Goal: Book appointment/travel/reservation

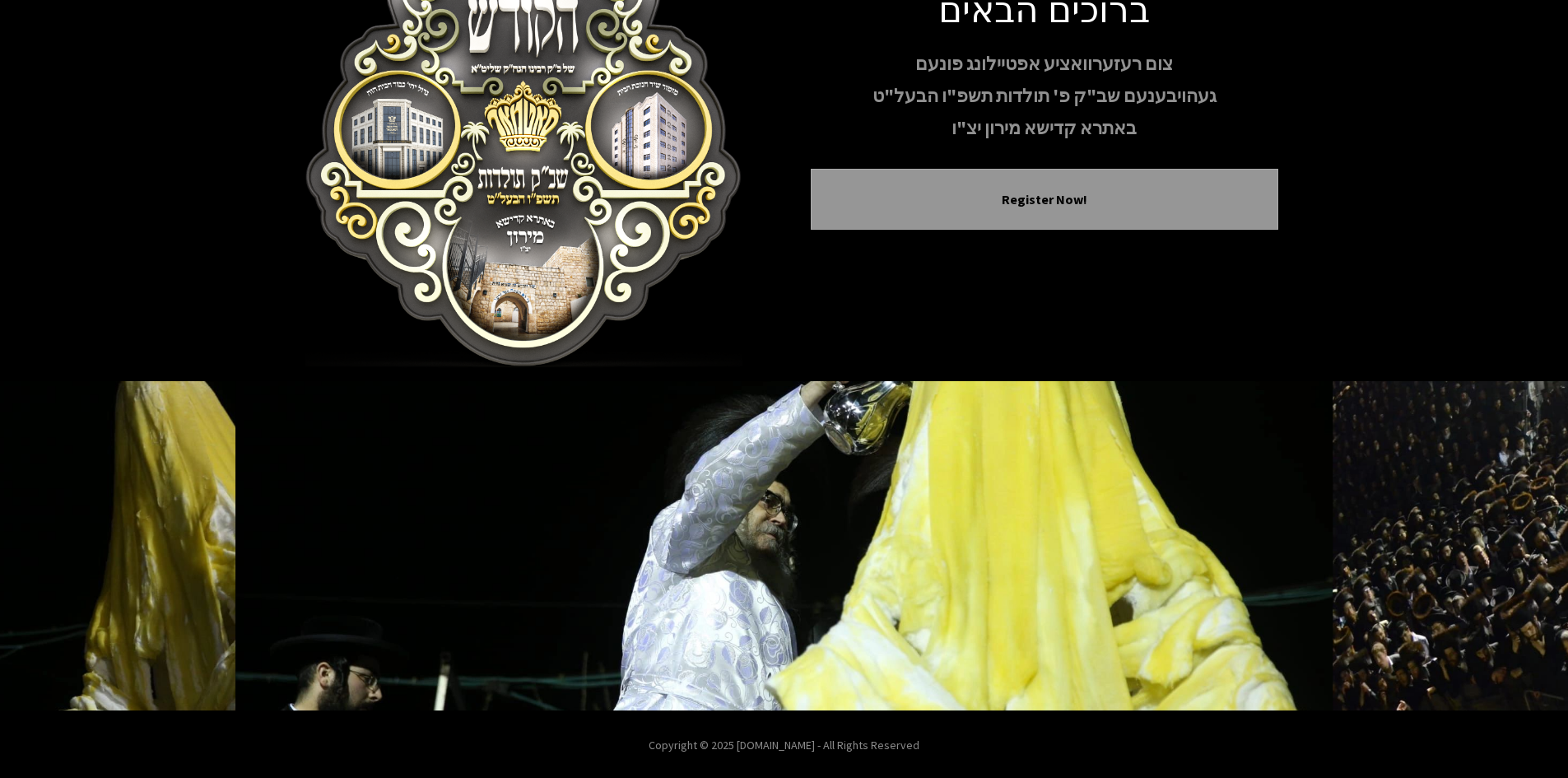
scroll to position [141, 0]
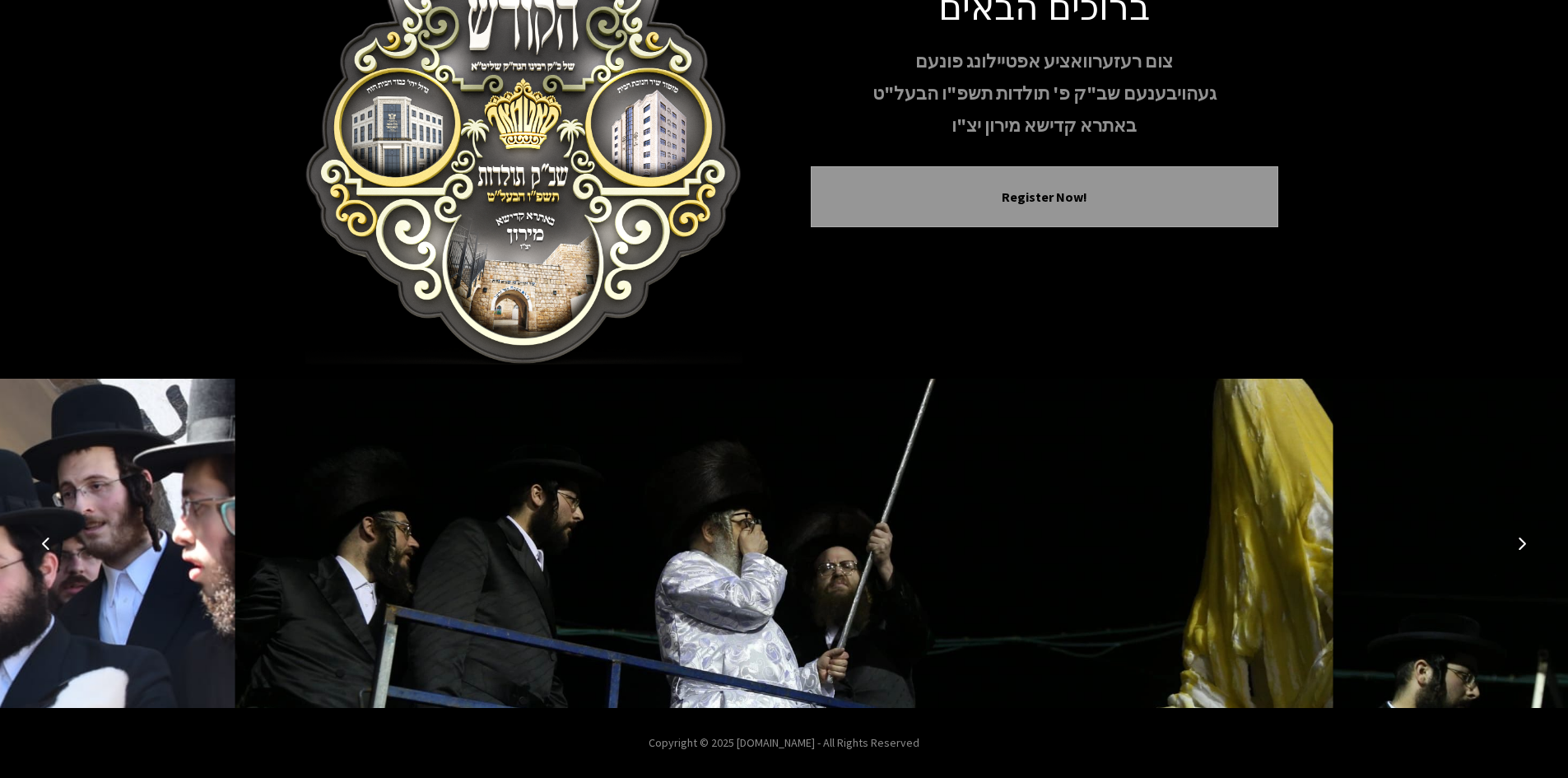
scroll to position [59, 0]
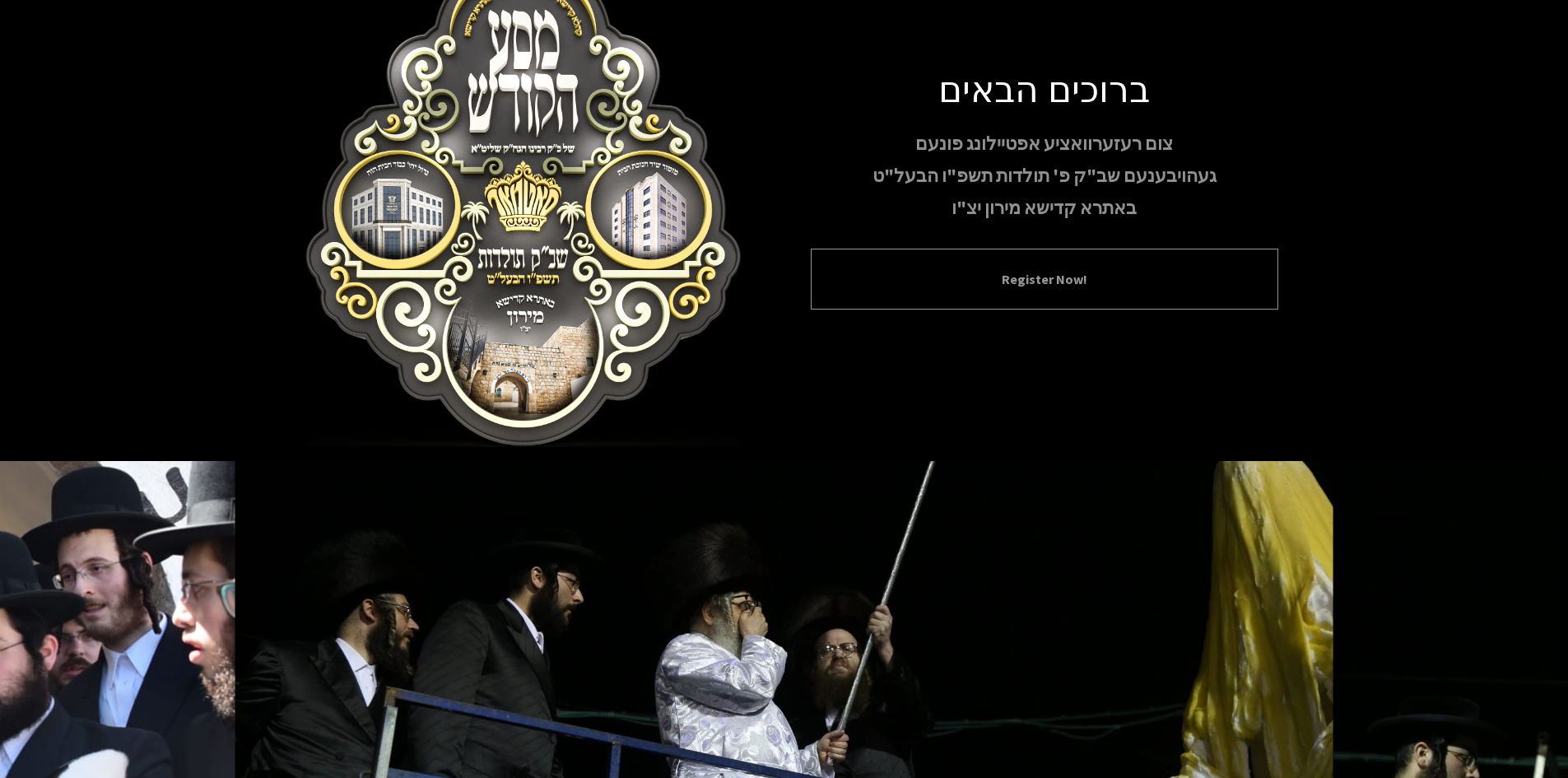
click at [751, 265] on div "Register Now!" at bounding box center [1044, 279] width 467 height 61
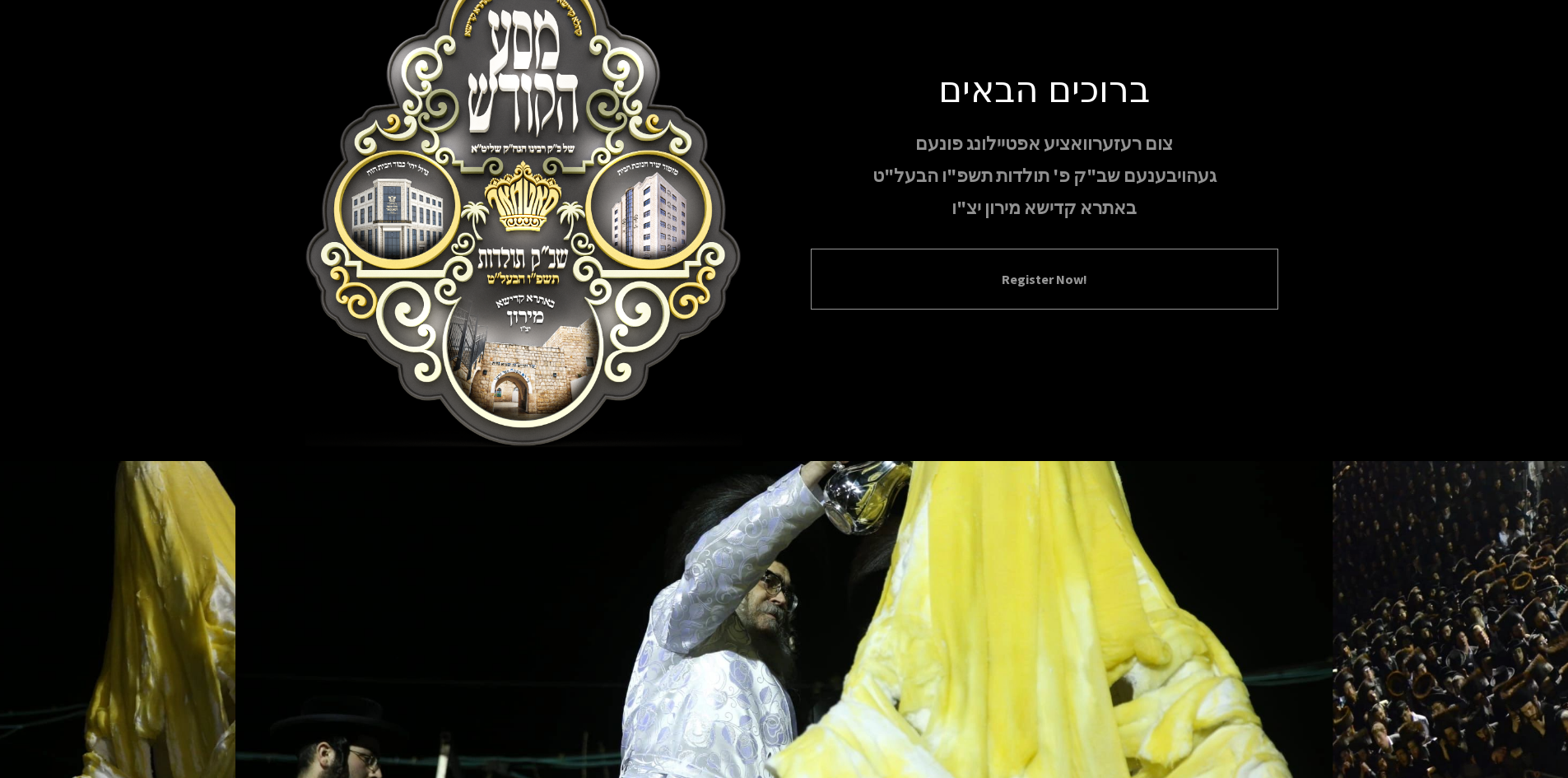
click at [751, 277] on button "Register Now!" at bounding box center [1044, 279] width 426 height 20
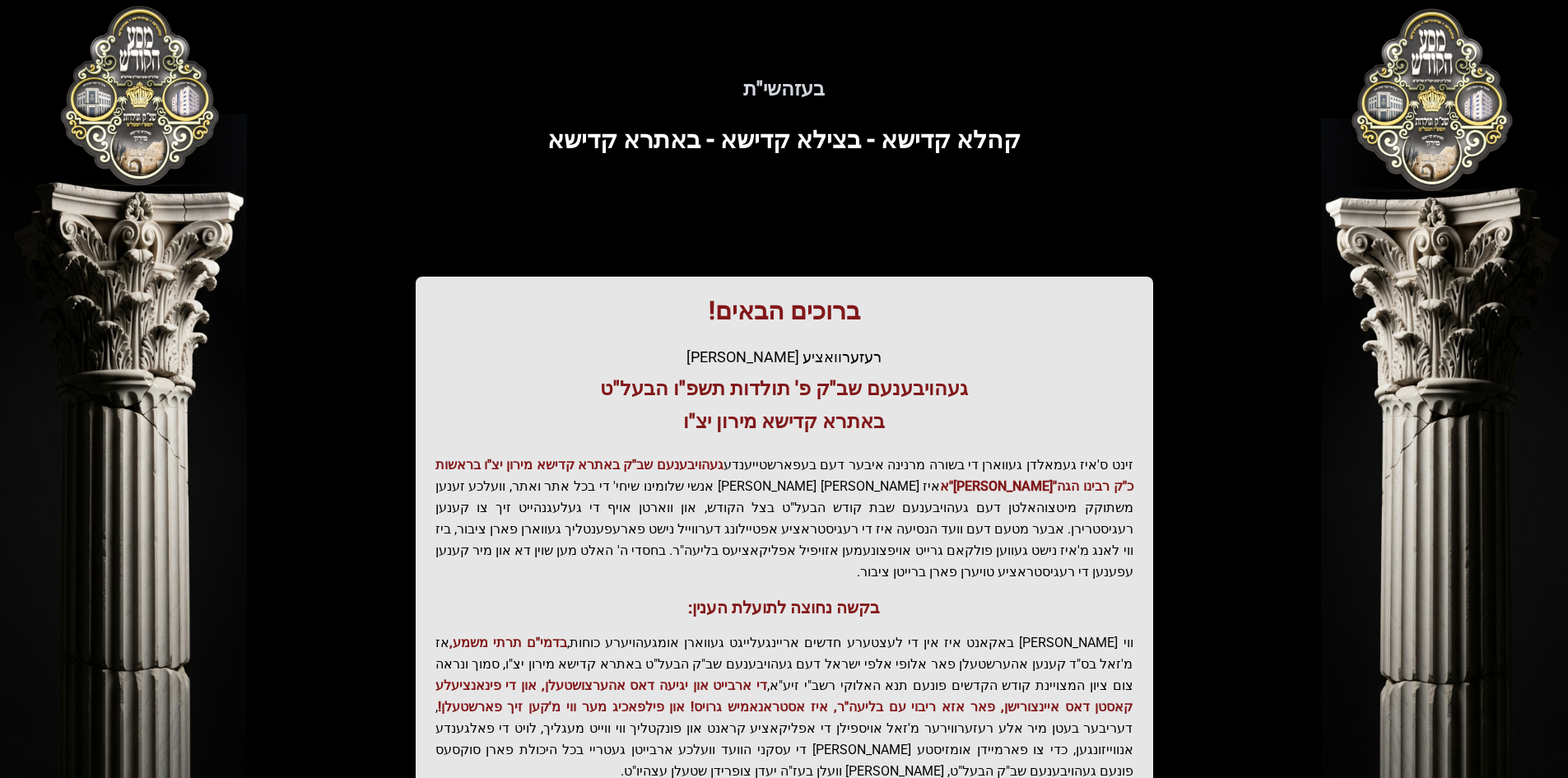
scroll to position [176, 0]
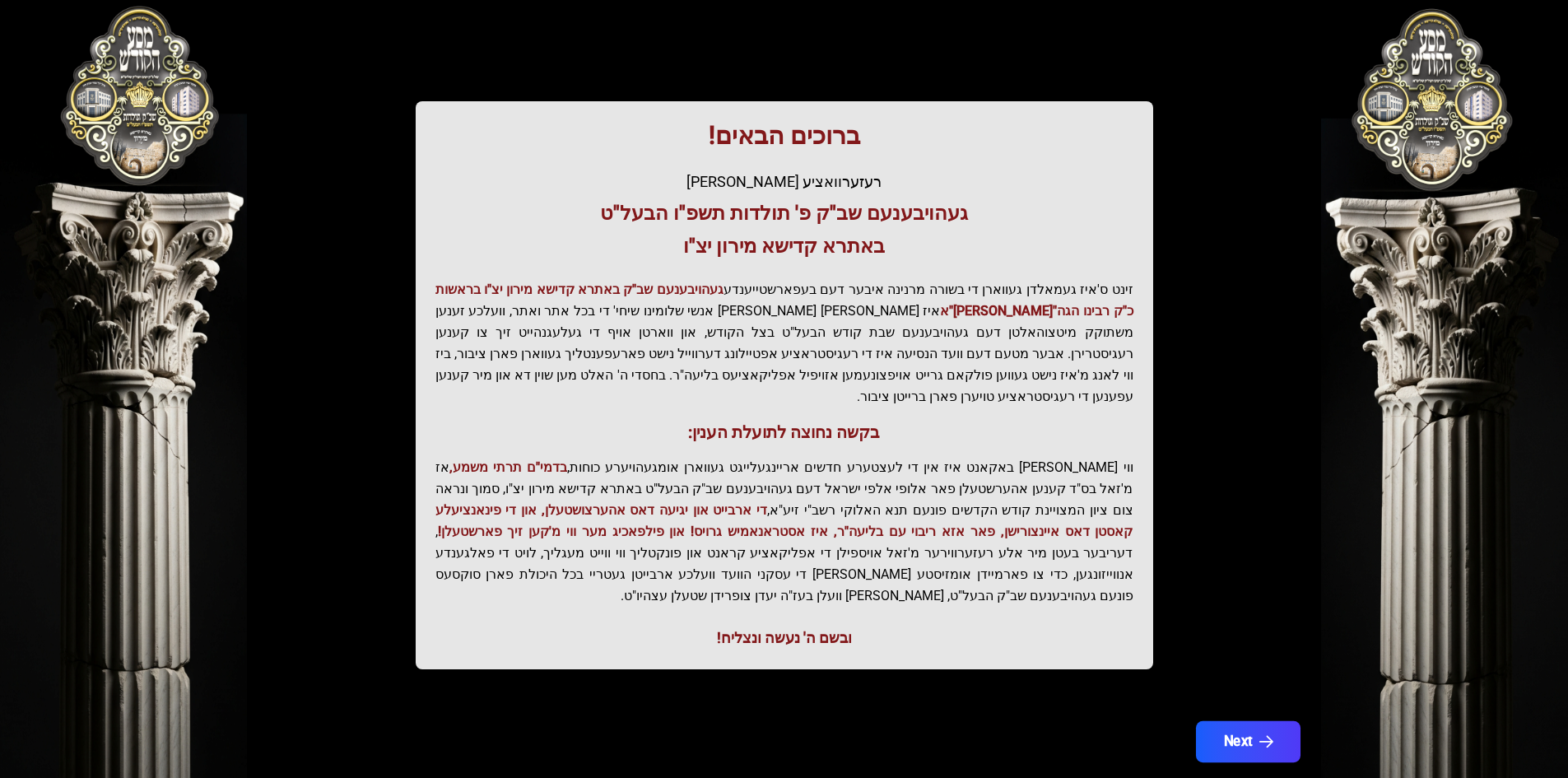
click at [751, 721] on button "Next" at bounding box center [1247, 741] width 105 height 41
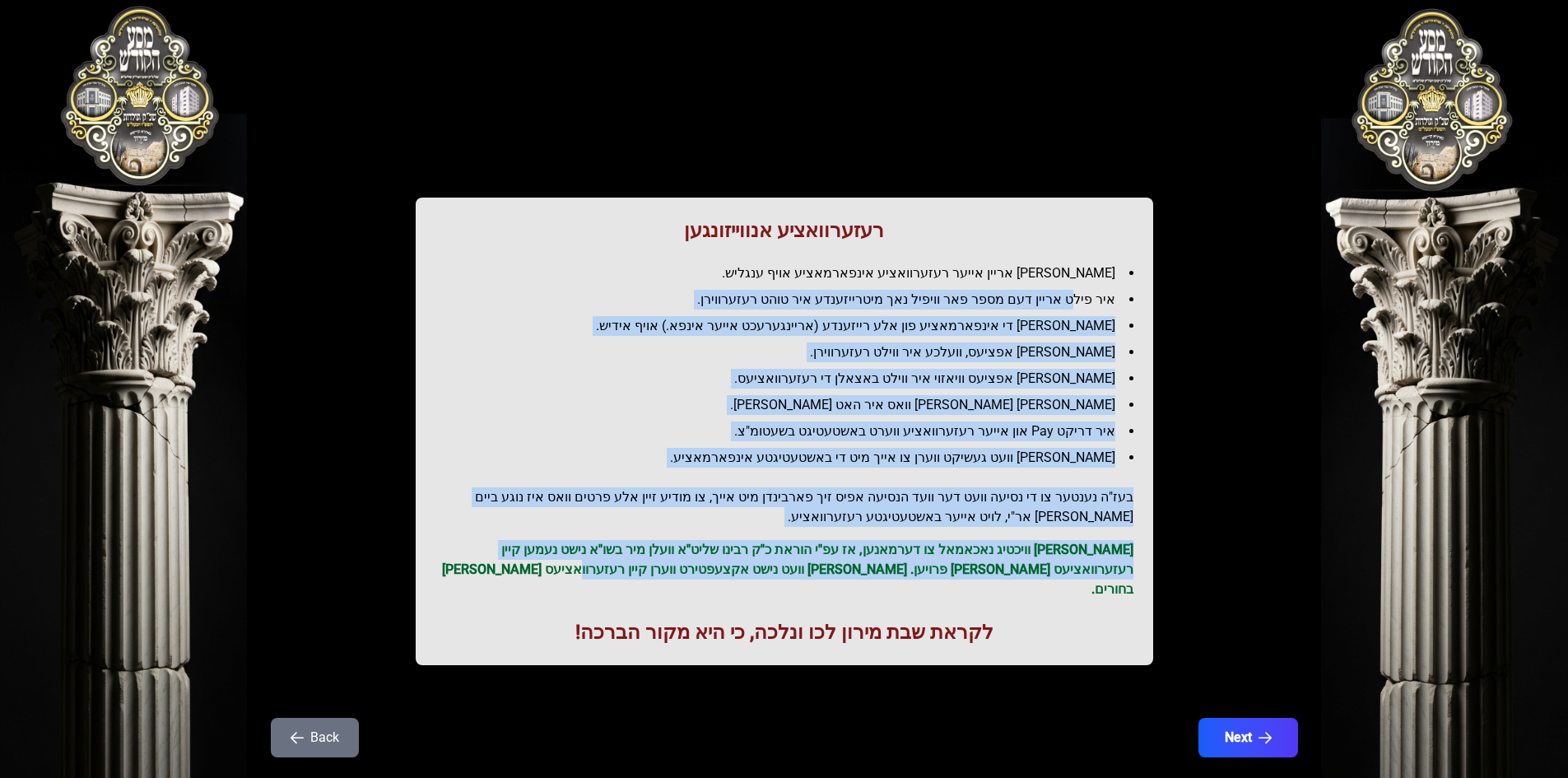
drag, startPoint x: 1078, startPoint y: 299, endPoint x: 631, endPoint y: 574, distance: 524.8
click at [631, 574] on div "רעזערוואציע אנווייזונגען איר לייגט אריין אייער רעזערוואציע אינפארמאציע אויף ענג…" at bounding box center [784, 431] width 738 height 468
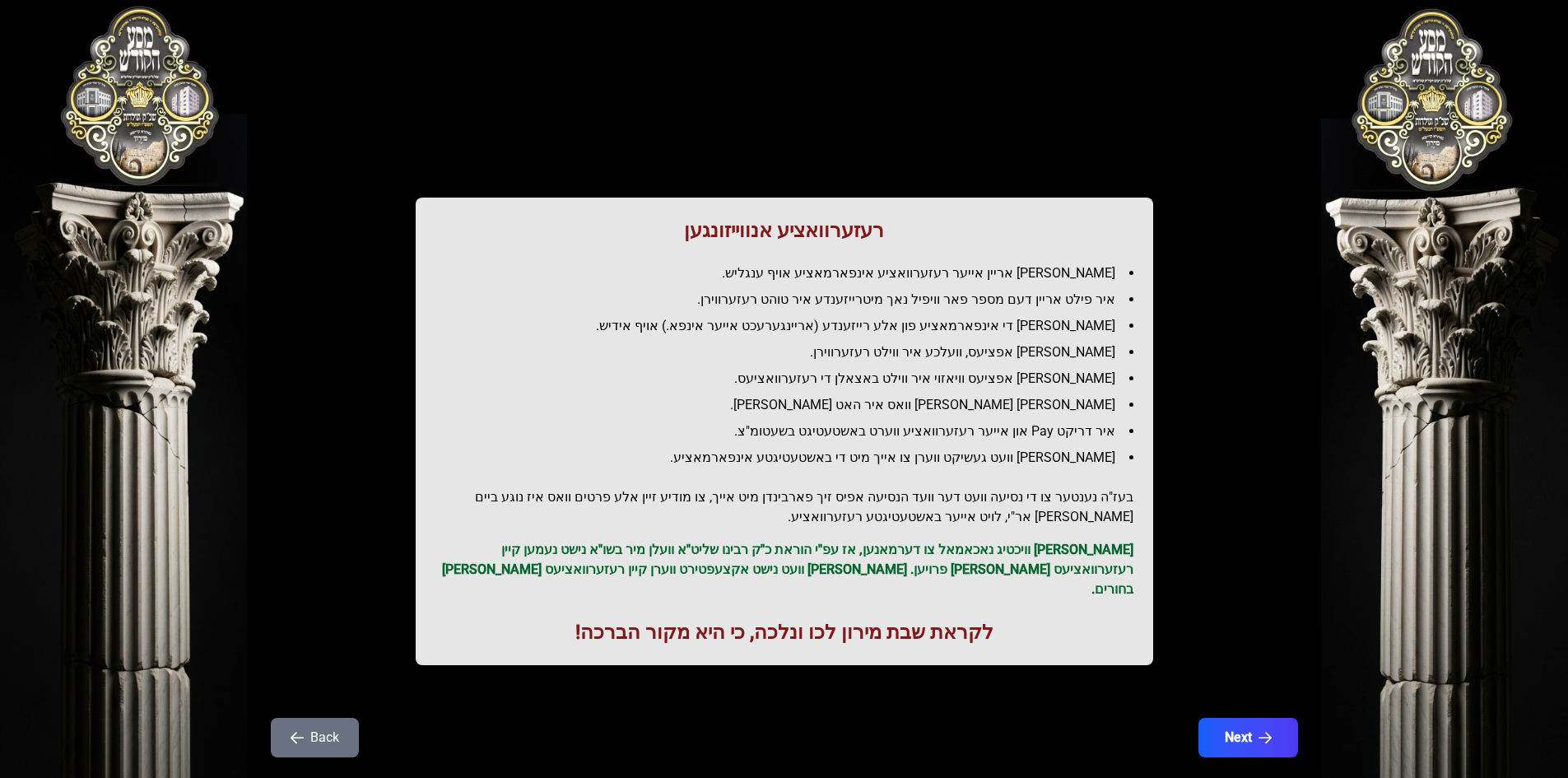
click at [560, 619] on h1 "לקראת שבת מירון לכו ונלכה, כי היא מקור הברכה!" at bounding box center [784, 632] width 697 height 26
click at [751, 717] on button "Next" at bounding box center [1247, 737] width 105 height 41
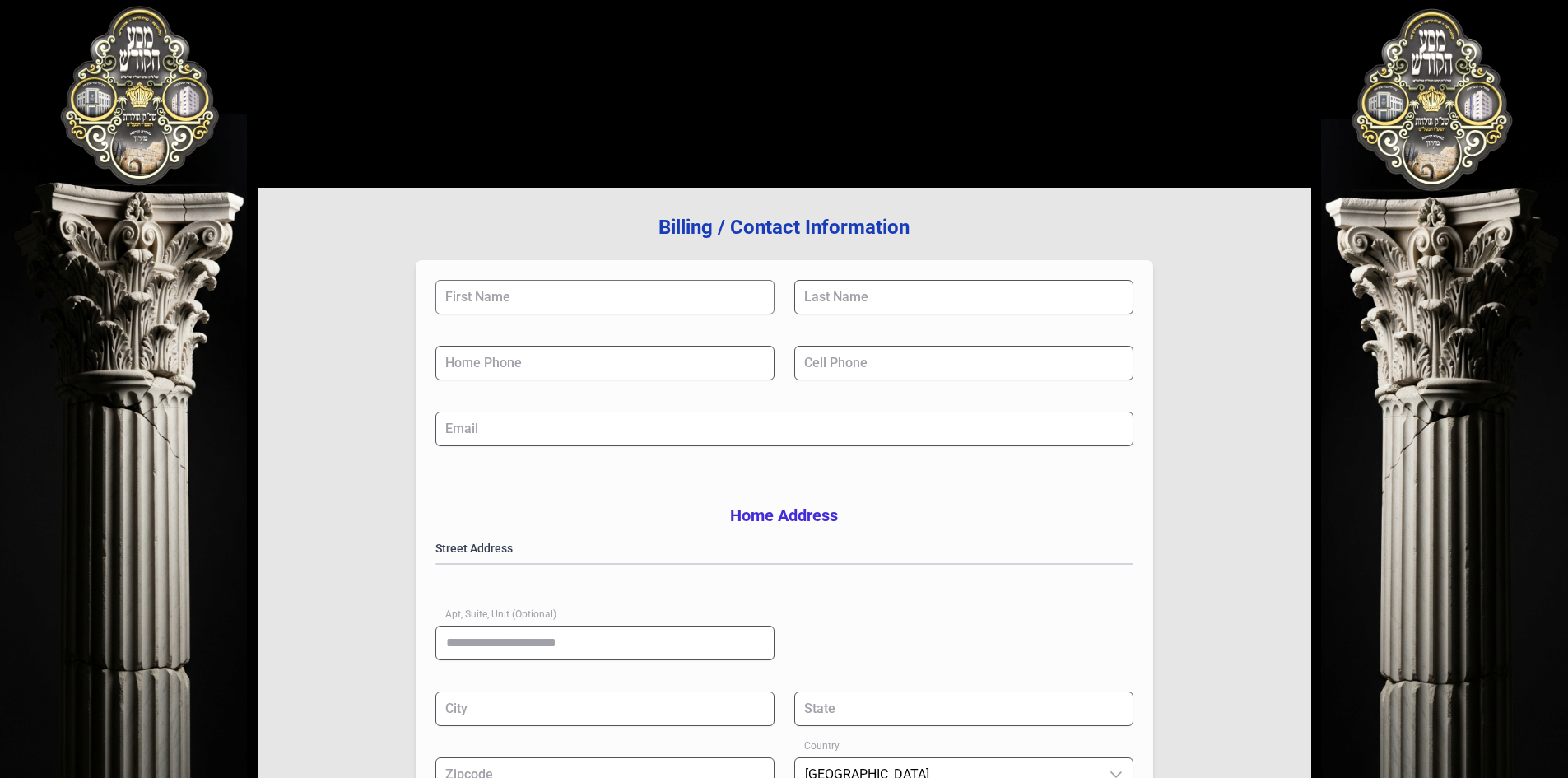
scroll to position [241, 0]
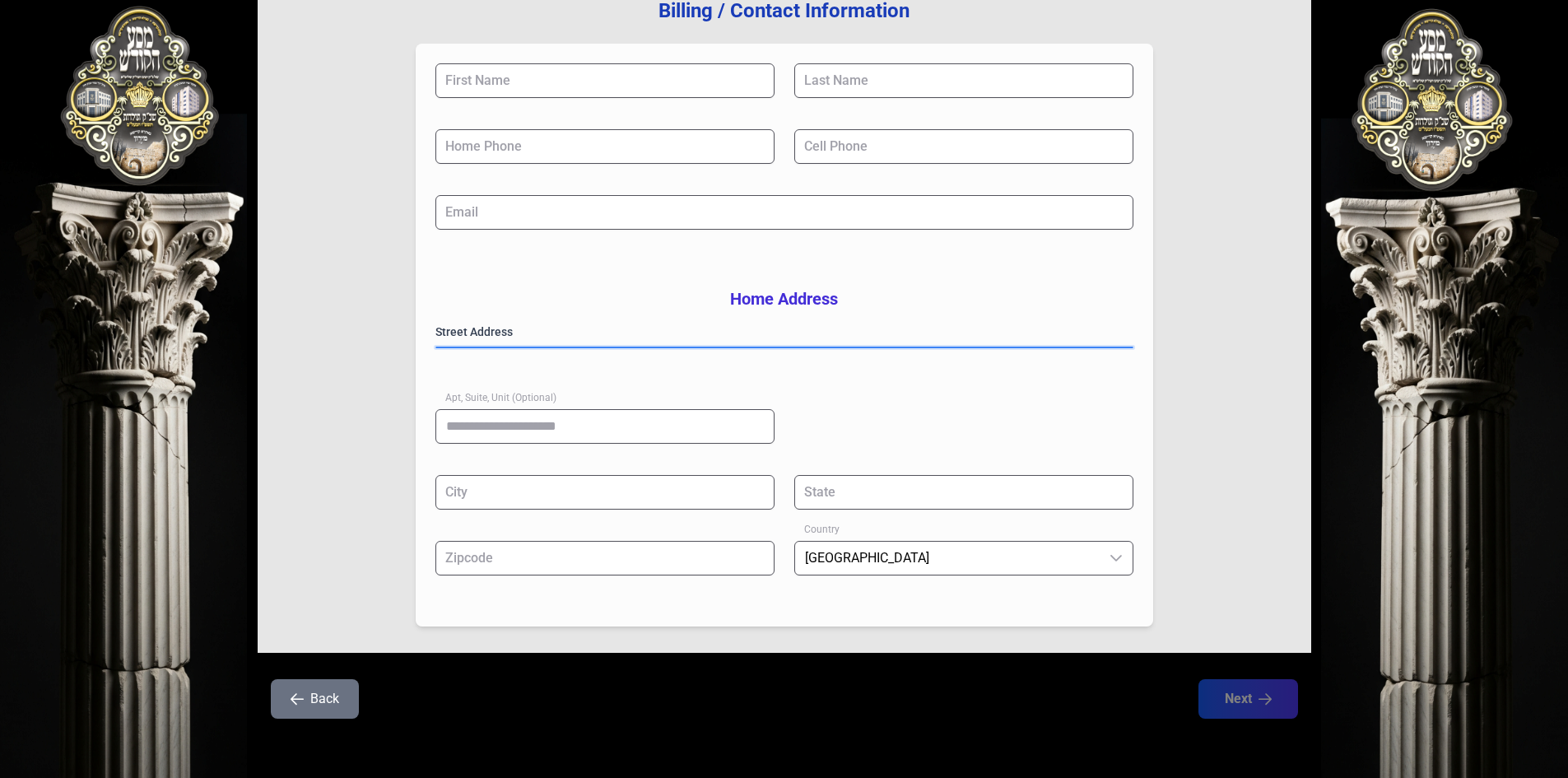
click at [437, 347] on gmp-place-autocomplete at bounding box center [437, 347] width 0 height 0
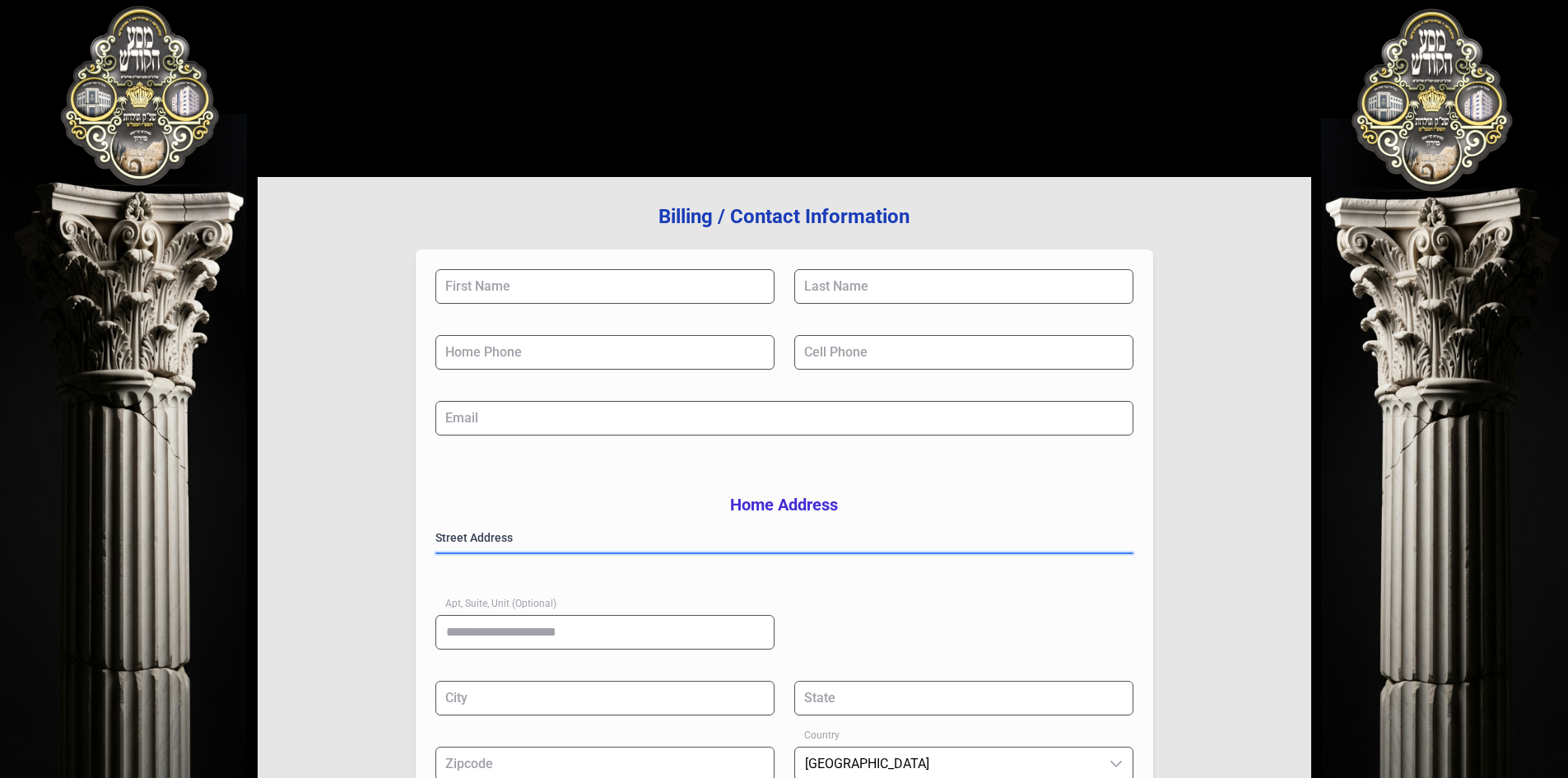
scroll to position [0, 0]
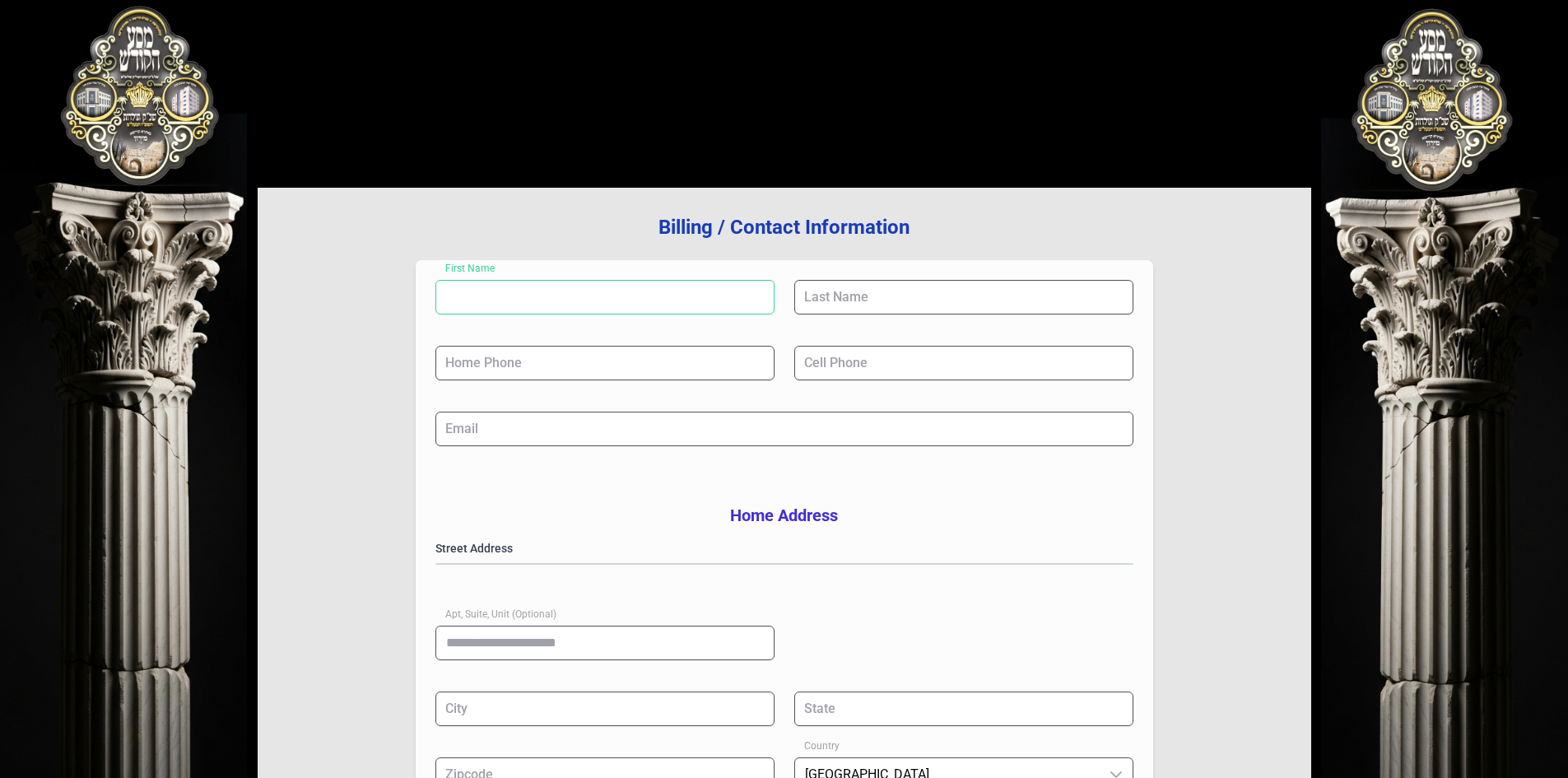
click at [484, 297] on input "First Name" at bounding box center [605, 297] width 339 height 34
drag, startPoint x: 314, startPoint y: 325, endPoint x: 273, endPoint y: 337, distance: 42.7
click at [273, 337] on div "Billing / Contact Information First Name ****** Last Name Home Phone Cell Phone…" at bounding box center [784, 528] width 1054 height 682
type input "******"
click at [751, 299] on input "Last Name" at bounding box center [963, 297] width 339 height 34
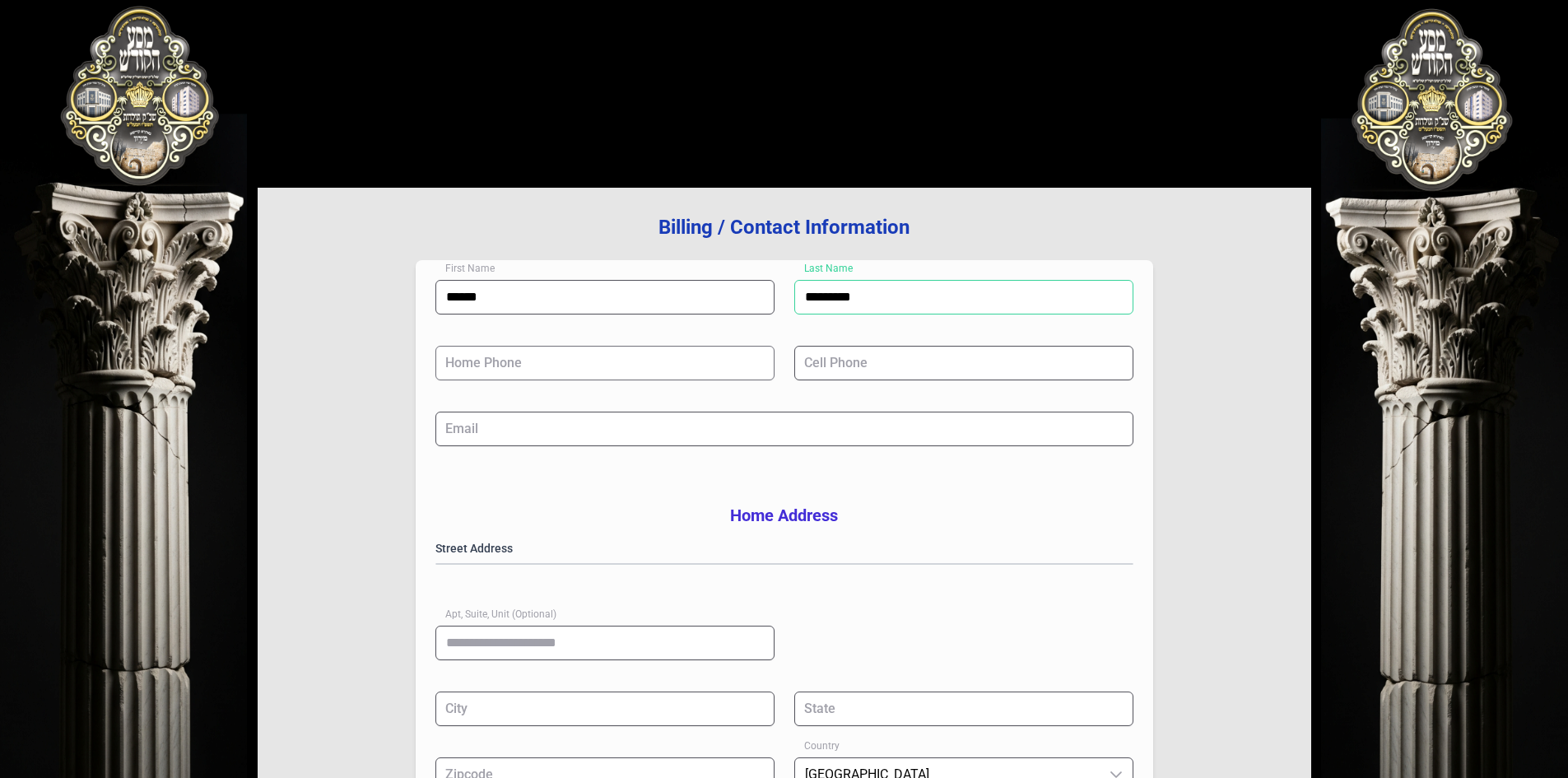
type input "*********"
click at [651, 365] on input "Home Phone" at bounding box center [605, 362] width 339 height 34
type input "**********"
click at [751, 361] on input "Cell Phone" at bounding box center [963, 362] width 339 height 34
type input "**********"
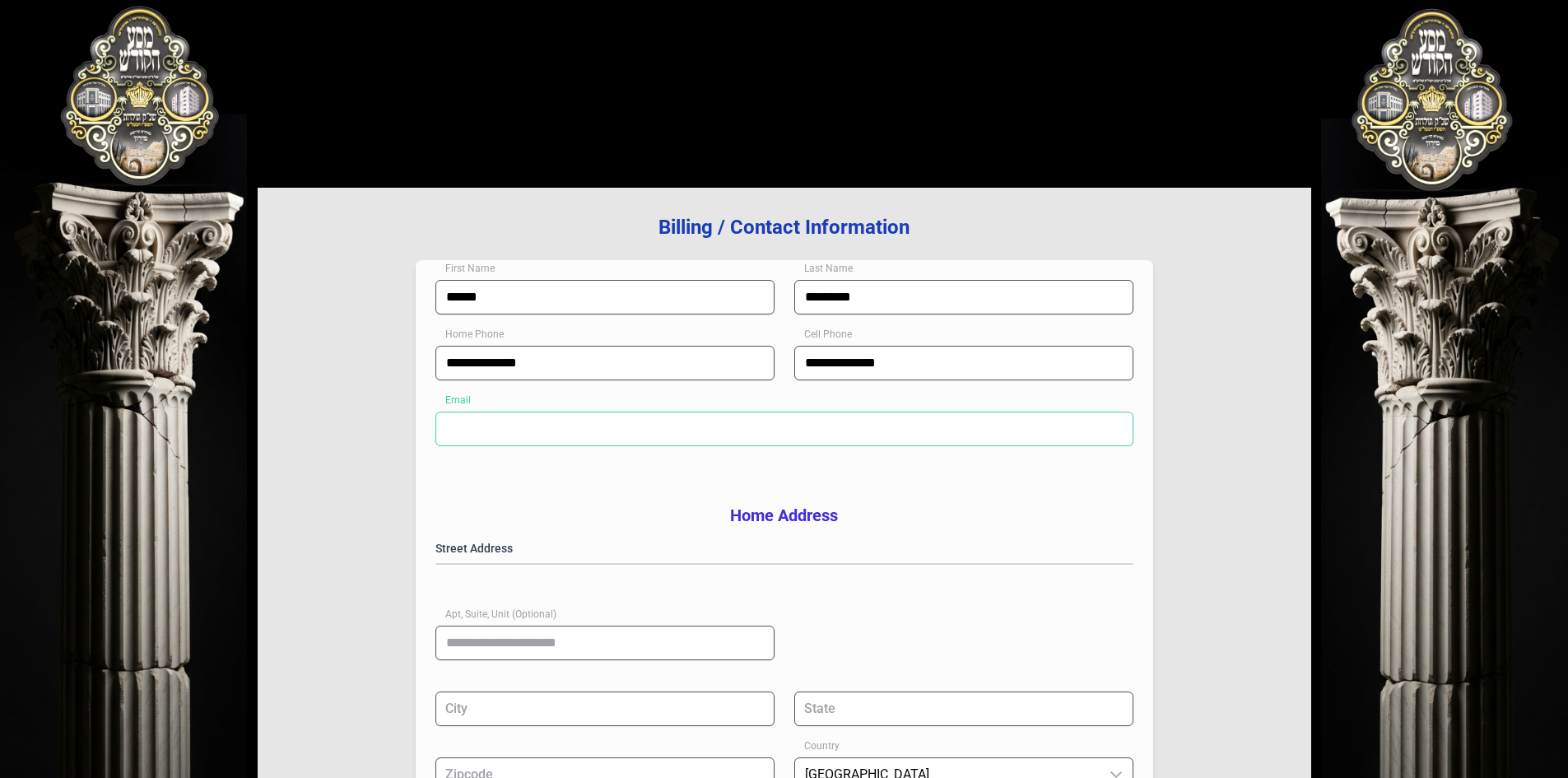
click at [731, 436] on input "Email" at bounding box center [784, 428] width 697 height 34
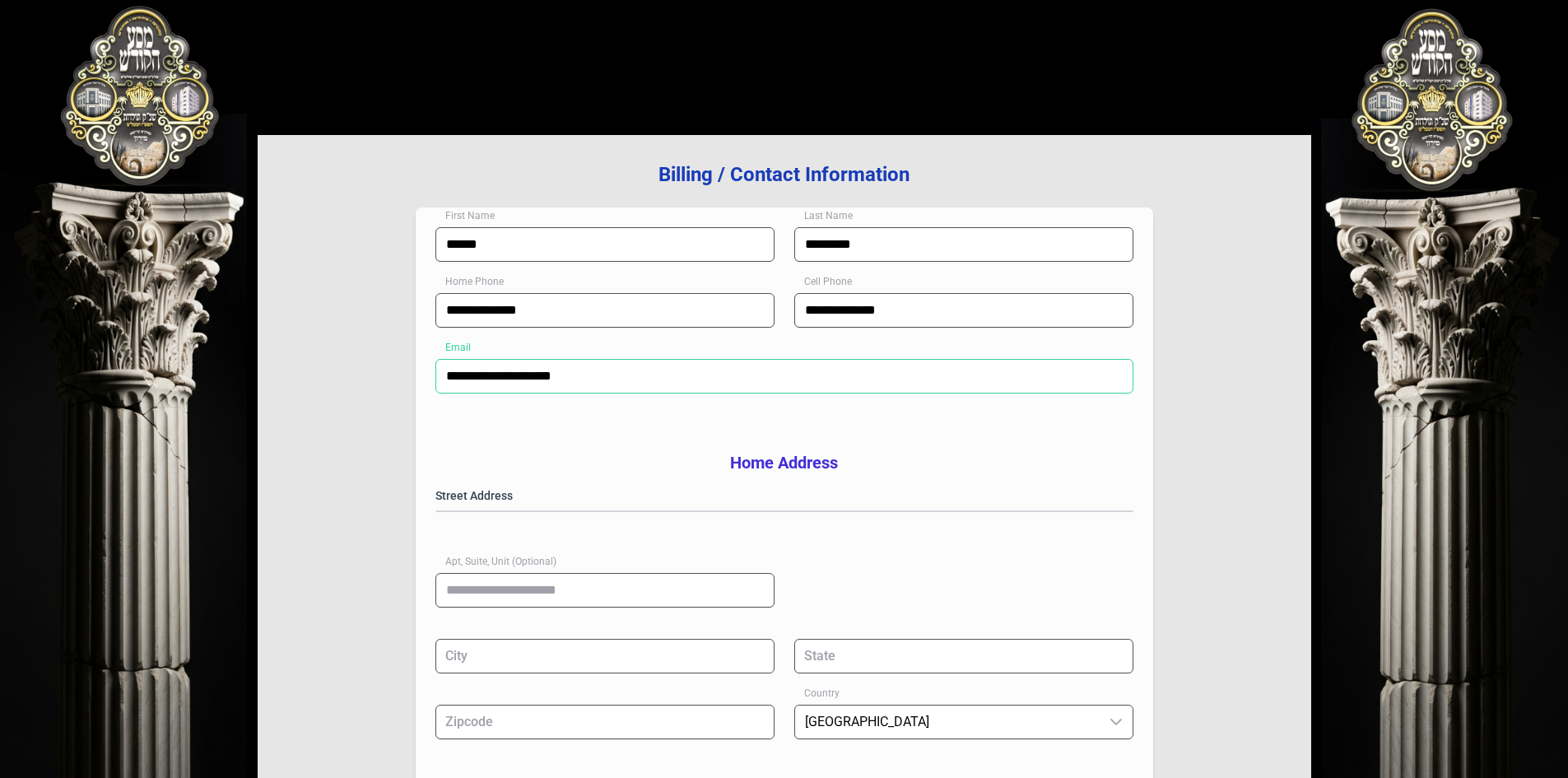
scroll to position [82, 0]
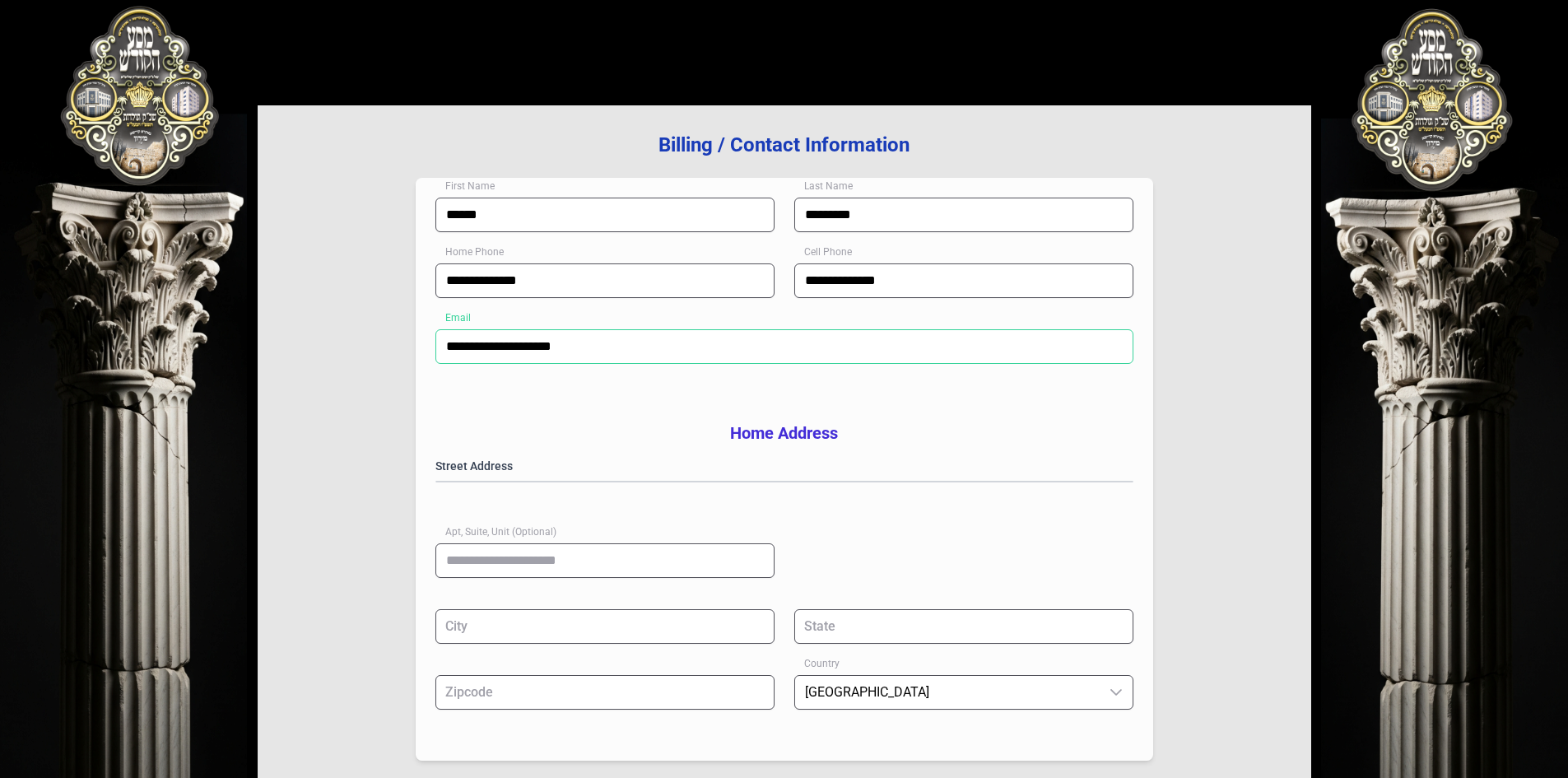
type input "**********"
click at [437, 482] on gmp-place-autocomplete at bounding box center [437, 482] width 0 height 0
type input "******"
type input "**"
type input "*****"
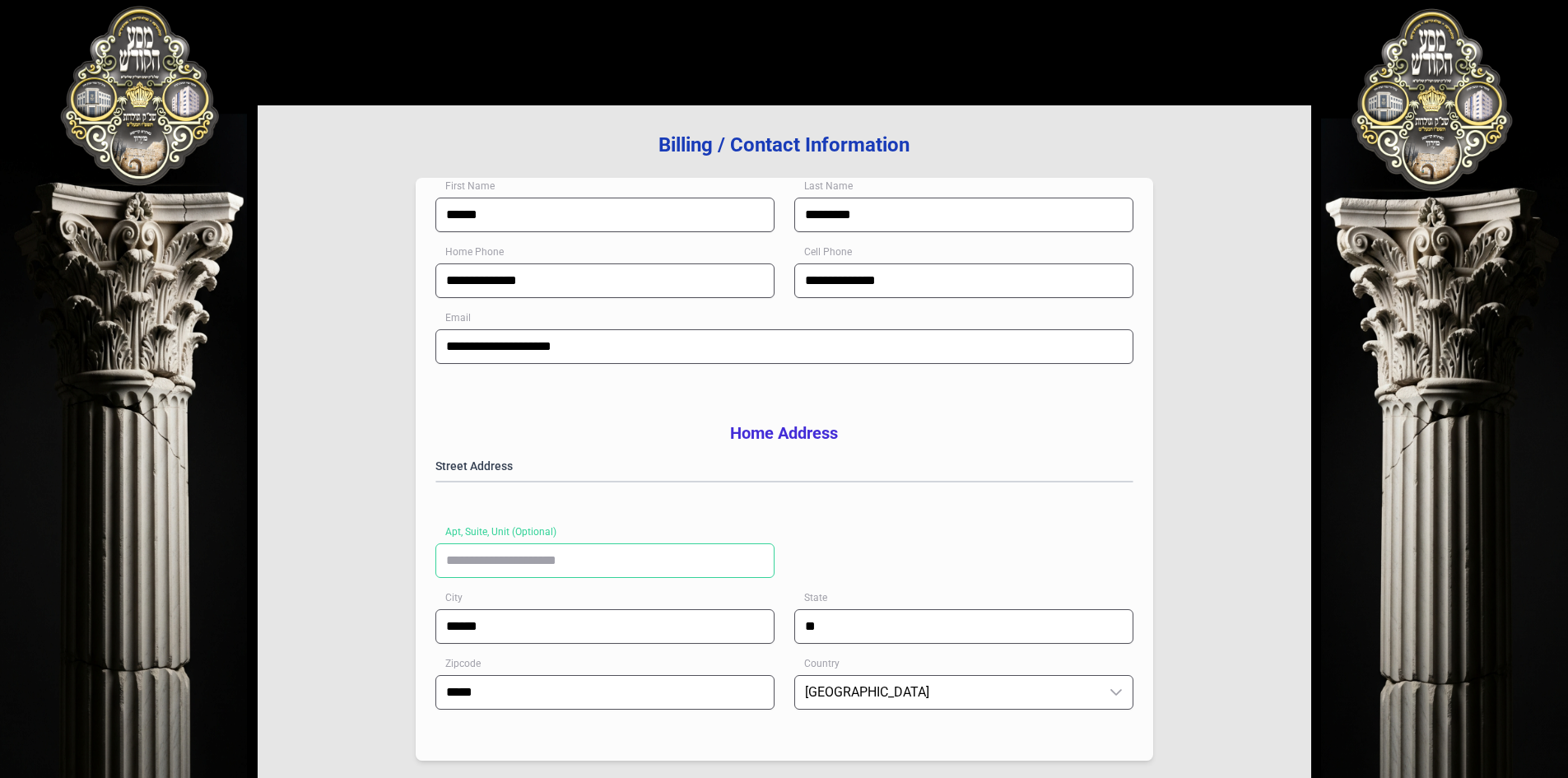
click at [486, 578] on input "Apt, Suite, Unit (Optional)" at bounding box center [605, 560] width 339 height 34
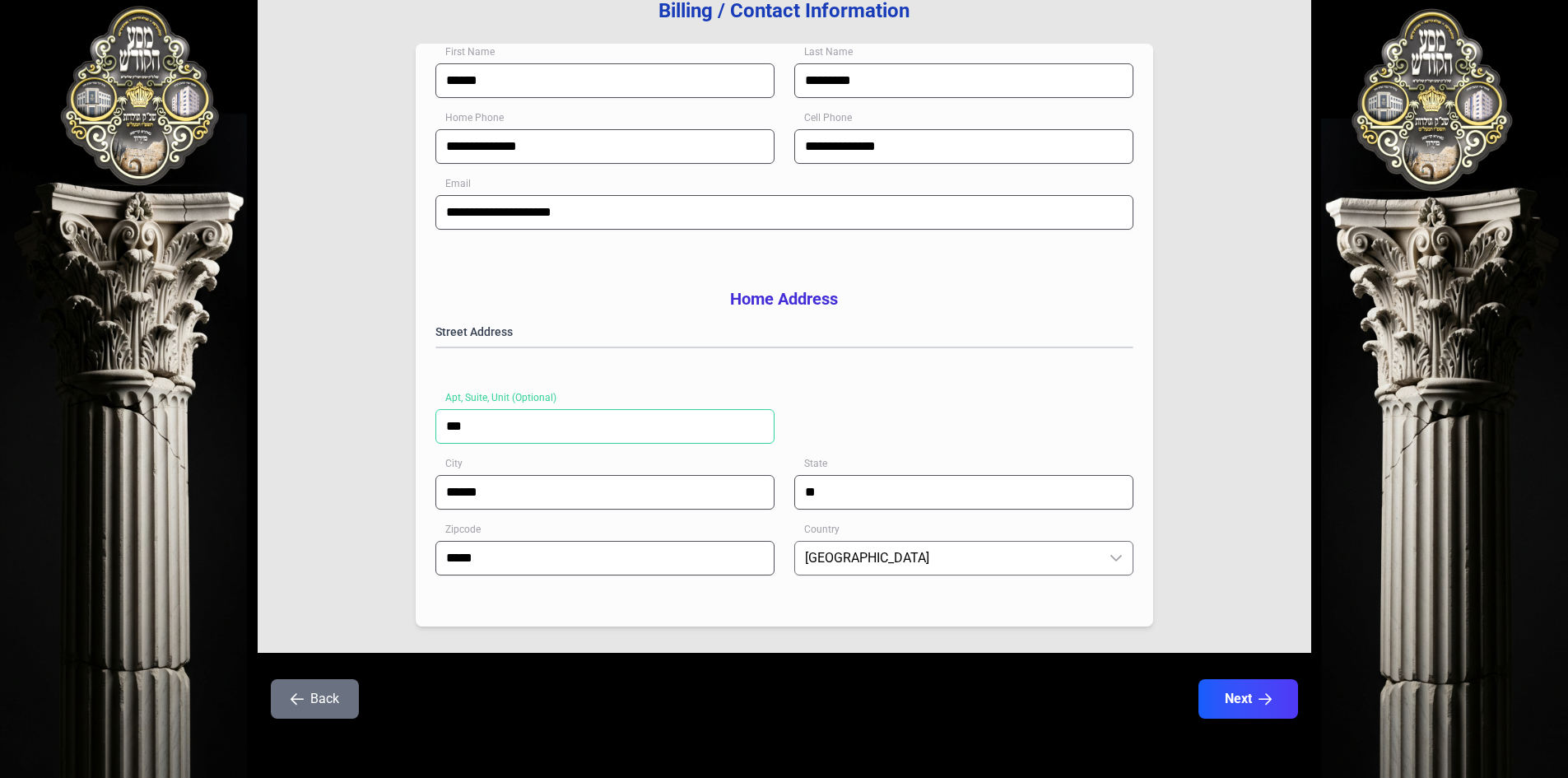
scroll to position [241, 0]
type input "***"
click at [751, 691] on button "Next" at bounding box center [1247, 699] width 105 height 41
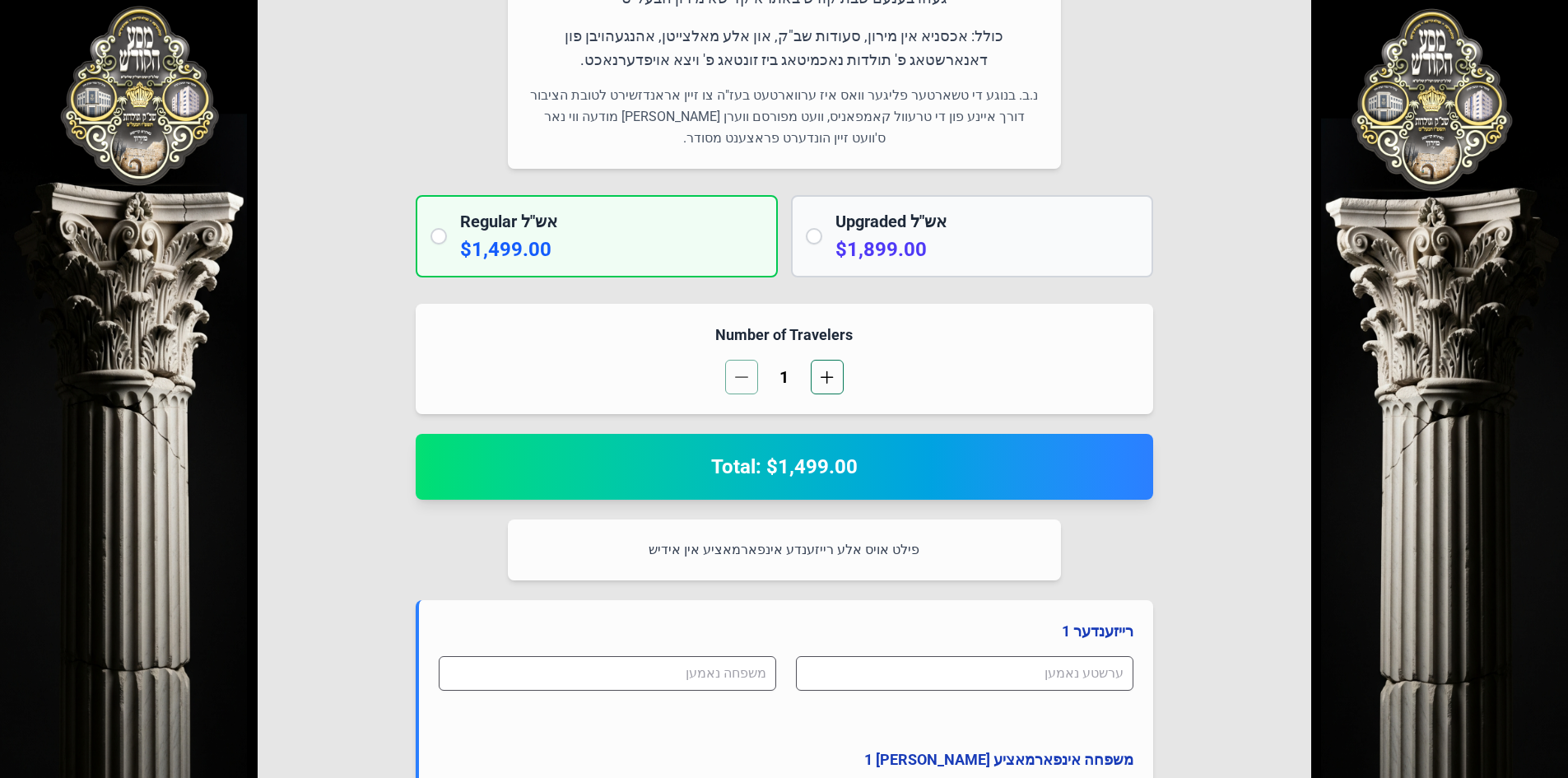
scroll to position [330, 0]
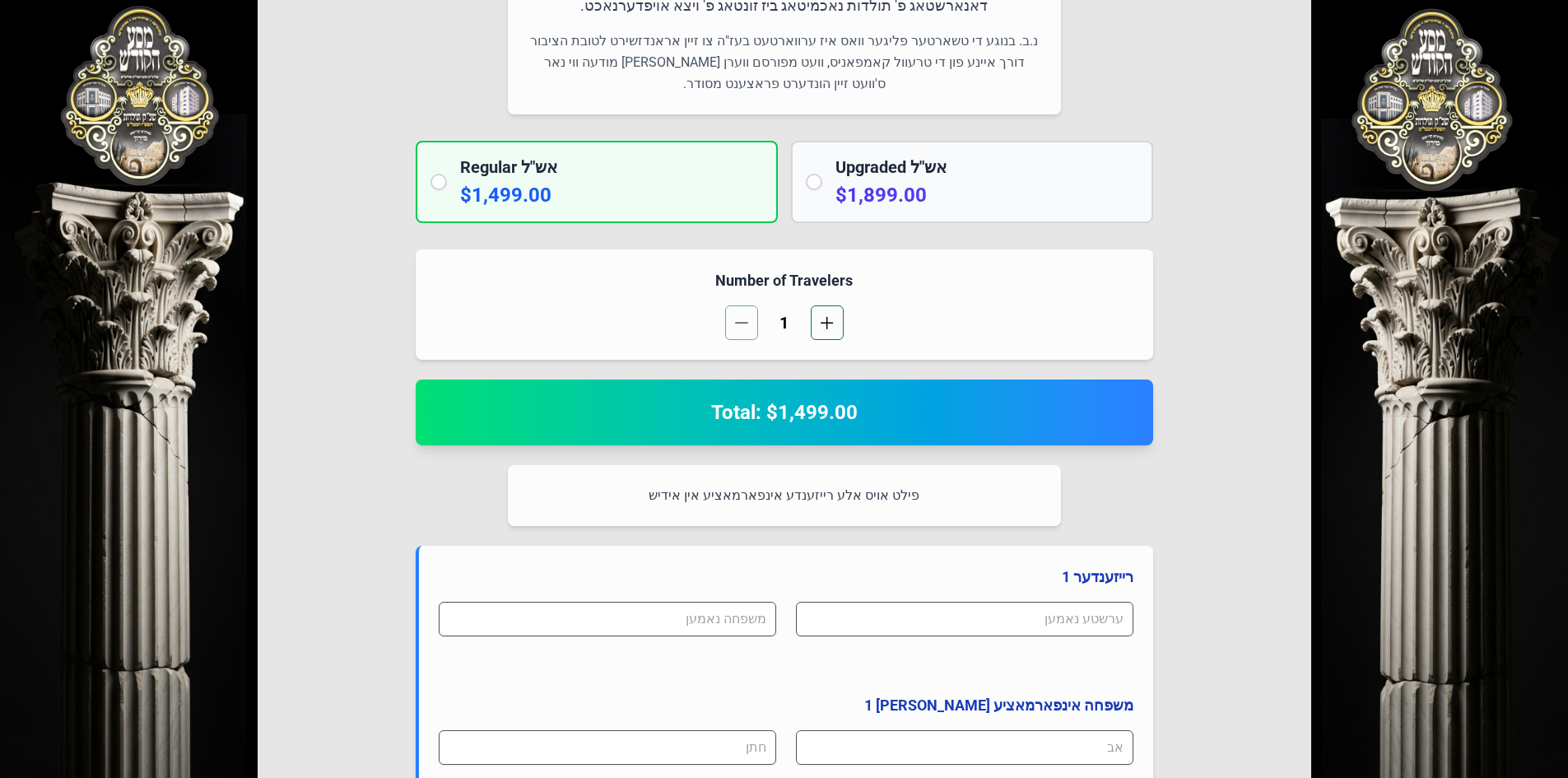
click at [751, 415] on h2 "Total: $1,499.00" at bounding box center [784, 412] width 697 height 26
click at [751, 322] on span "button" at bounding box center [827, 323] width 13 height 13
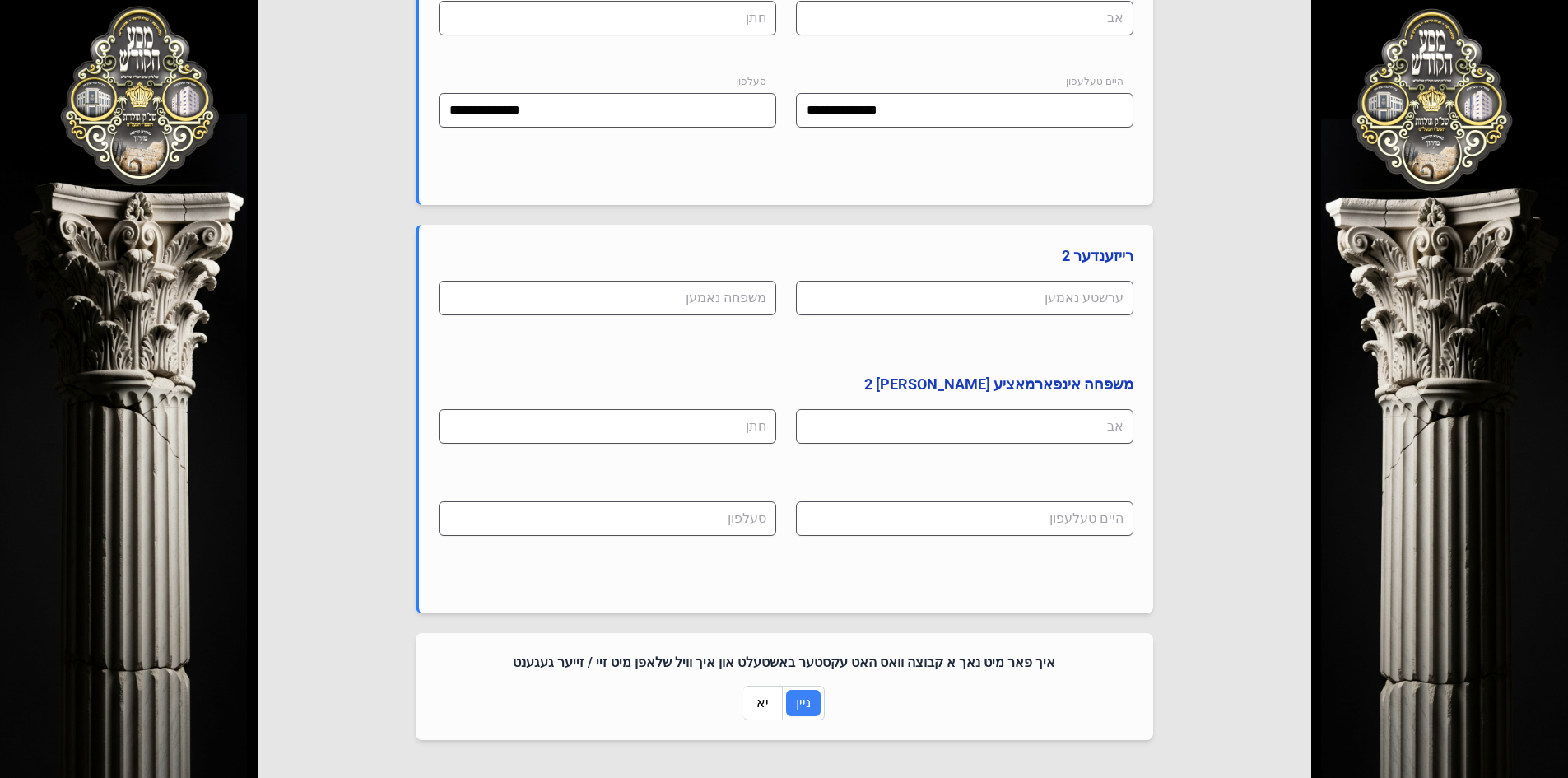
scroll to position [1070, 0]
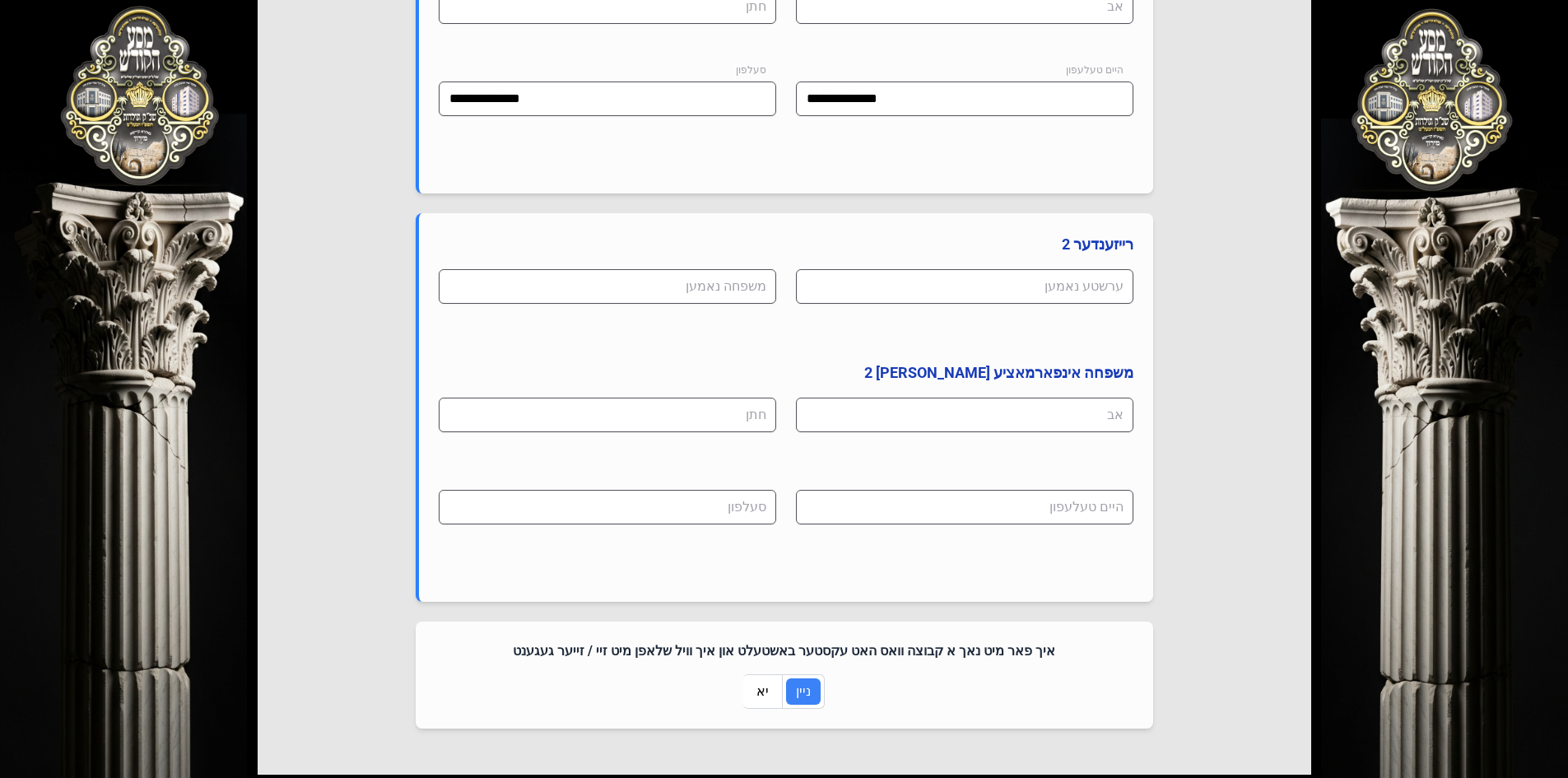
click at [751, 693] on span "יא" at bounding box center [762, 692] width 13 height 20
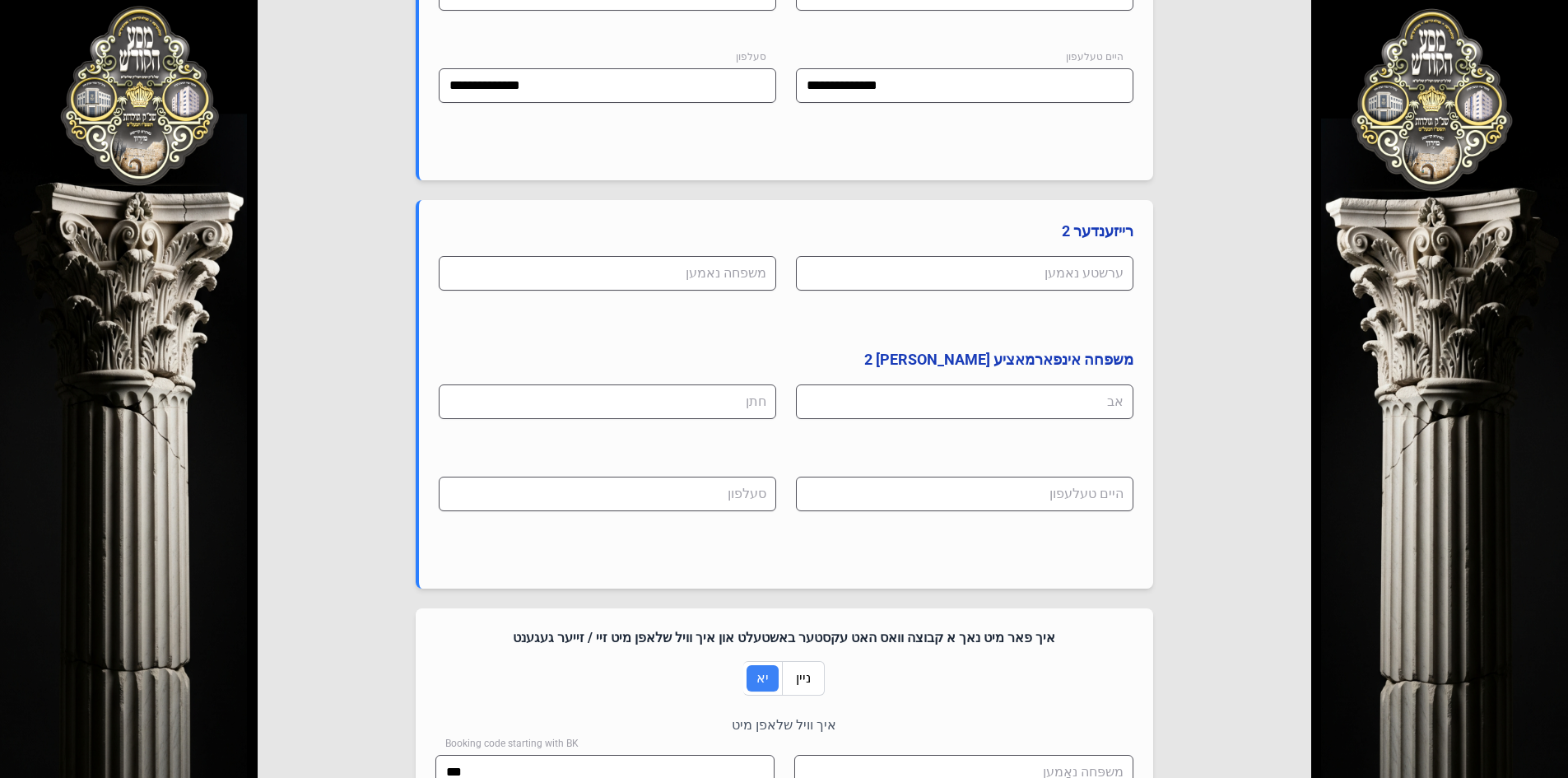
scroll to position [1317, 0]
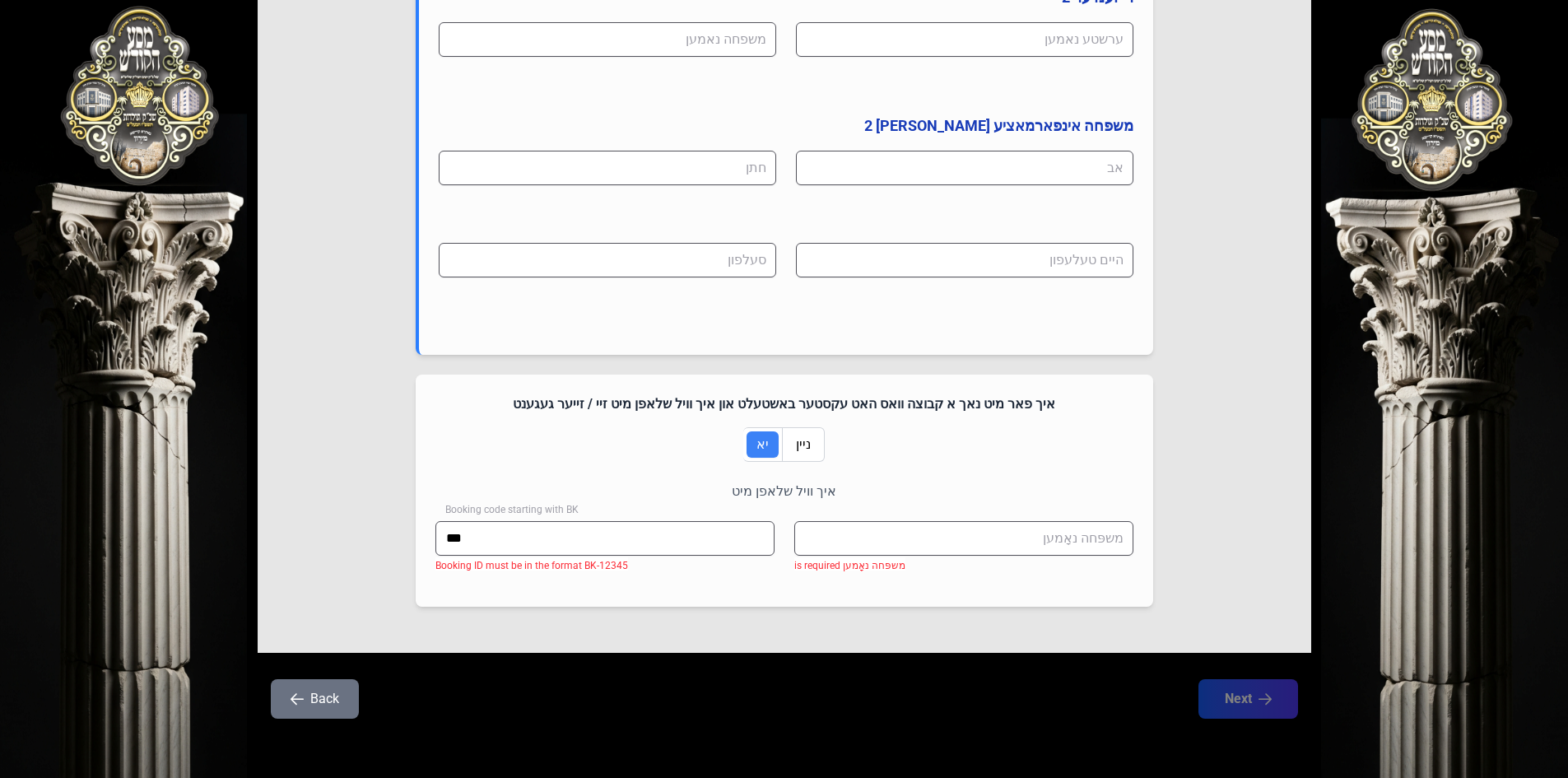
click at [751, 442] on span "ניין" at bounding box center [804, 445] width 15 height 20
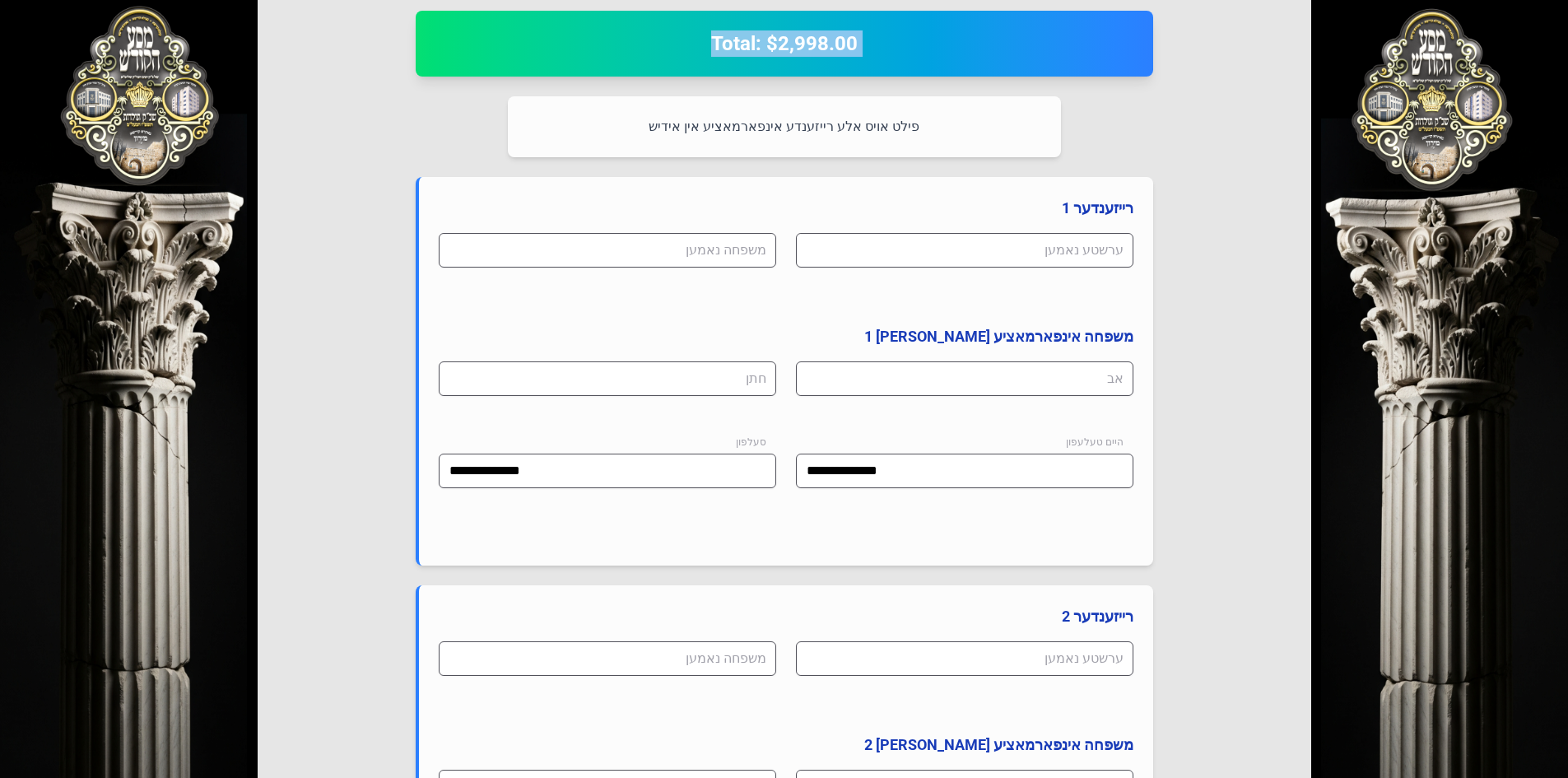
scroll to position [369, 0]
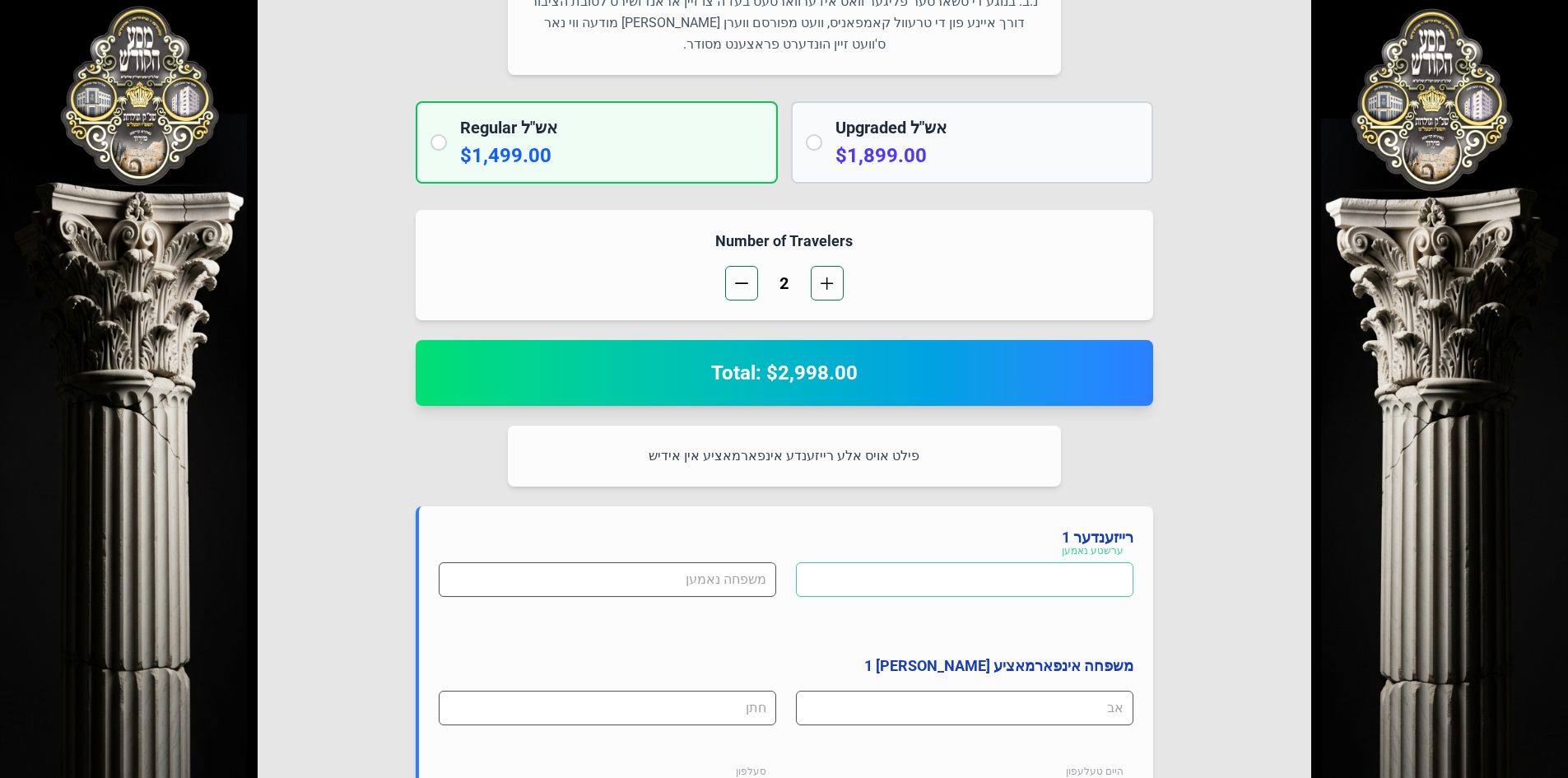
click at [751, 581] on input at bounding box center [964, 579] width 337 height 34
type input "*********"
click at [669, 569] on input at bounding box center [606, 579] width 337 height 34
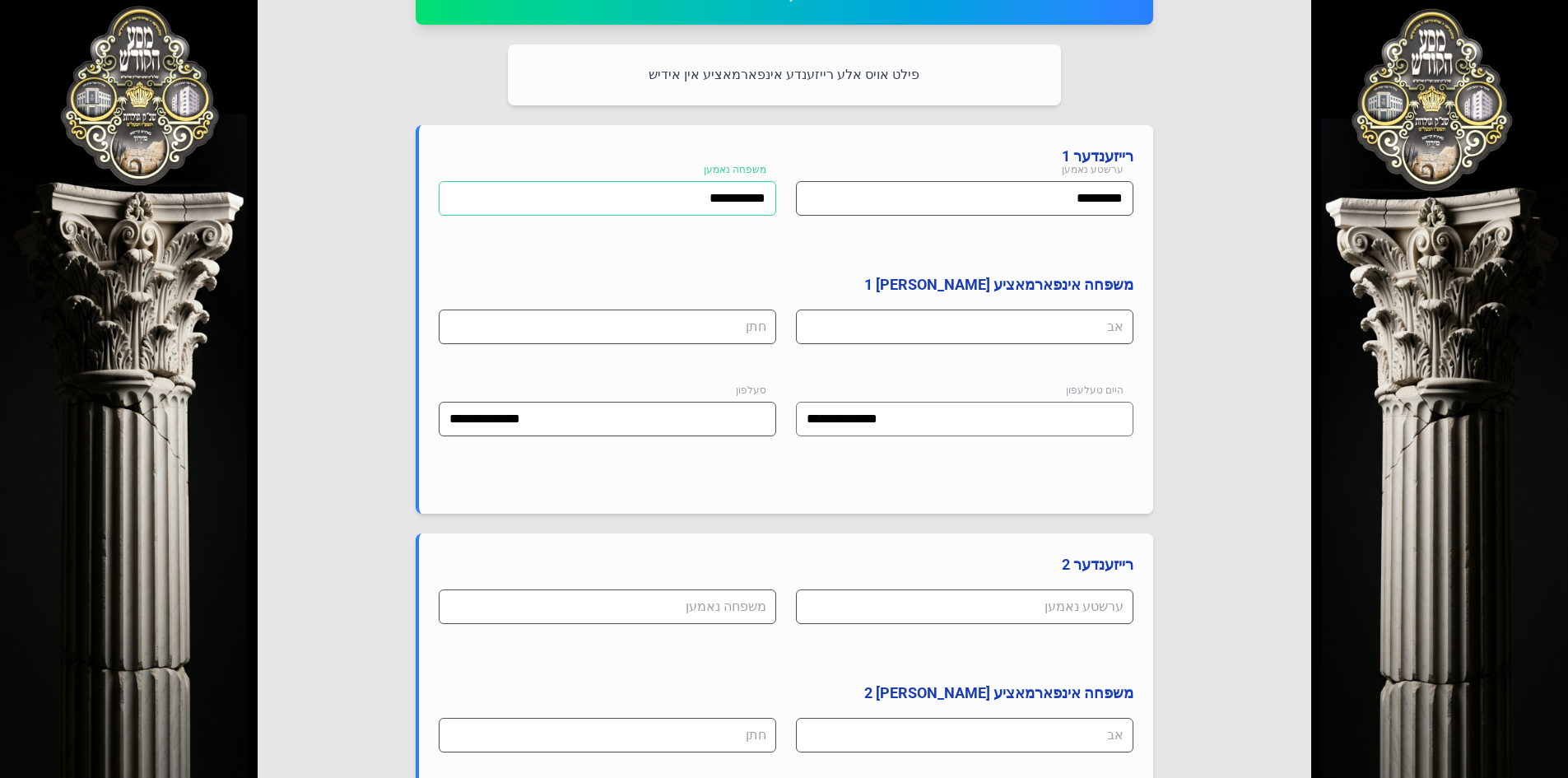
scroll to position [781, 0]
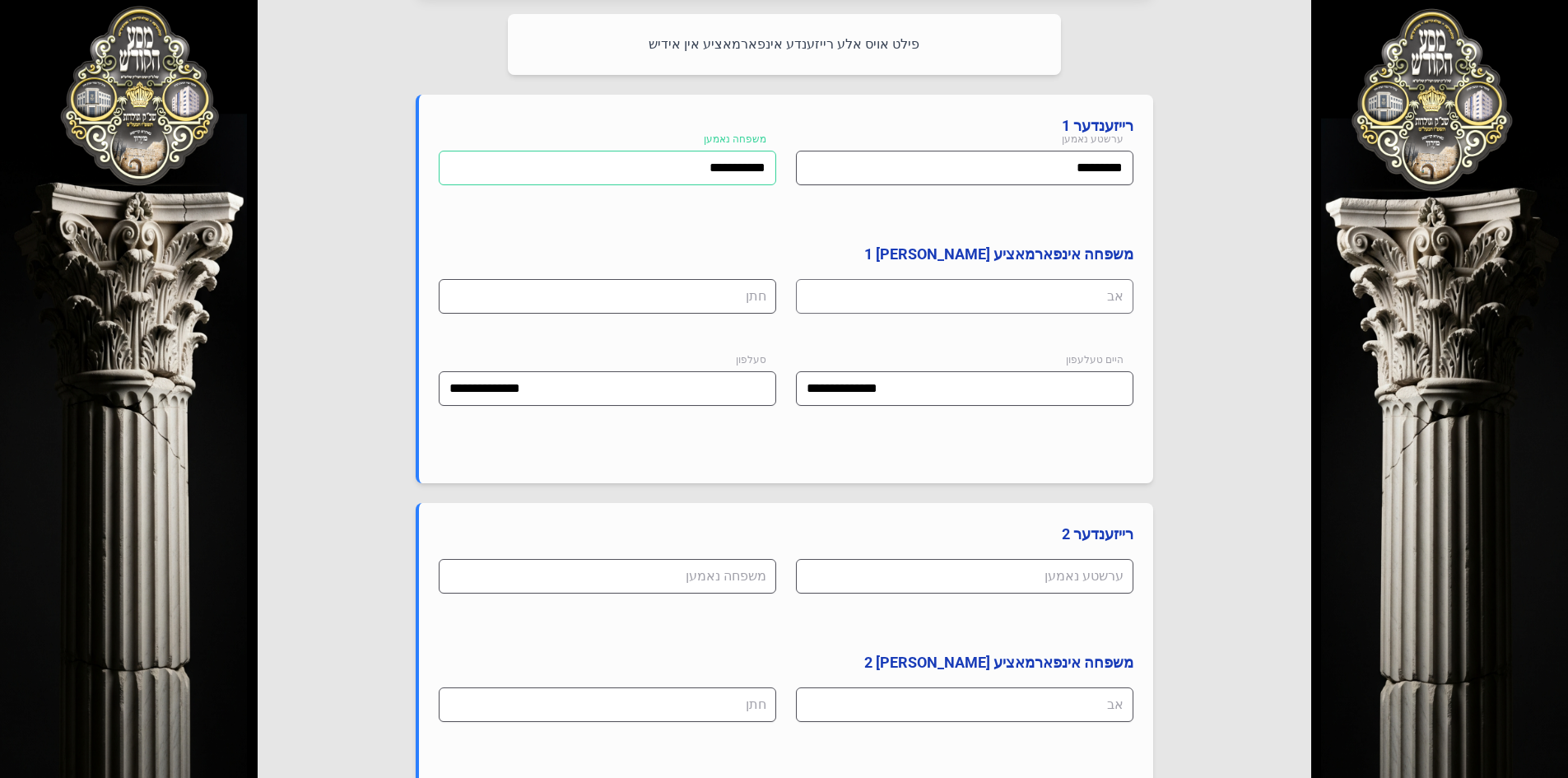
type input "**********"
click at [751, 300] on input at bounding box center [964, 296] width 337 height 34
type input "****"
click at [738, 302] on input at bounding box center [606, 296] width 337 height 34
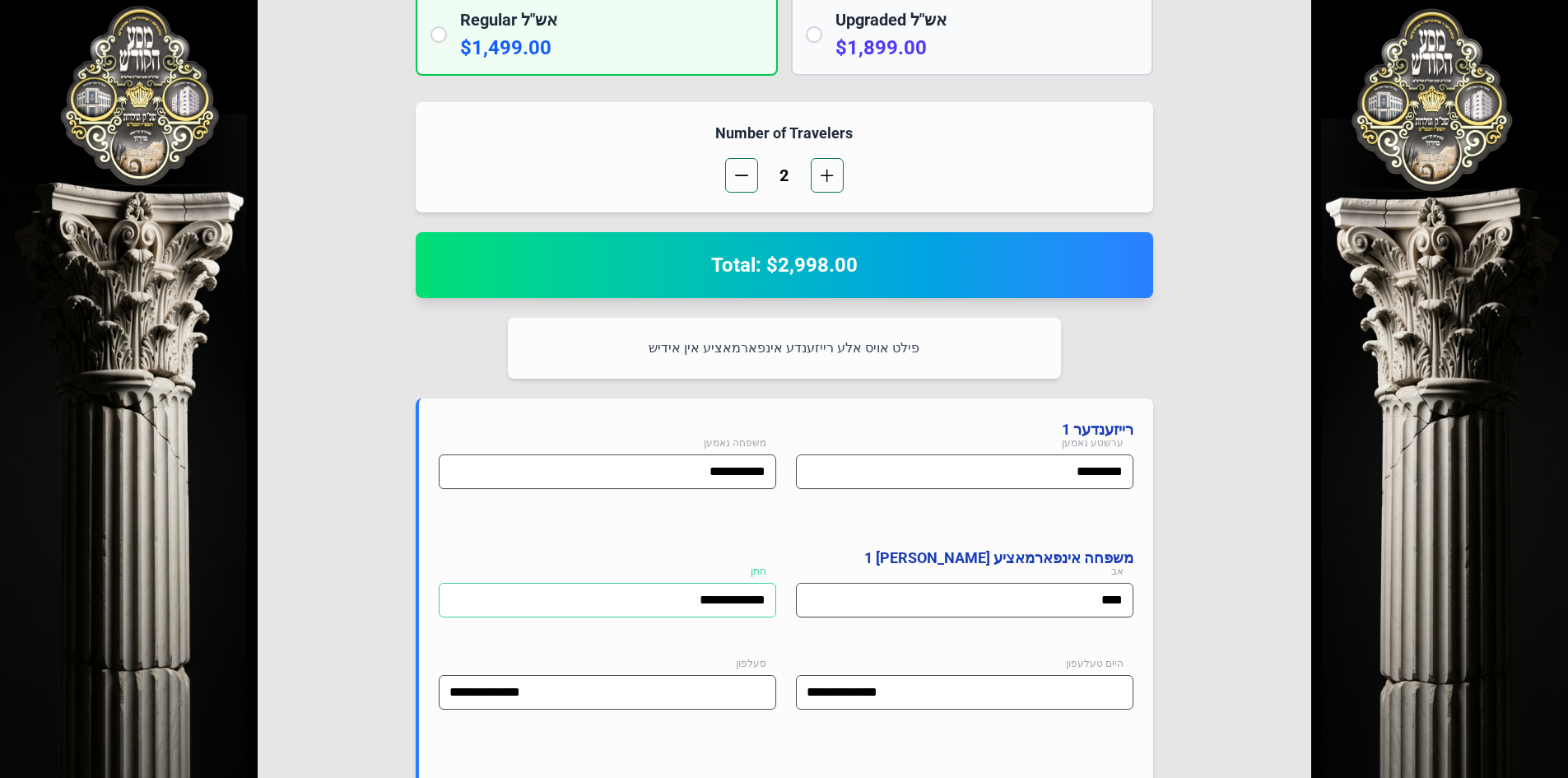
scroll to position [451, 0]
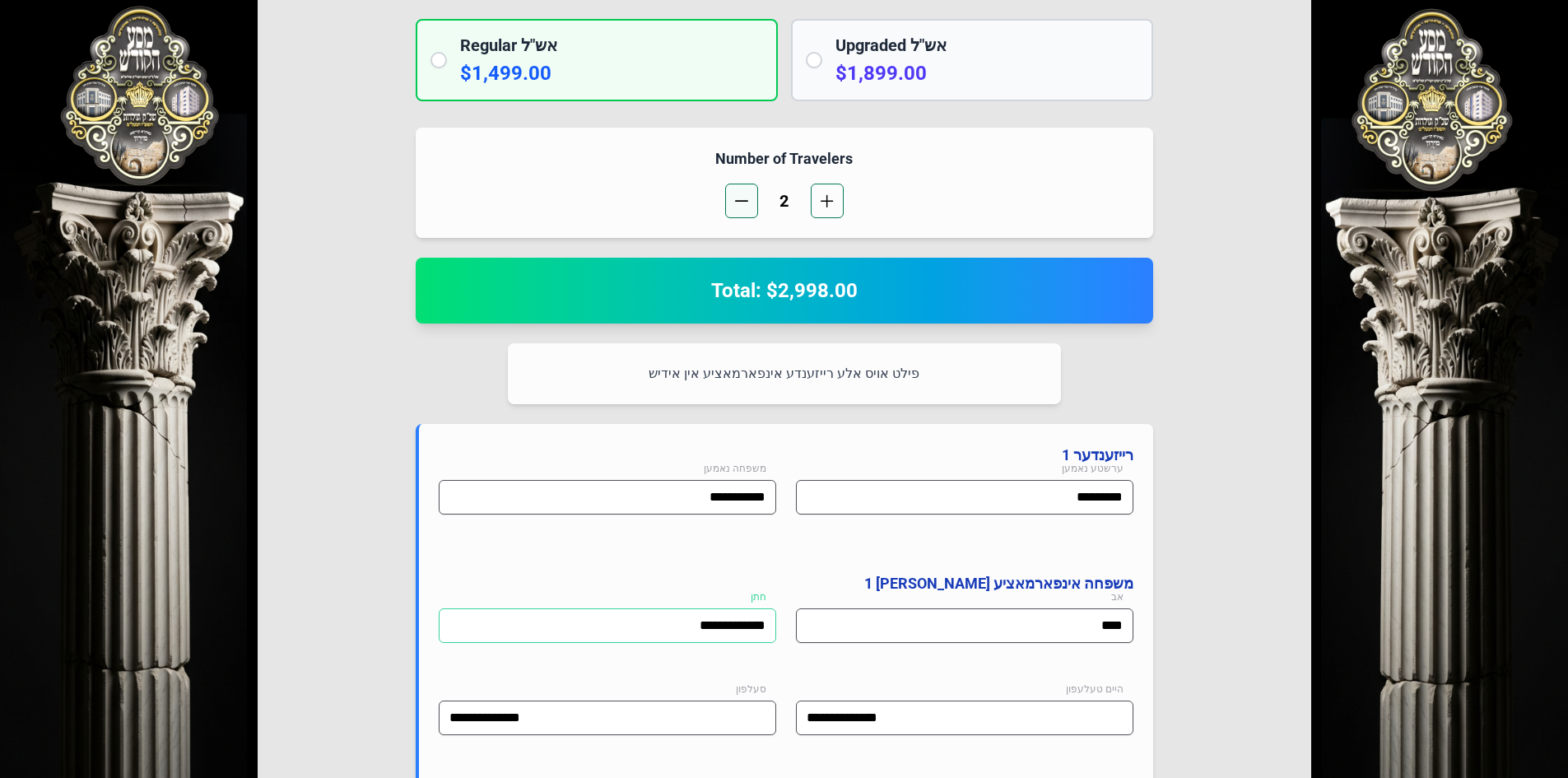
type input "**********"
click at [733, 194] on button "button" at bounding box center [741, 200] width 33 height 34
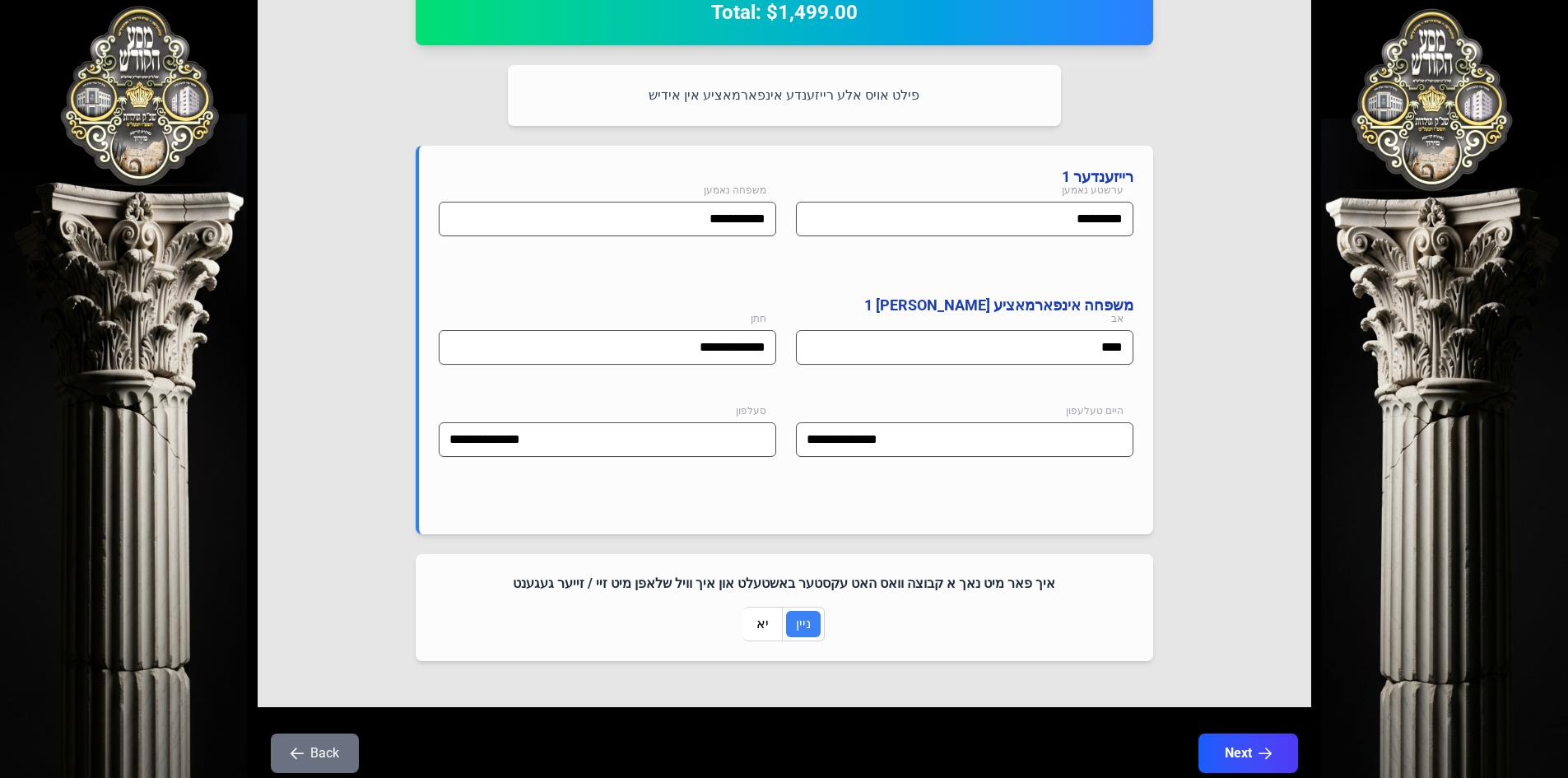
scroll to position [784, 0]
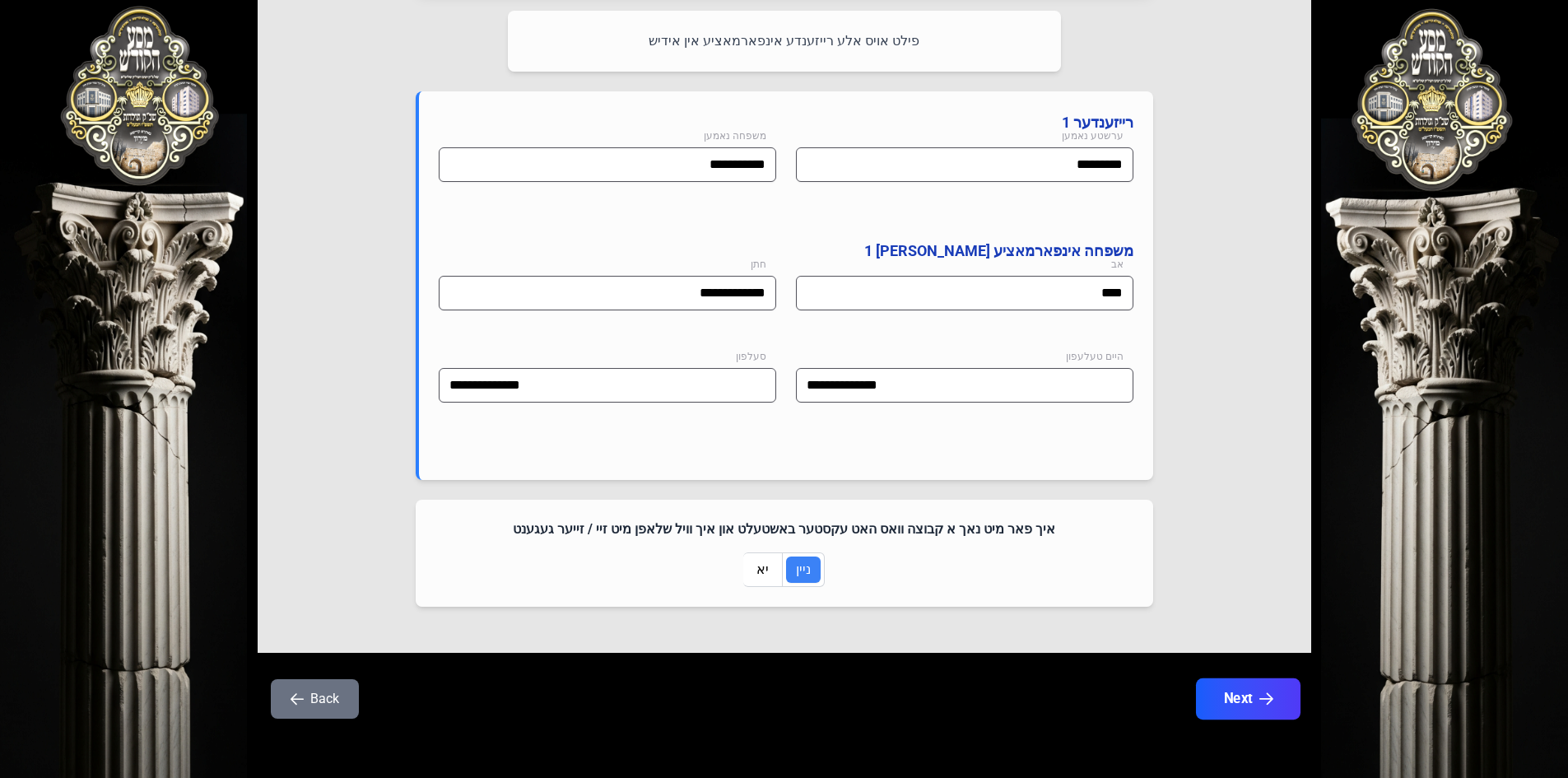
click at [751, 698] on button "Next" at bounding box center [1247, 699] width 105 height 41
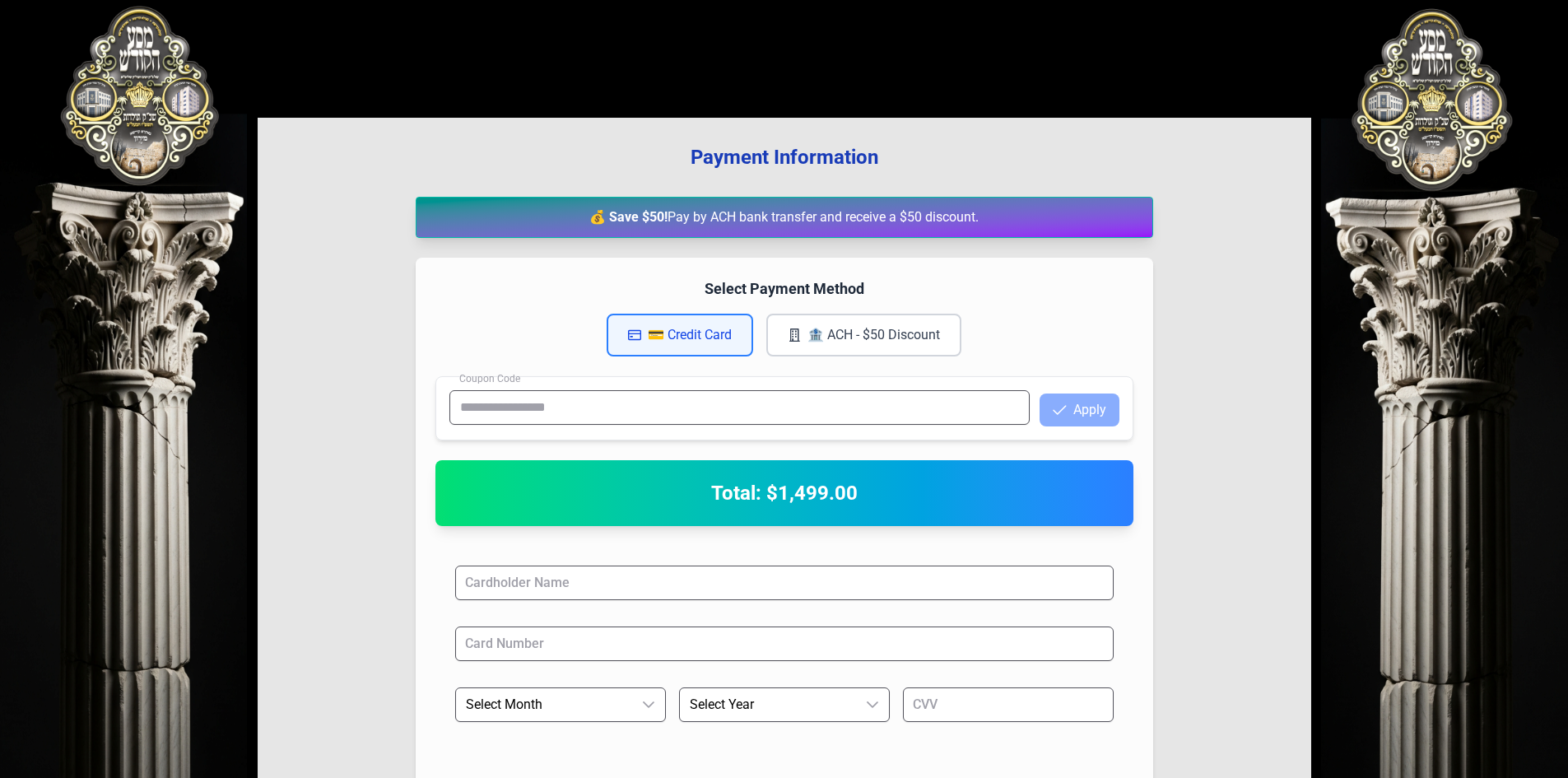
scroll to position [0, 0]
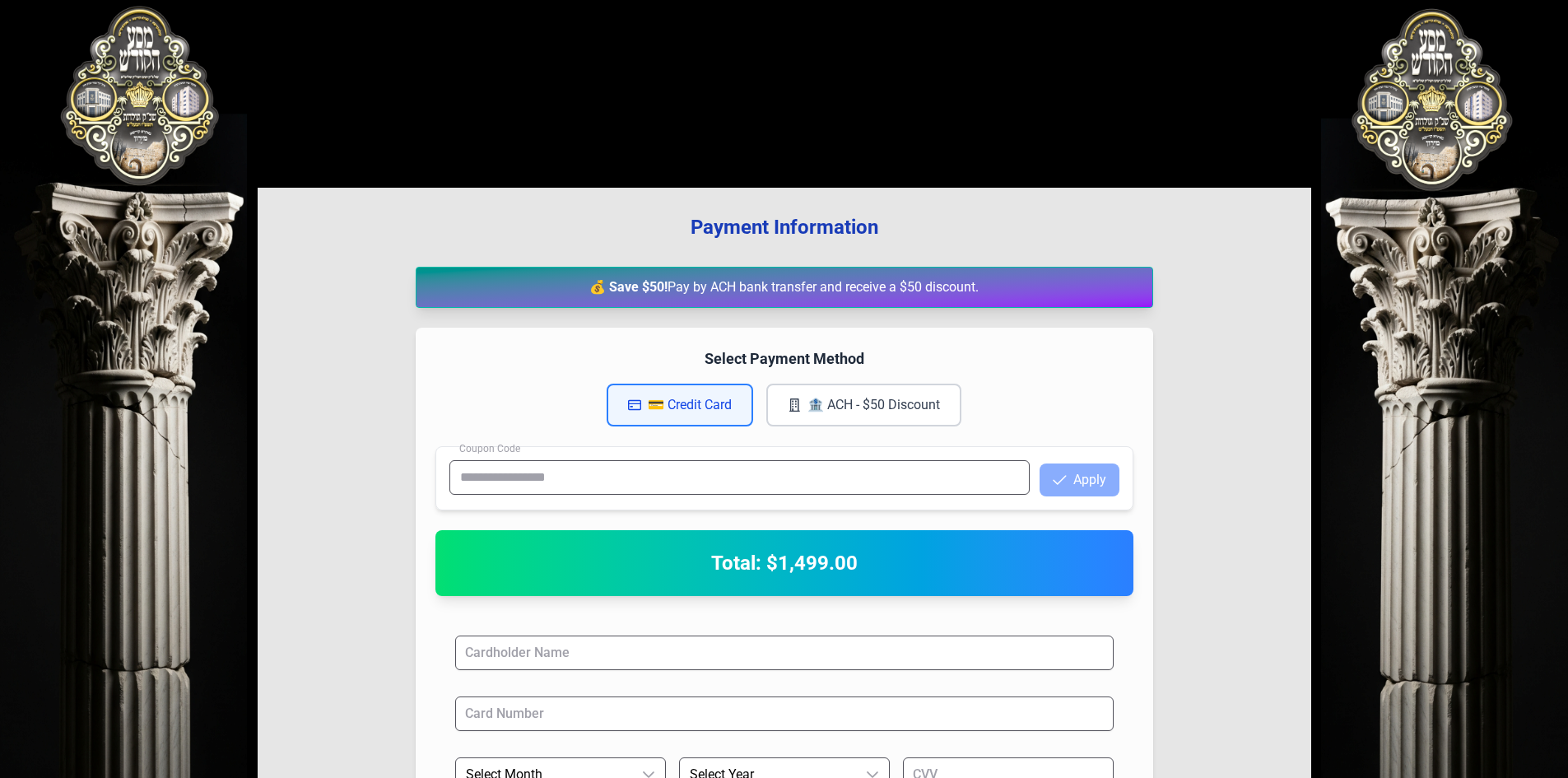
click at [751, 399] on button "🏦 ACH - $50 Discount" at bounding box center [863, 405] width 195 height 43
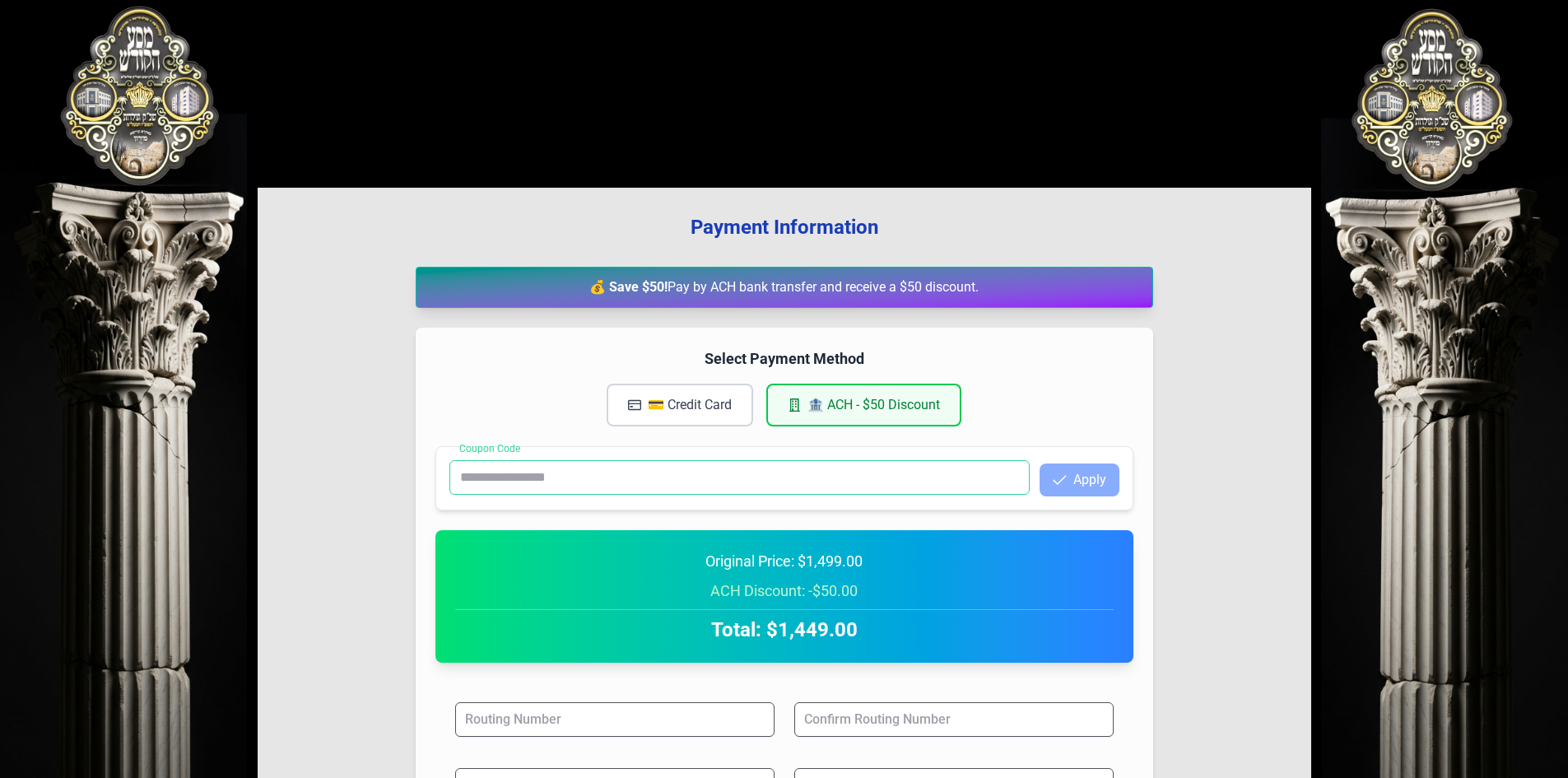
click at [559, 479] on input "Coupon Code" at bounding box center [739, 477] width 580 height 34
click at [493, 376] on div "Select Payment Method 💳 Credit Card 🏦 ACH - $50 Discount" at bounding box center [784, 386] width 697 height 79
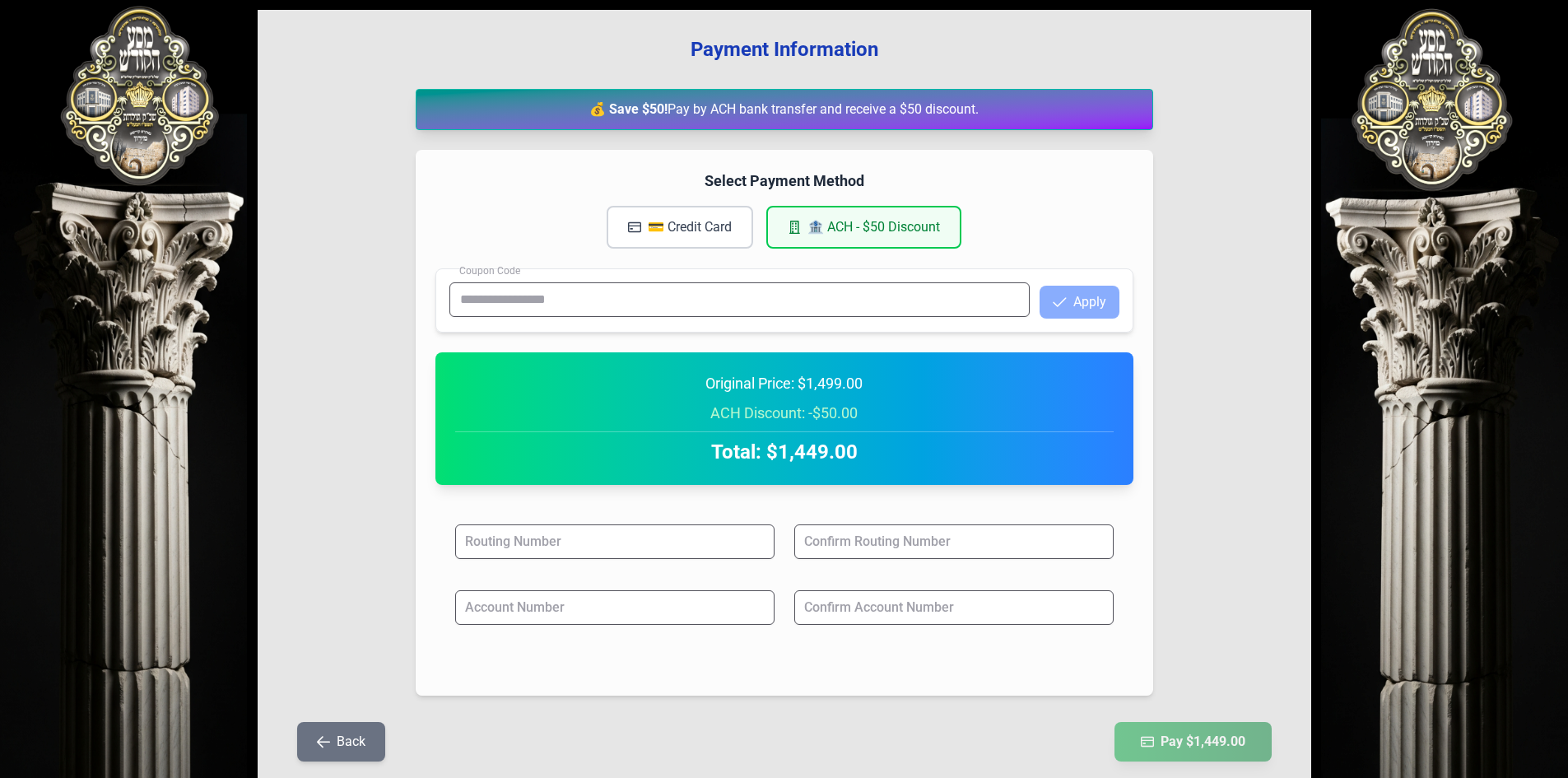
scroll to position [247, 0]
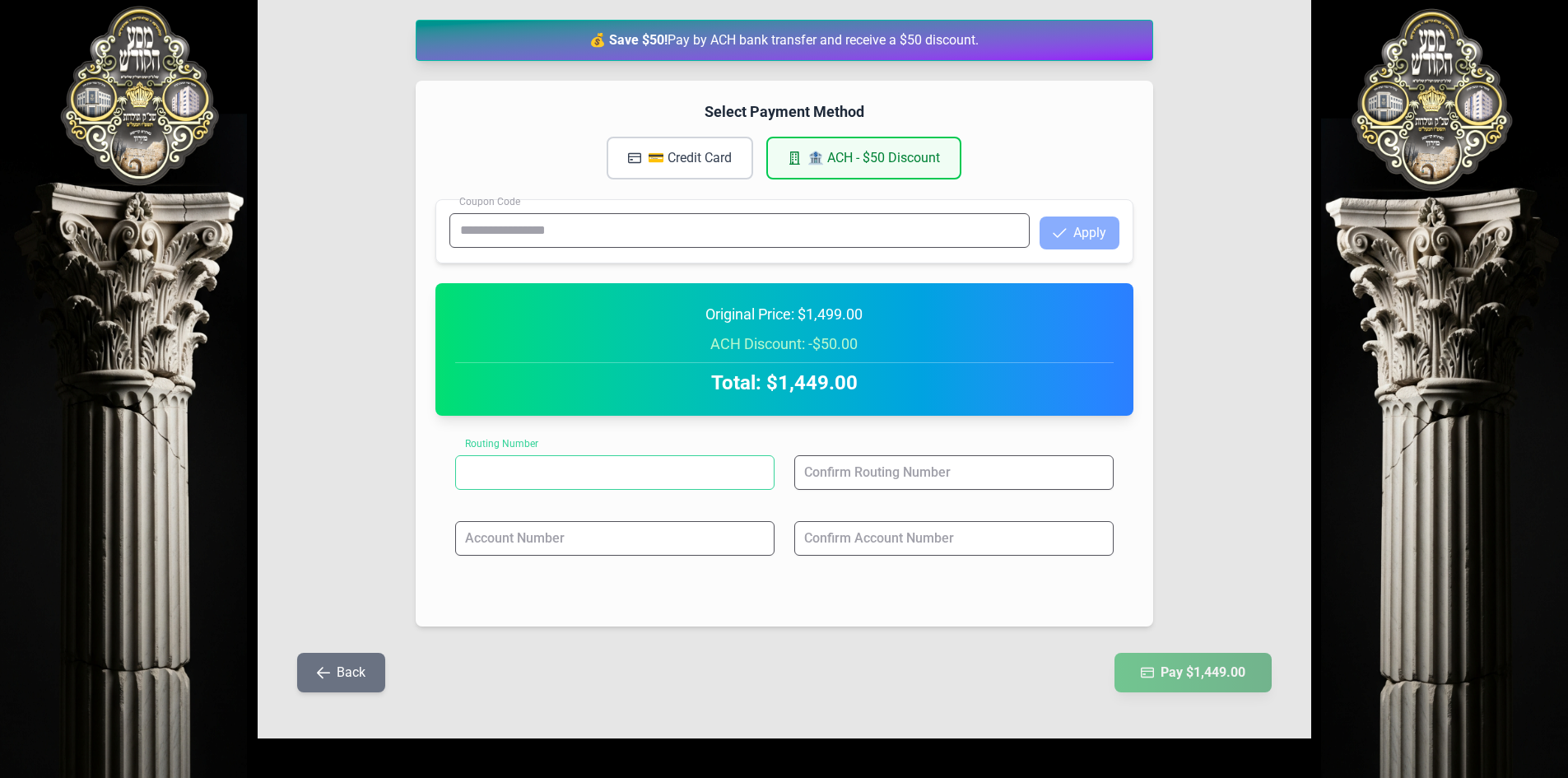
click at [532, 463] on input at bounding box center [615, 472] width 319 height 34
click at [502, 536] on input at bounding box center [615, 538] width 319 height 34
click at [751, 478] on input at bounding box center [954, 472] width 319 height 34
click at [751, 530] on input at bounding box center [954, 538] width 319 height 34
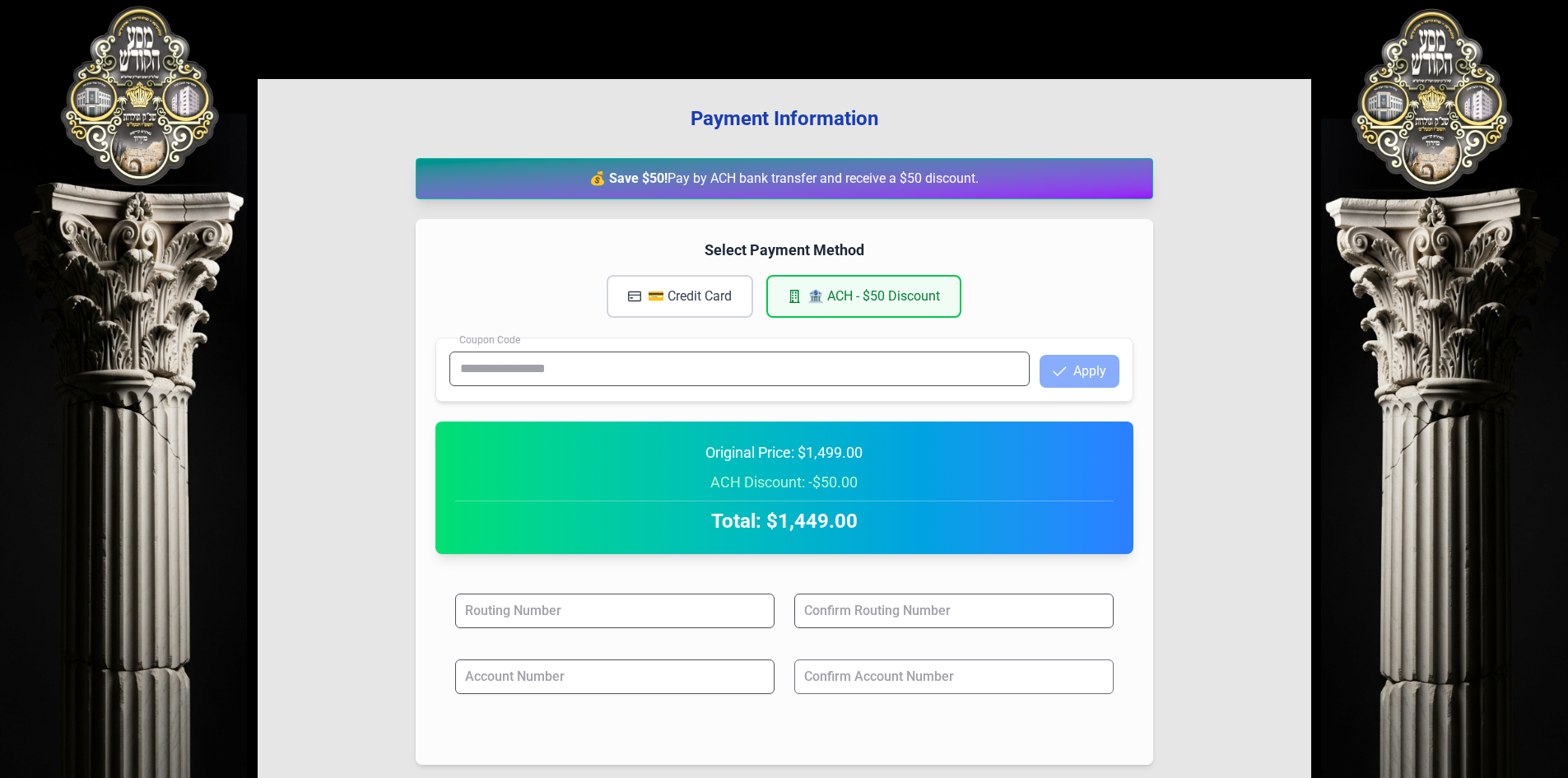
scroll to position [0, 0]
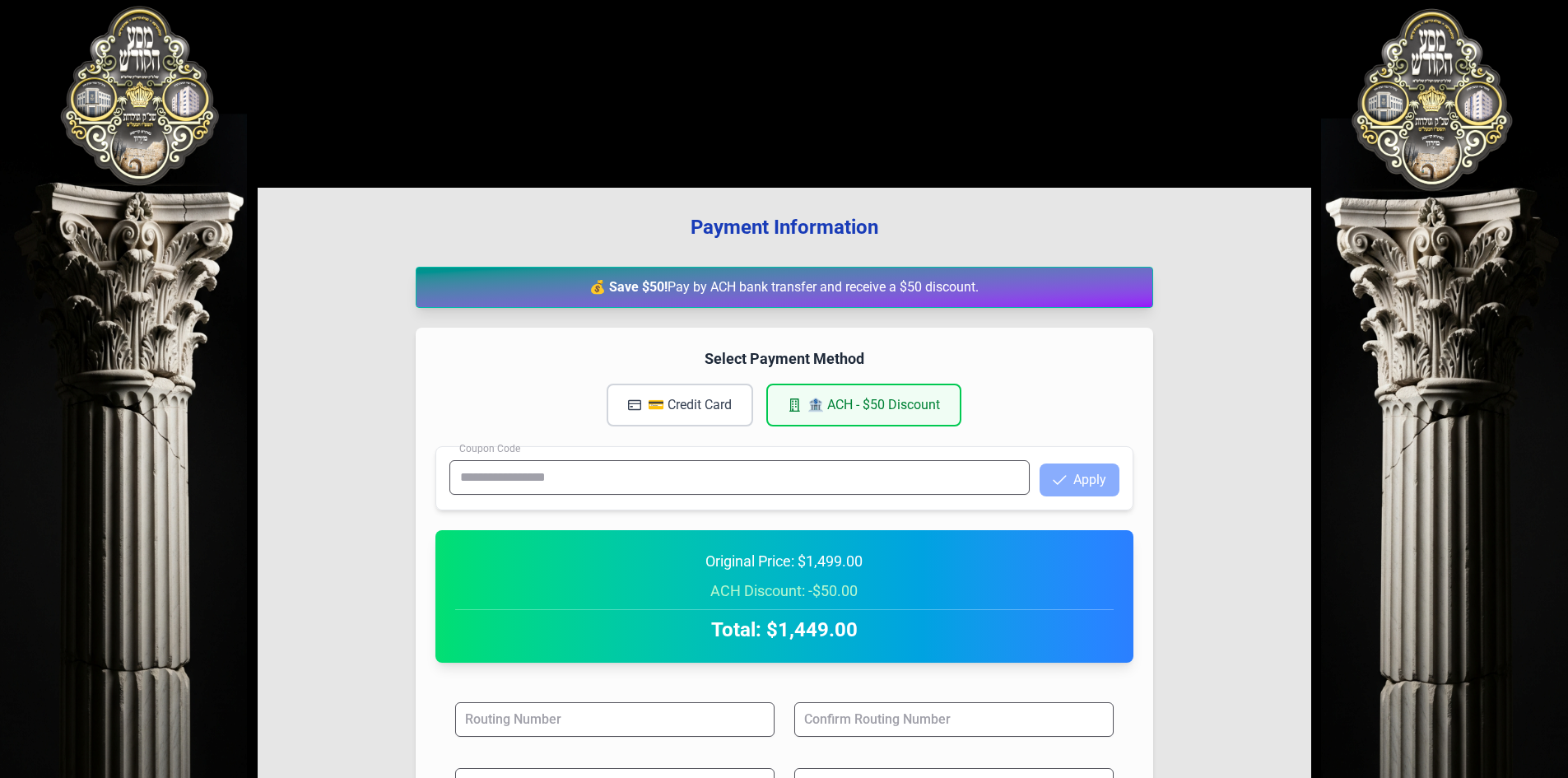
click at [687, 402] on button "💳 Credit Card" at bounding box center [679, 405] width 146 height 43
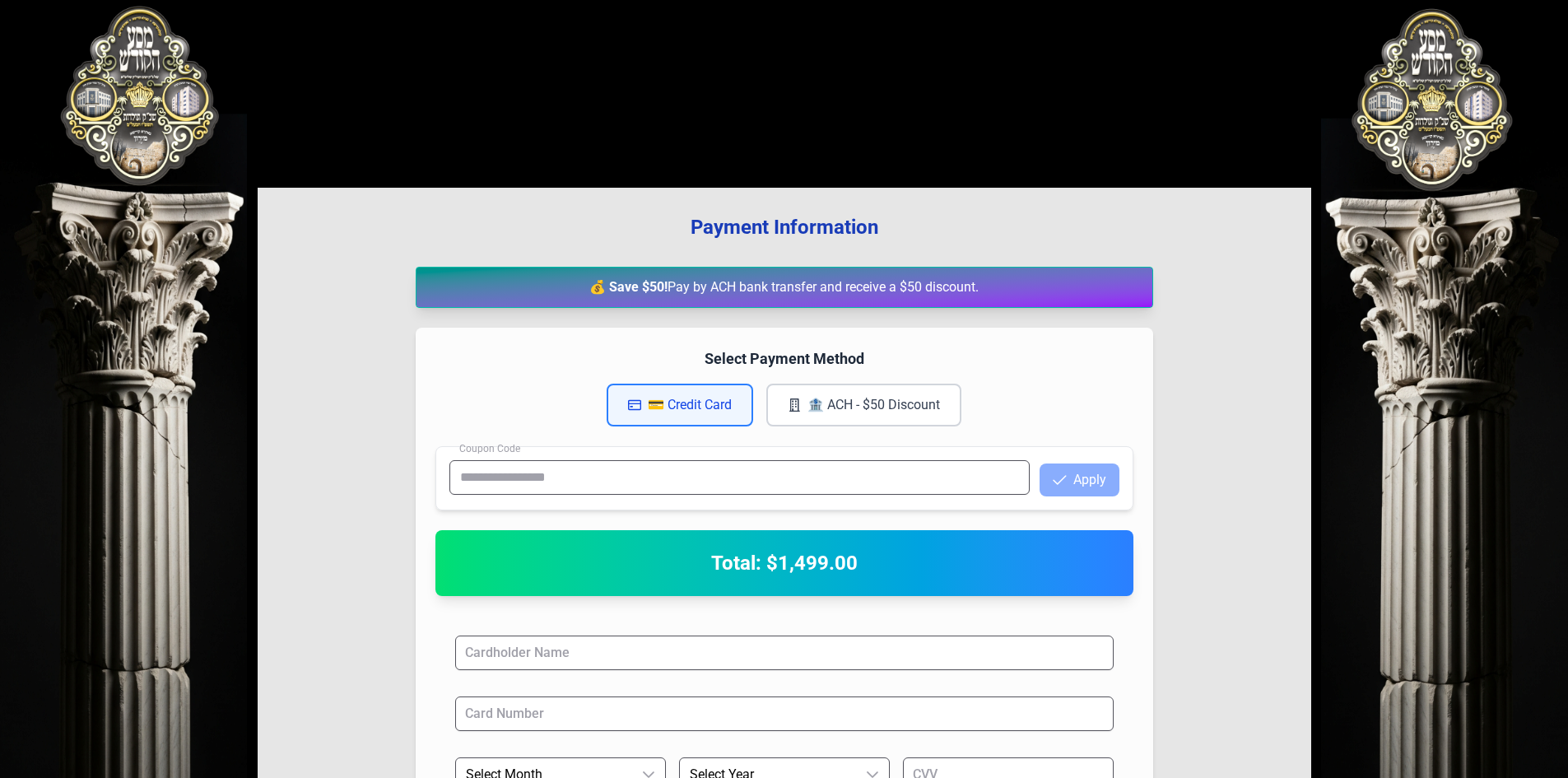
click at [751, 408] on button "🏦 ACH - $50 Discount" at bounding box center [863, 405] width 195 height 43
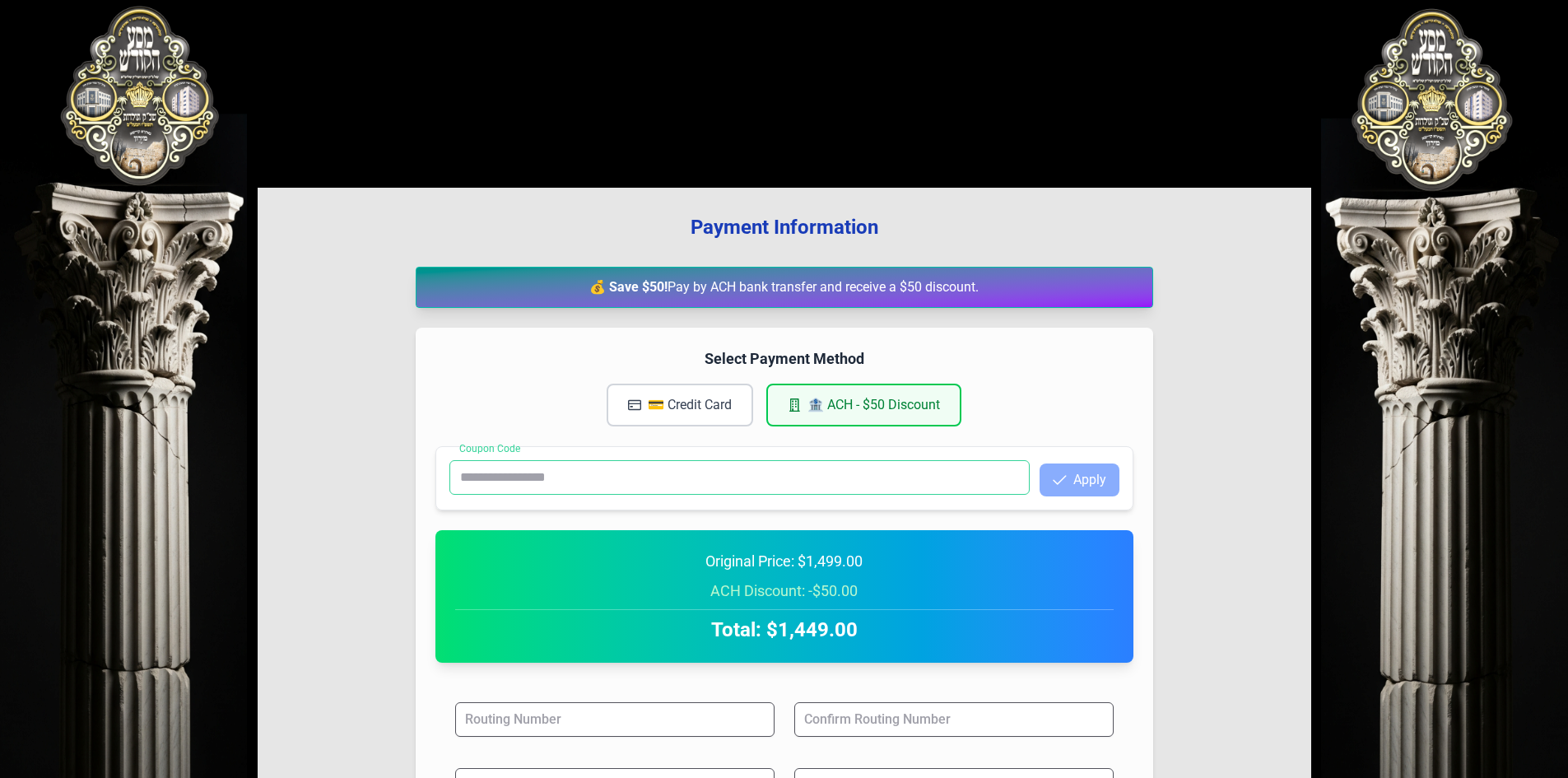
click at [627, 473] on input "Coupon Code" at bounding box center [739, 477] width 580 height 34
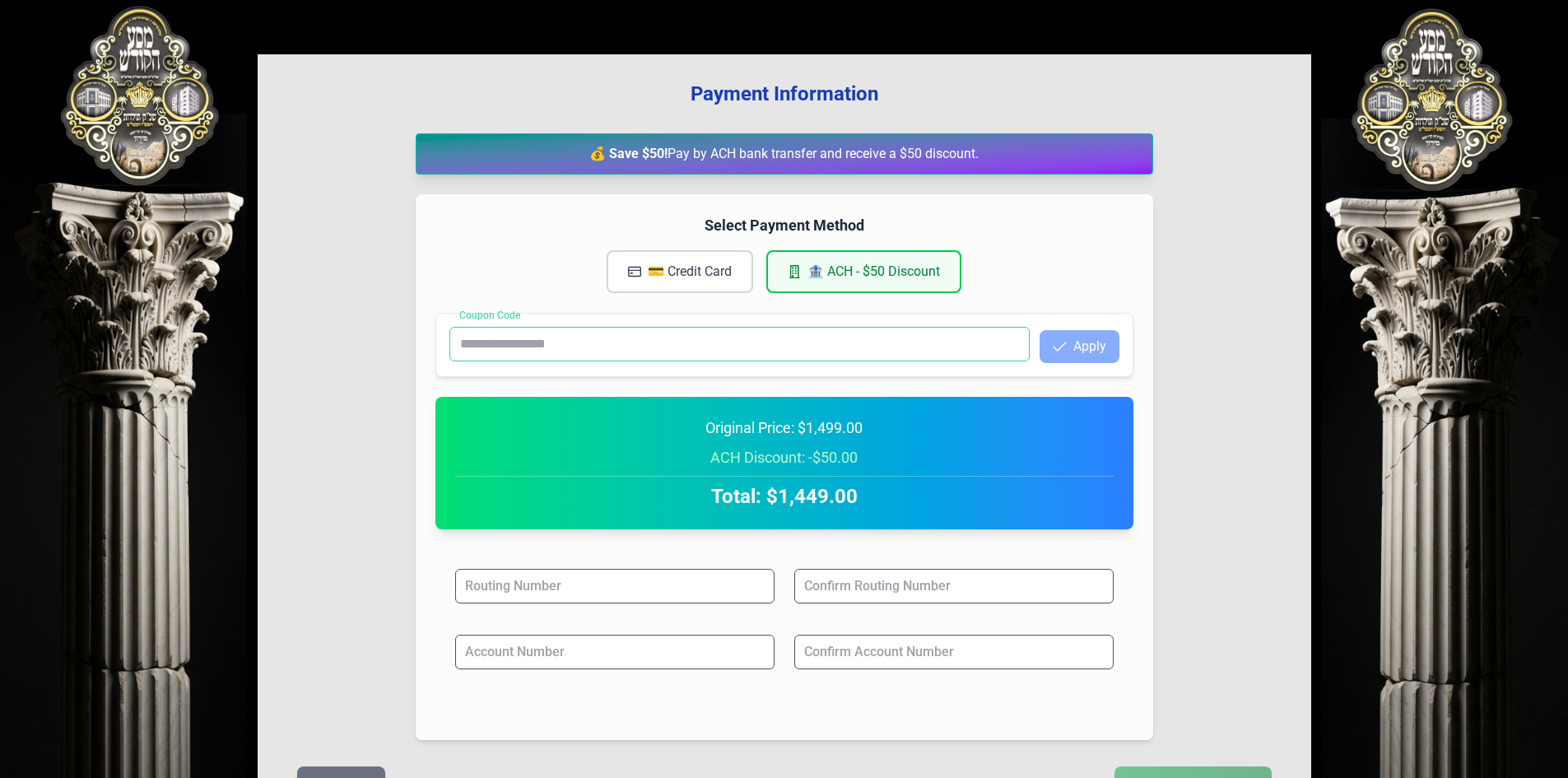
scroll to position [247, 0]
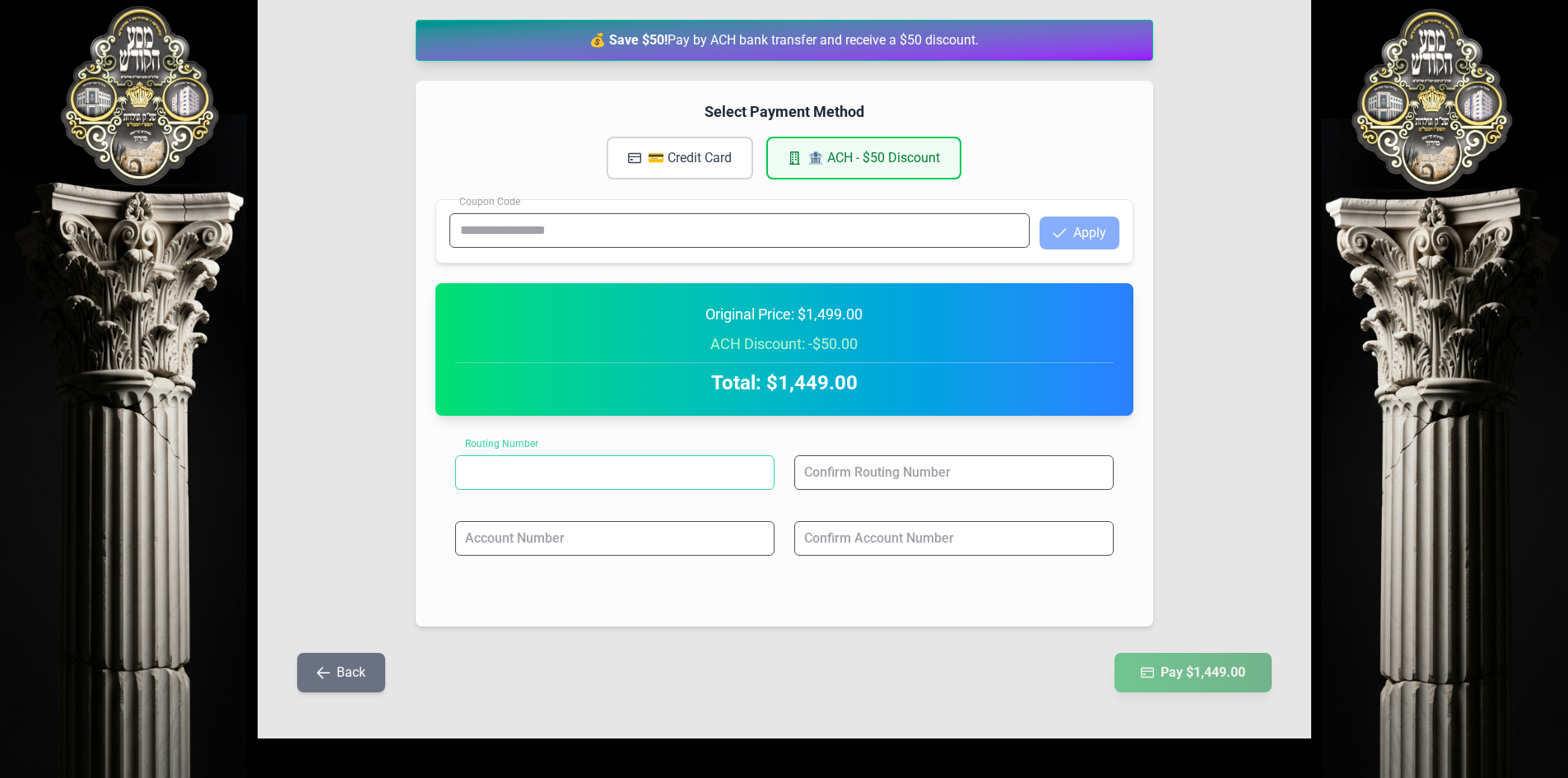
click at [672, 477] on input at bounding box center [615, 472] width 319 height 34
click at [660, 540] on input at bounding box center [615, 538] width 319 height 34
click at [751, 554] on input at bounding box center [954, 538] width 319 height 34
click at [751, 479] on input at bounding box center [954, 472] width 319 height 34
click at [631, 475] on input at bounding box center [615, 472] width 319 height 34
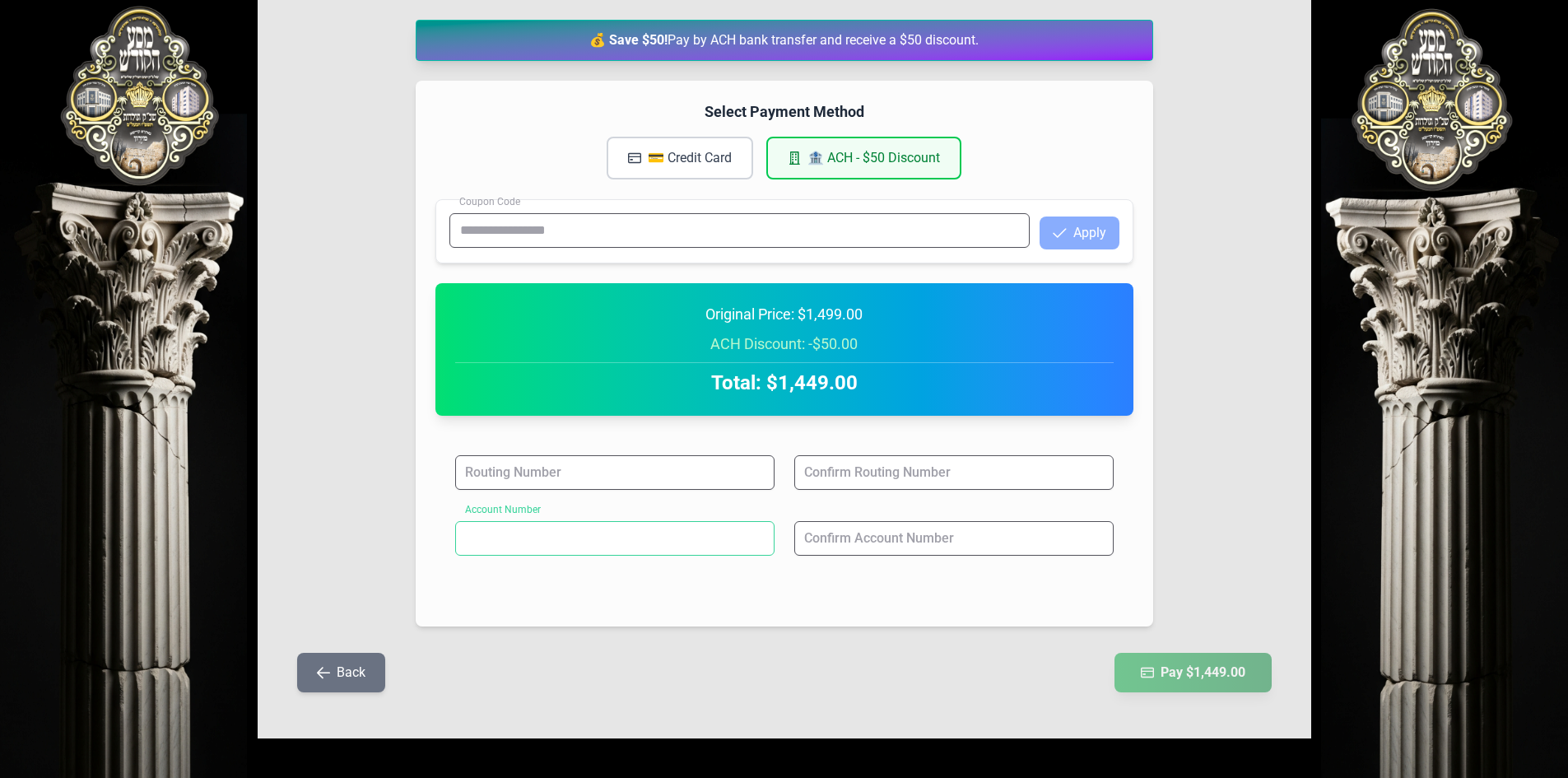
click at [610, 535] on input at bounding box center [615, 538] width 319 height 34
click at [751, 534] on input at bounding box center [954, 538] width 319 height 34
click at [751, 464] on input at bounding box center [954, 472] width 319 height 34
click at [536, 463] on input at bounding box center [615, 472] width 319 height 34
click at [534, 525] on input at bounding box center [615, 538] width 319 height 34
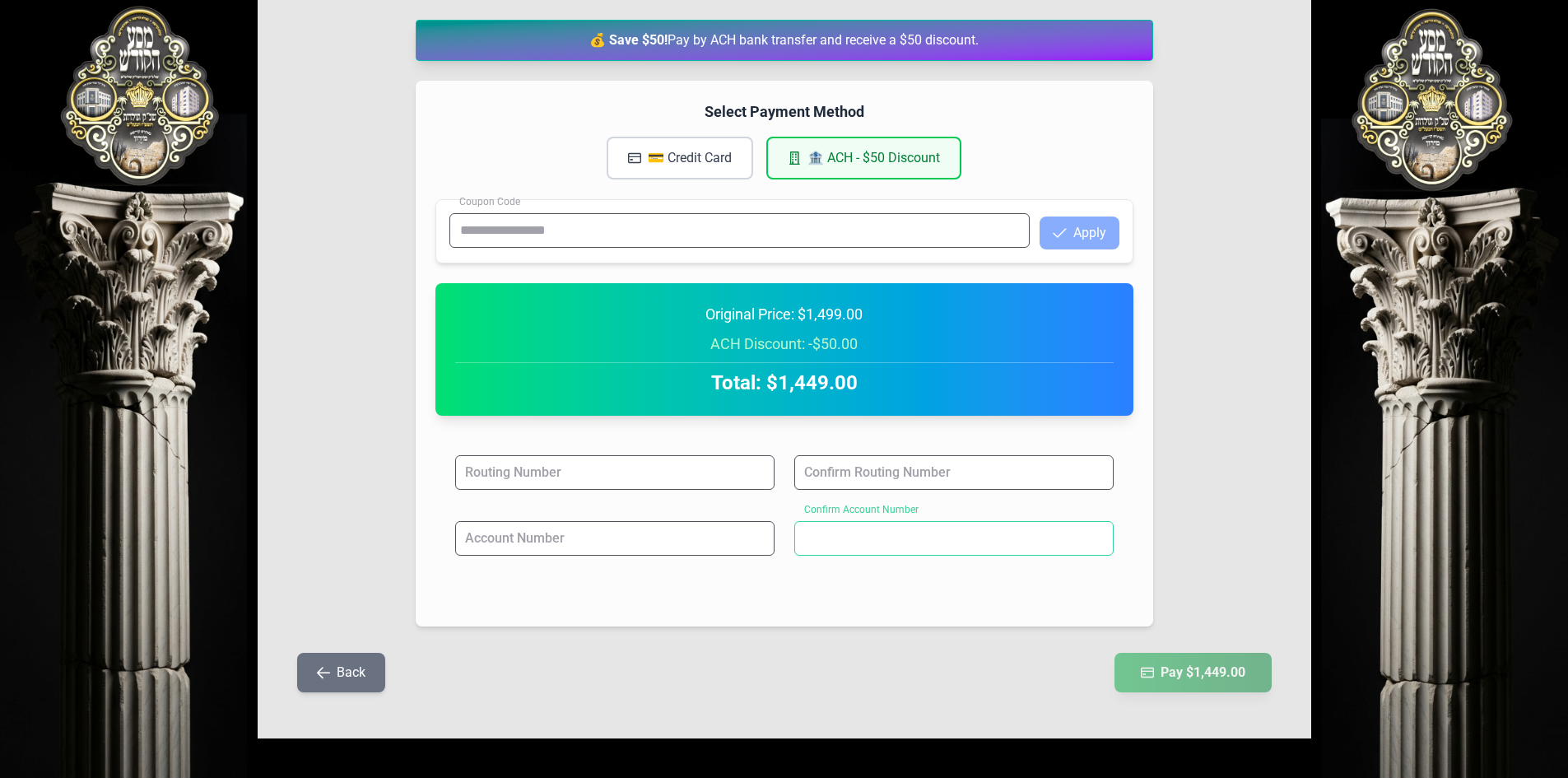
click at [751, 542] on input at bounding box center [954, 538] width 319 height 34
click at [751, 472] on input at bounding box center [954, 472] width 319 height 34
click at [651, 460] on input at bounding box center [615, 472] width 319 height 34
click at [602, 539] on input at bounding box center [615, 538] width 319 height 34
click at [751, 545] on input at bounding box center [954, 538] width 319 height 34
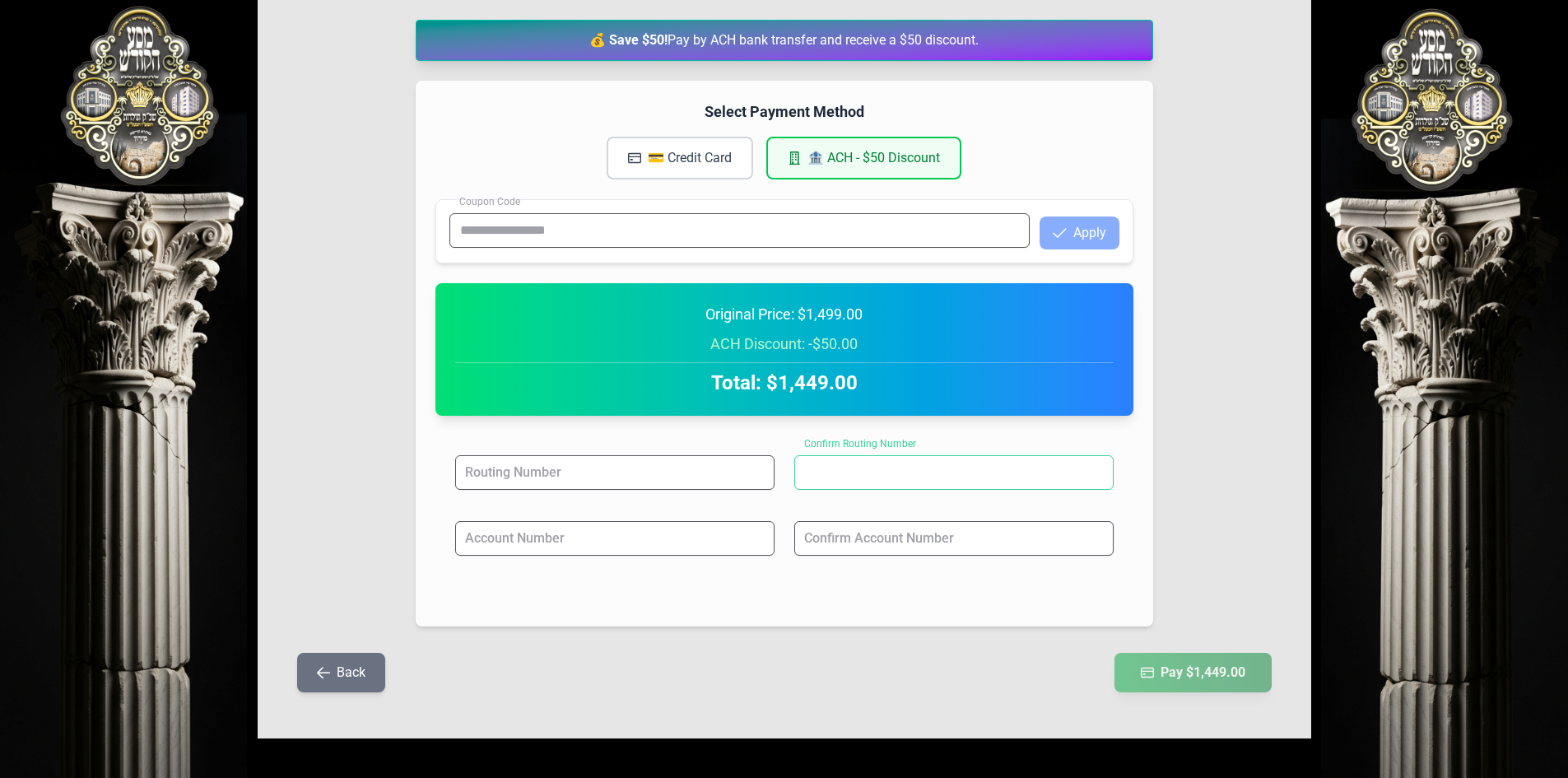
drag, startPoint x: 866, startPoint y: 478, endPoint x: 712, endPoint y: 469, distance: 154.3
click at [751, 480] on input at bounding box center [954, 472] width 319 height 34
drag, startPoint x: 589, startPoint y: 454, endPoint x: 594, endPoint y: 478, distance: 24.5
click at [589, 454] on div "Routing Number Confirm Routing Number Account Number Confirm Account Number" at bounding box center [784, 521] width 697 height 171
click at [591, 459] on input at bounding box center [615, 472] width 319 height 34
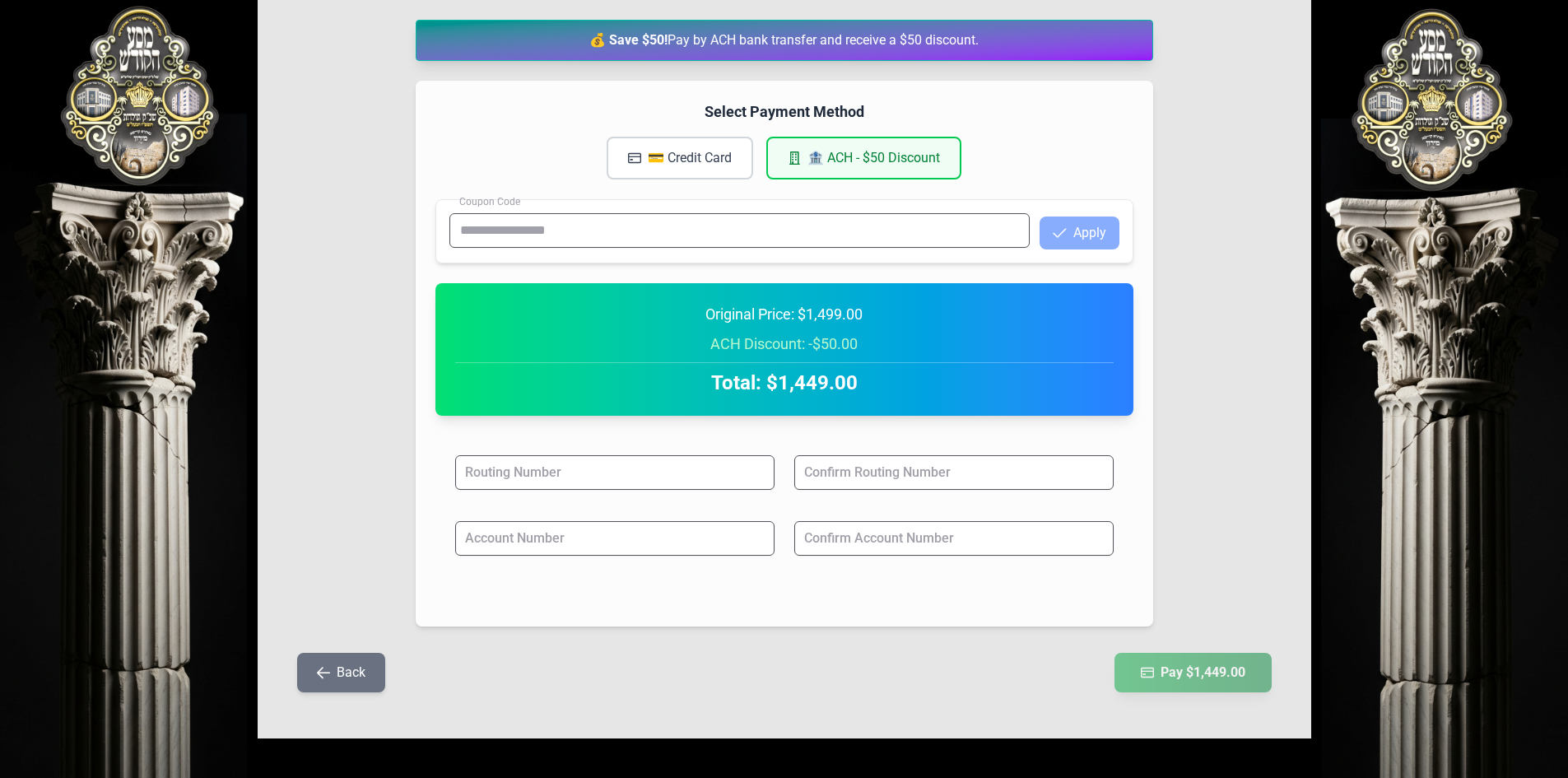
click at [714, 146] on button "💳 Credit Card" at bounding box center [679, 157] width 146 height 43
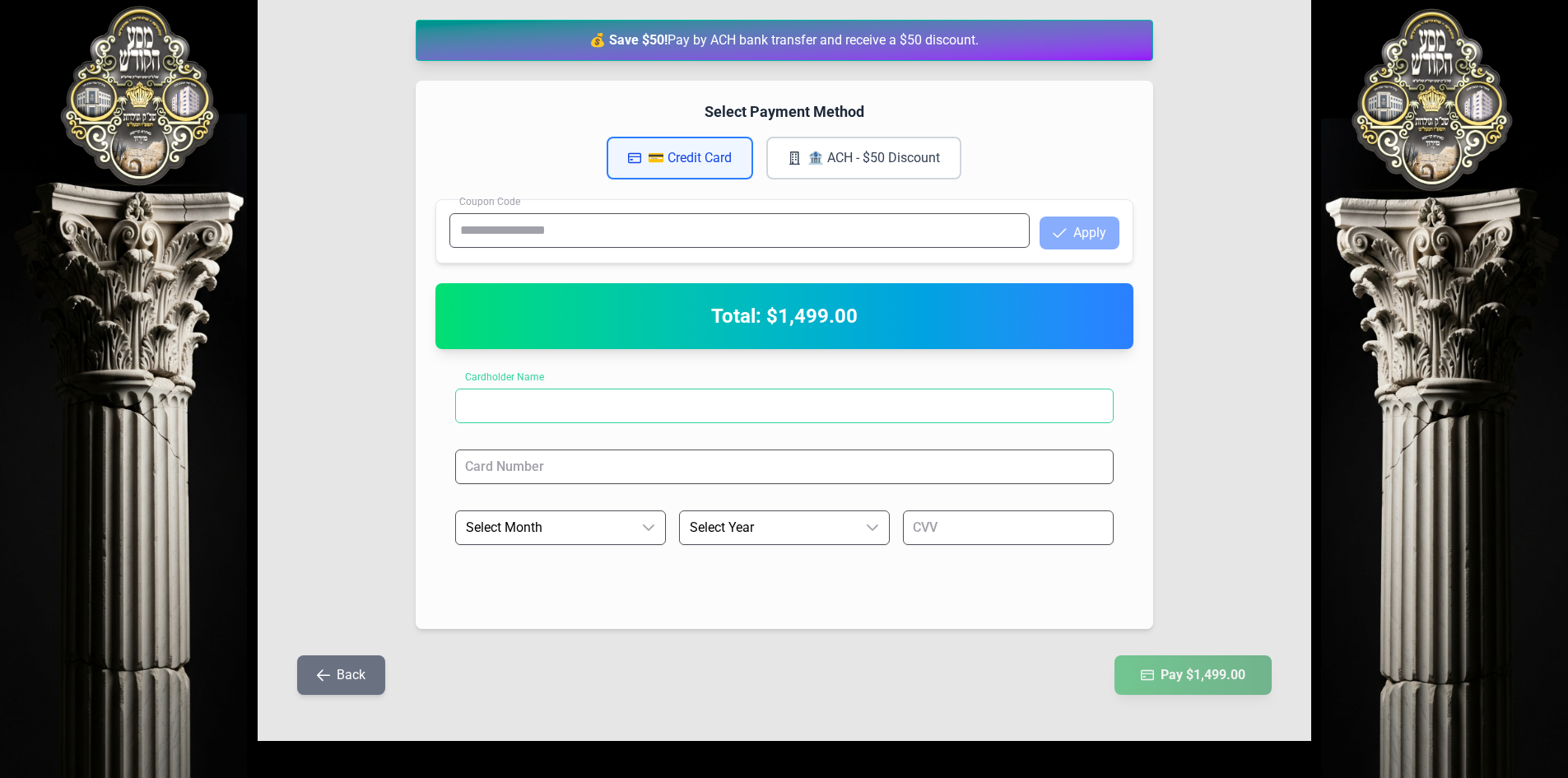
click at [542, 411] on input at bounding box center [784, 405] width 658 height 34
drag, startPoint x: 541, startPoint y: 461, endPoint x: 536, endPoint y: 477, distance: 16.8
click at [540, 465] on input at bounding box center [784, 466] width 658 height 34
click at [523, 522] on span "Select Month" at bounding box center [544, 527] width 176 height 33
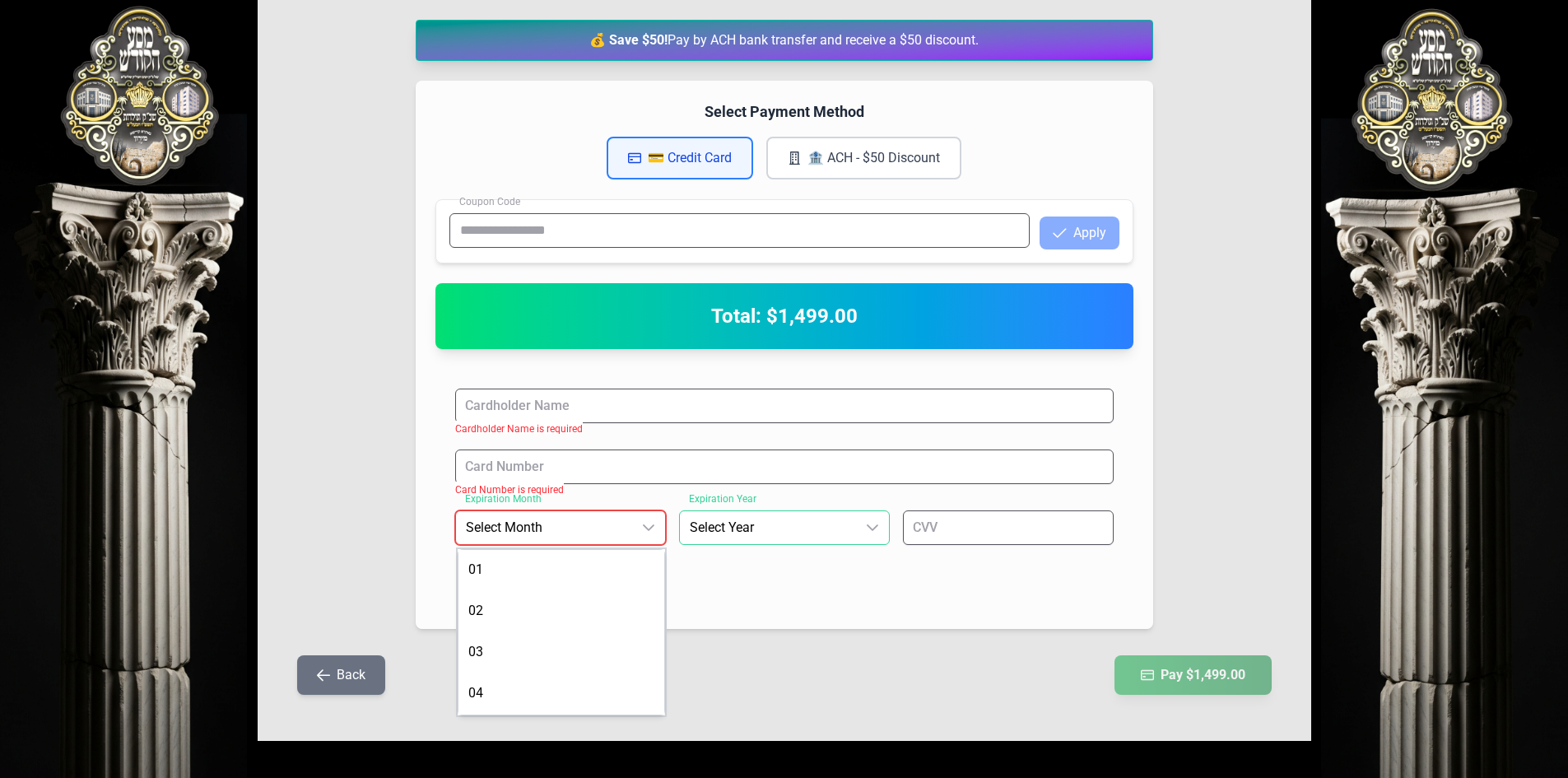
click at [715, 527] on span "Select Year" at bounding box center [768, 527] width 176 height 33
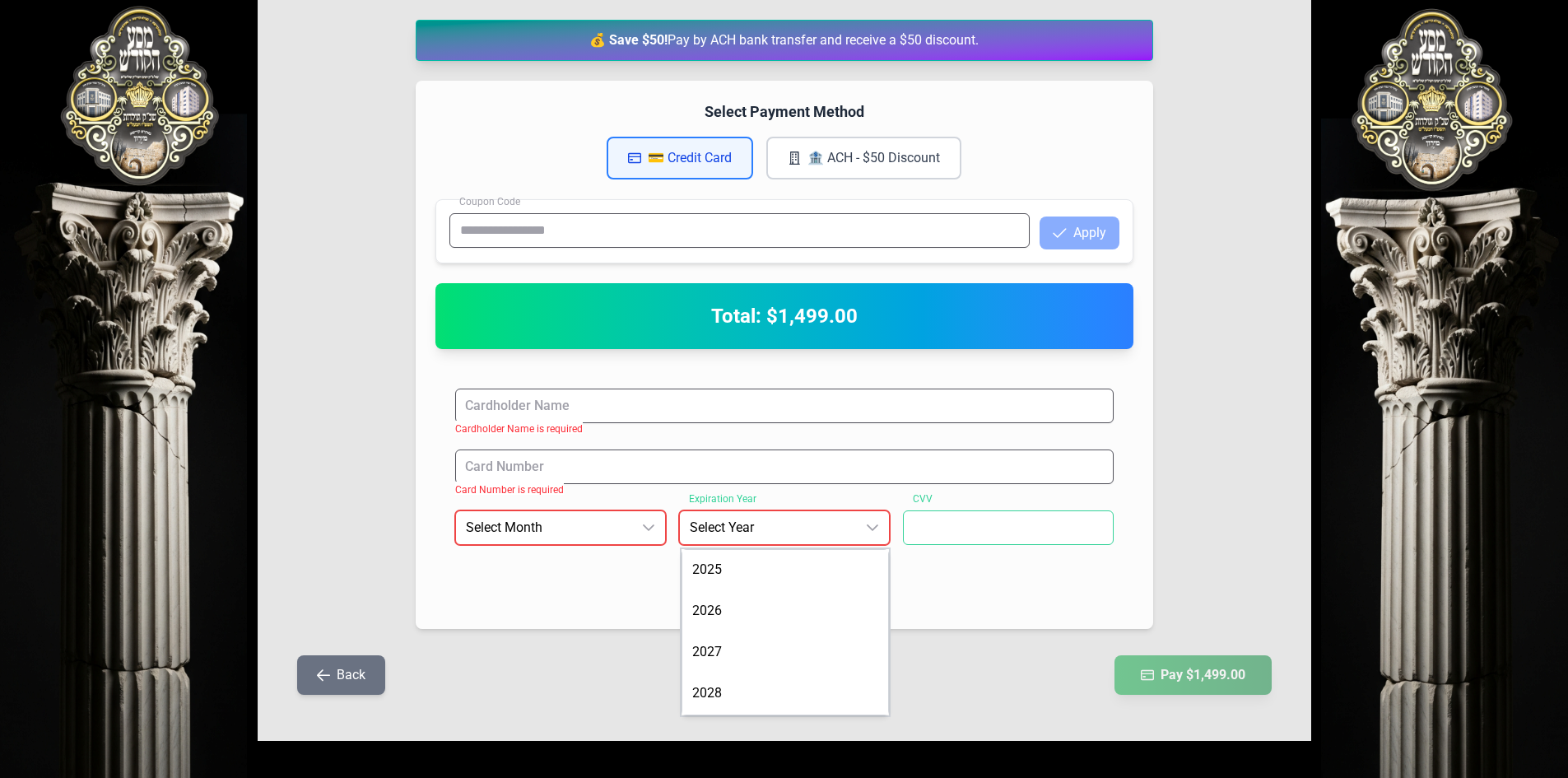
click at [751, 522] on input at bounding box center [1008, 527] width 211 height 34
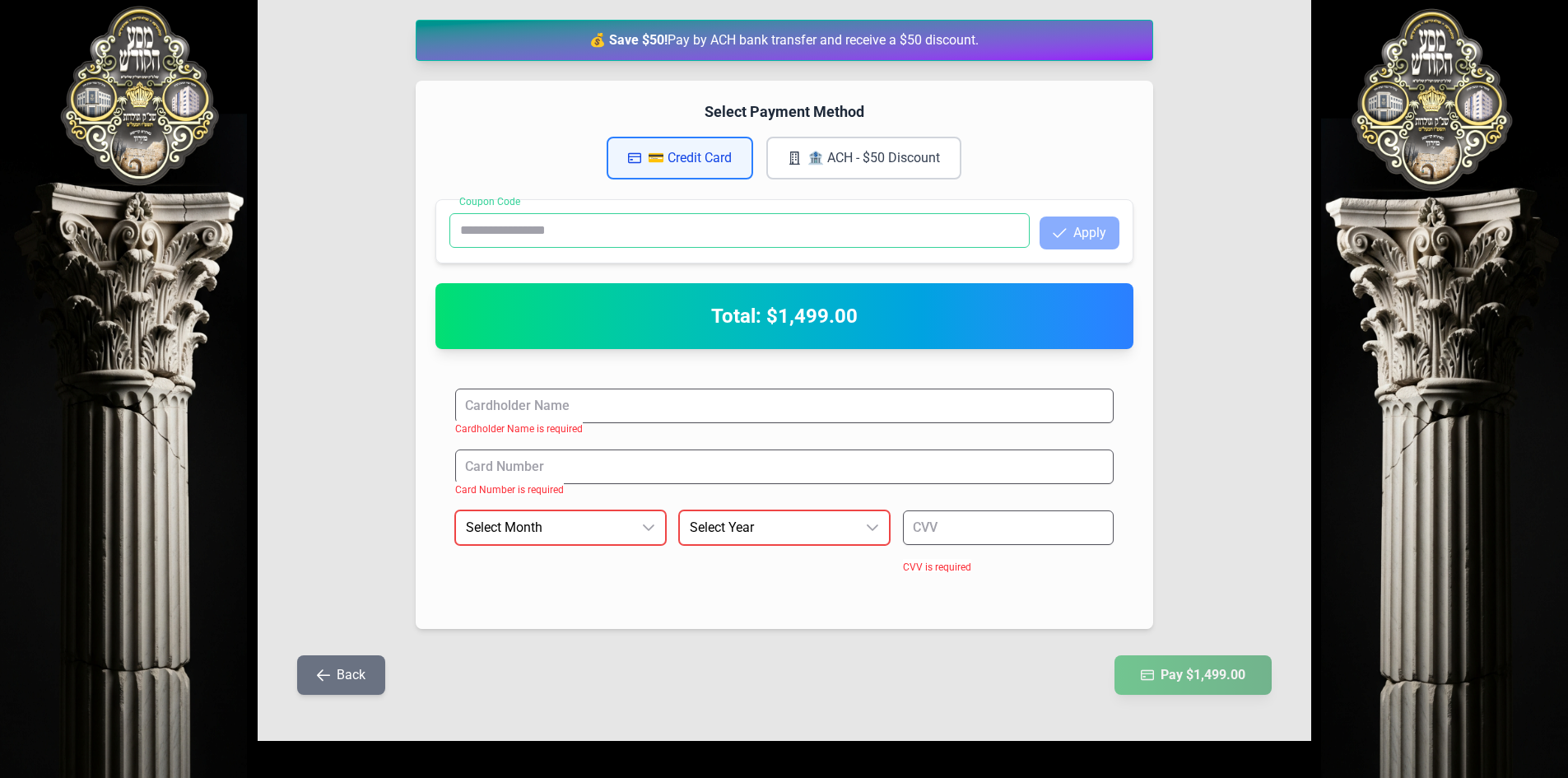
click at [630, 228] on input "Coupon Code" at bounding box center [739, 230] width 580 height 34
click at [483, 121] on h4 "Select Payment Method" at bounding box center [784, 112] width 697 height 23
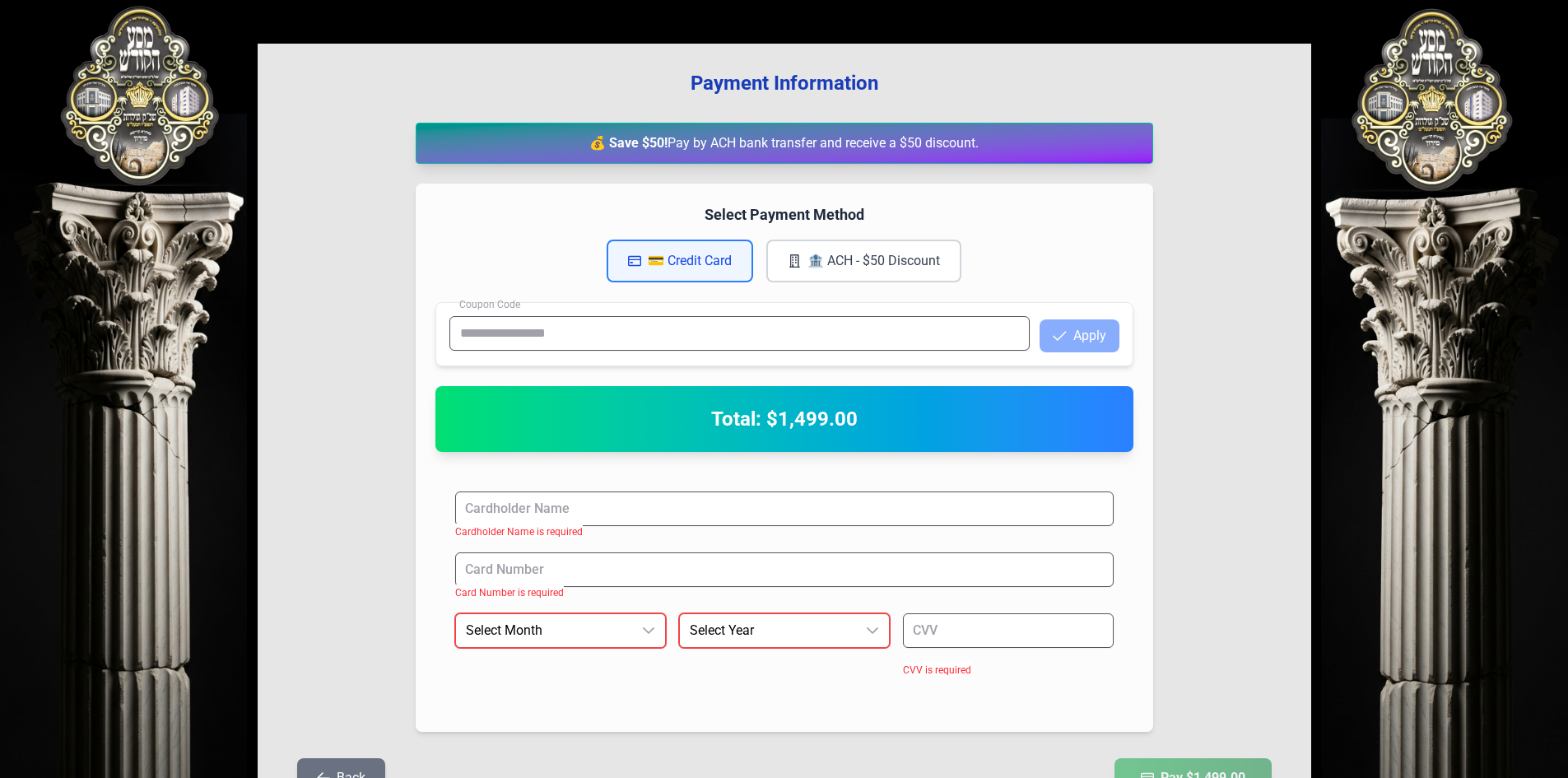
scroll to position [249, 0]
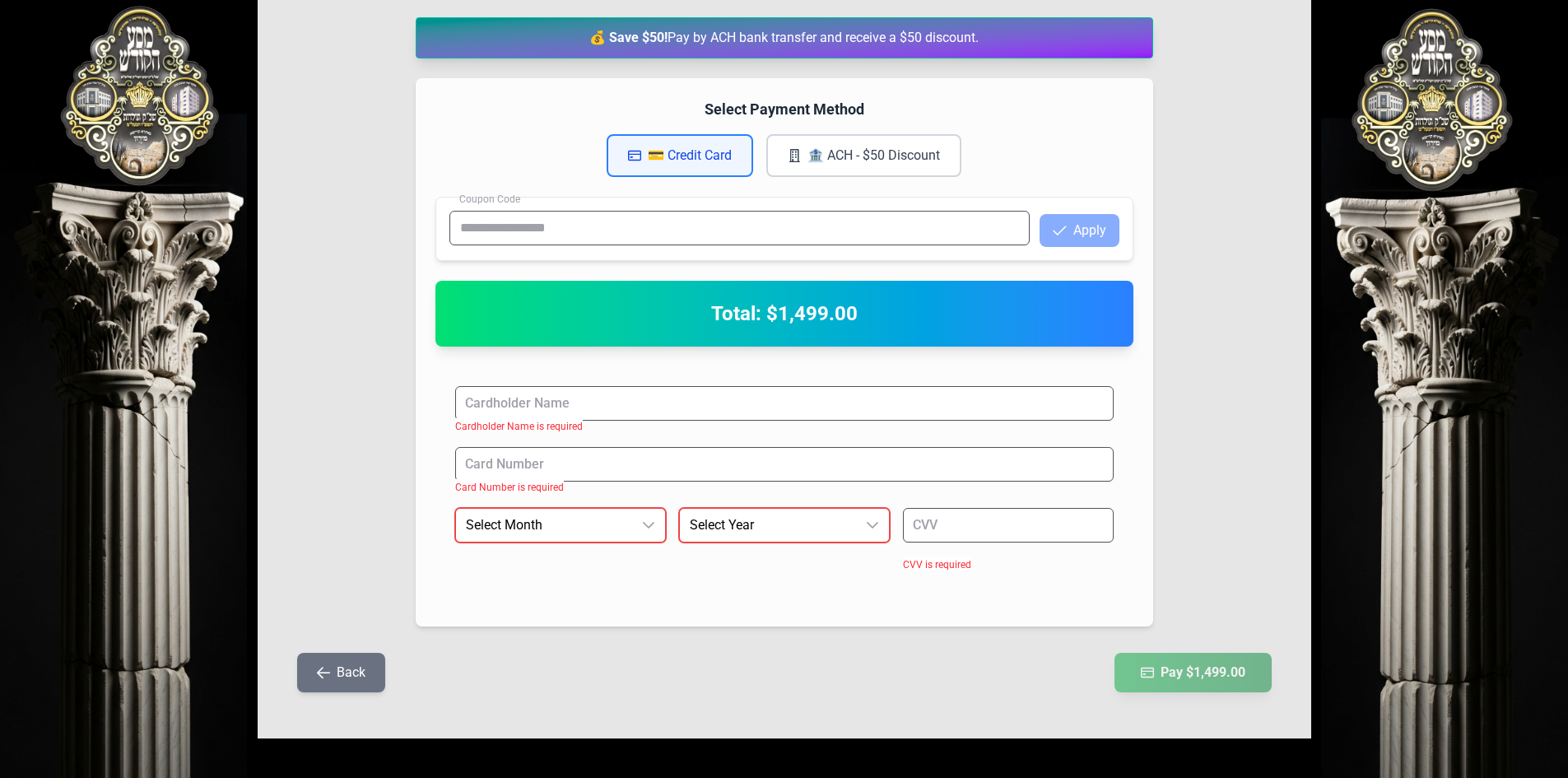
click at [163, 79] on div "בעזהשי"ת 0 1 2 3 4 5 6 Payment Information 💰 Save $50! Pay by ACH bank transfer…" at bounding box center [784, 264] width 1568 height 1027
click at [345, 670] on button "Back" at bounding box center [340, 672] width 88 height 39
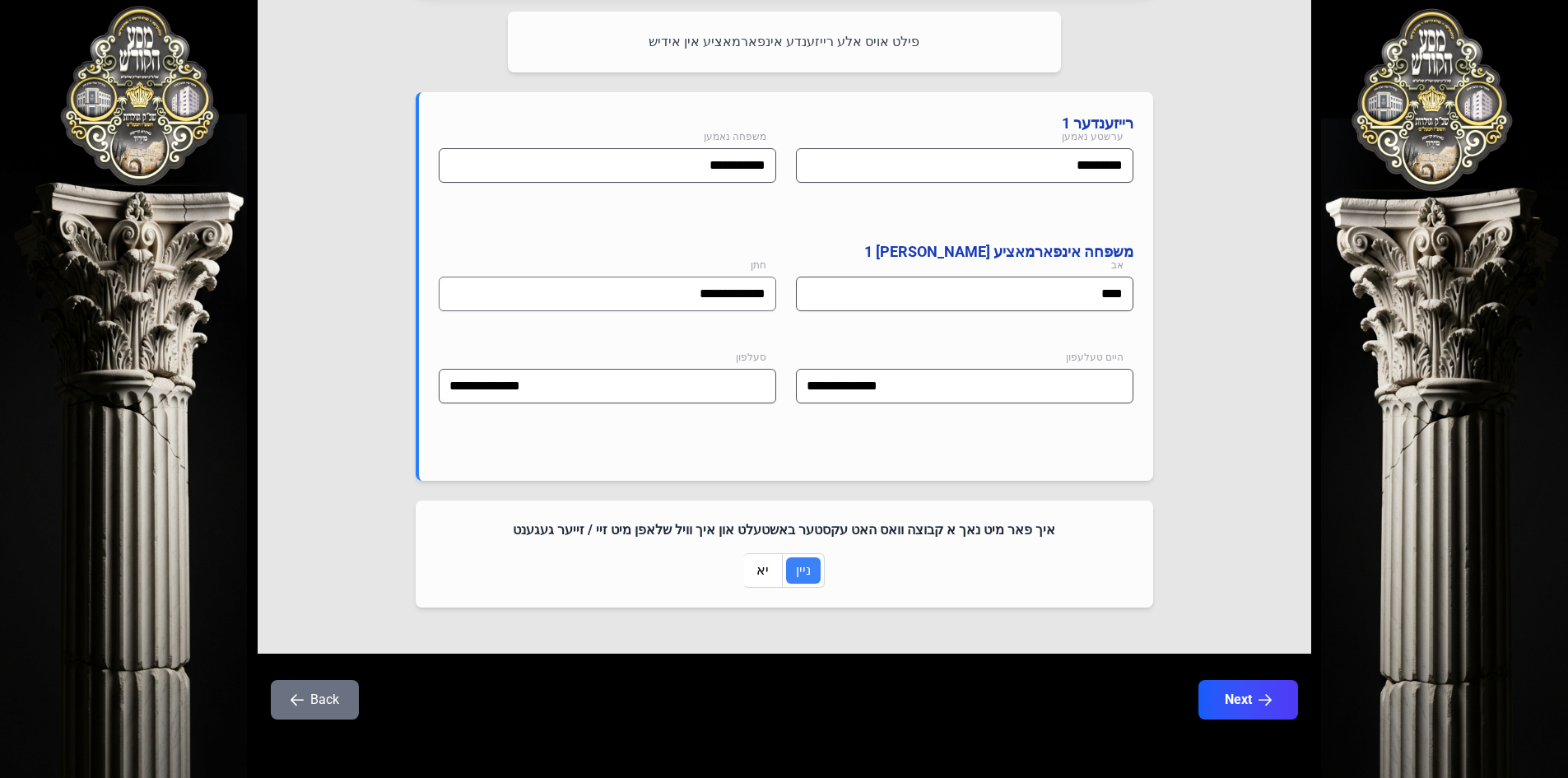
scroll to position [784, 0]
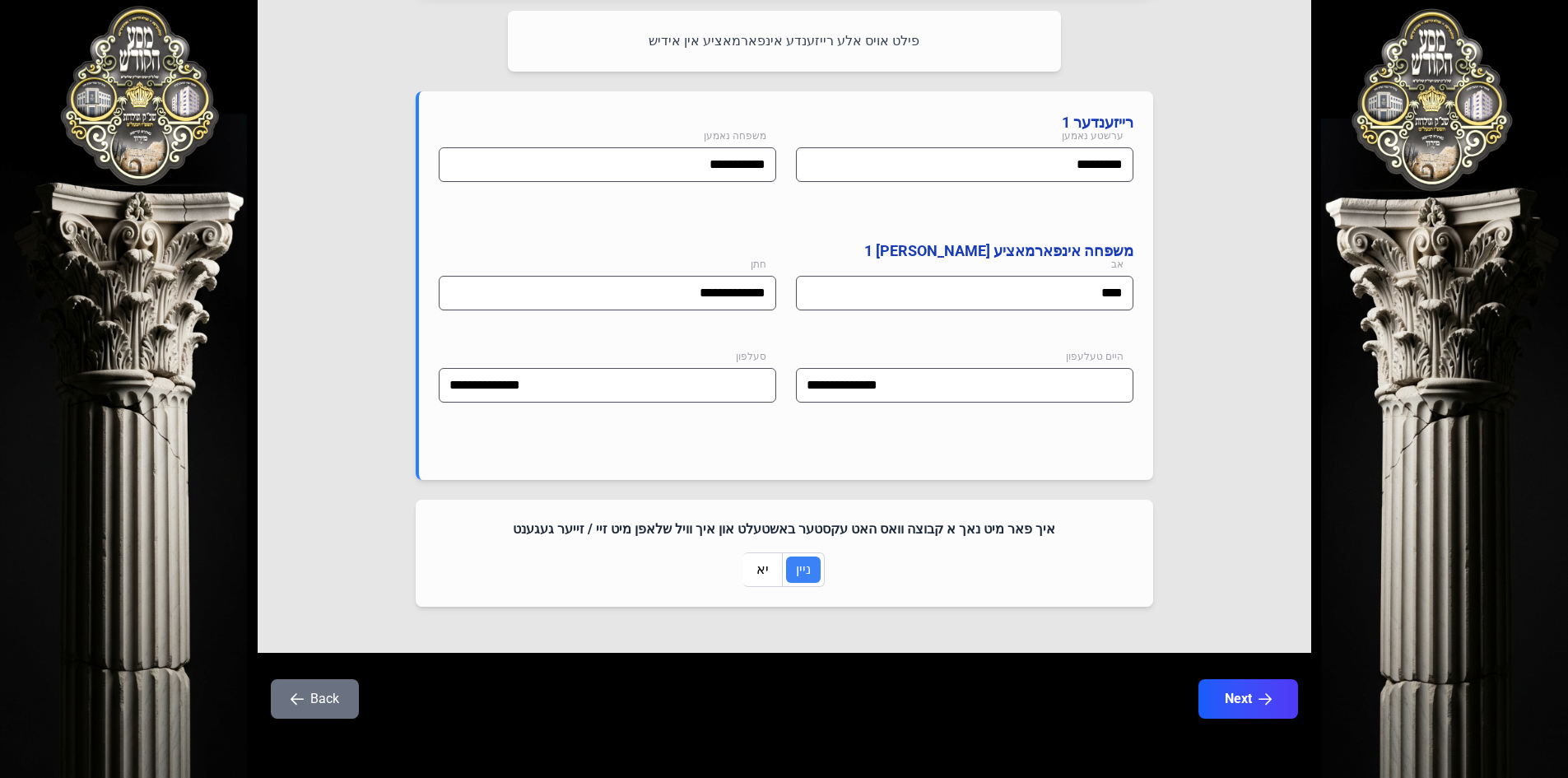
click at [345, 698] on button "Back" at bounding box center [314, 699] width 88 height 39
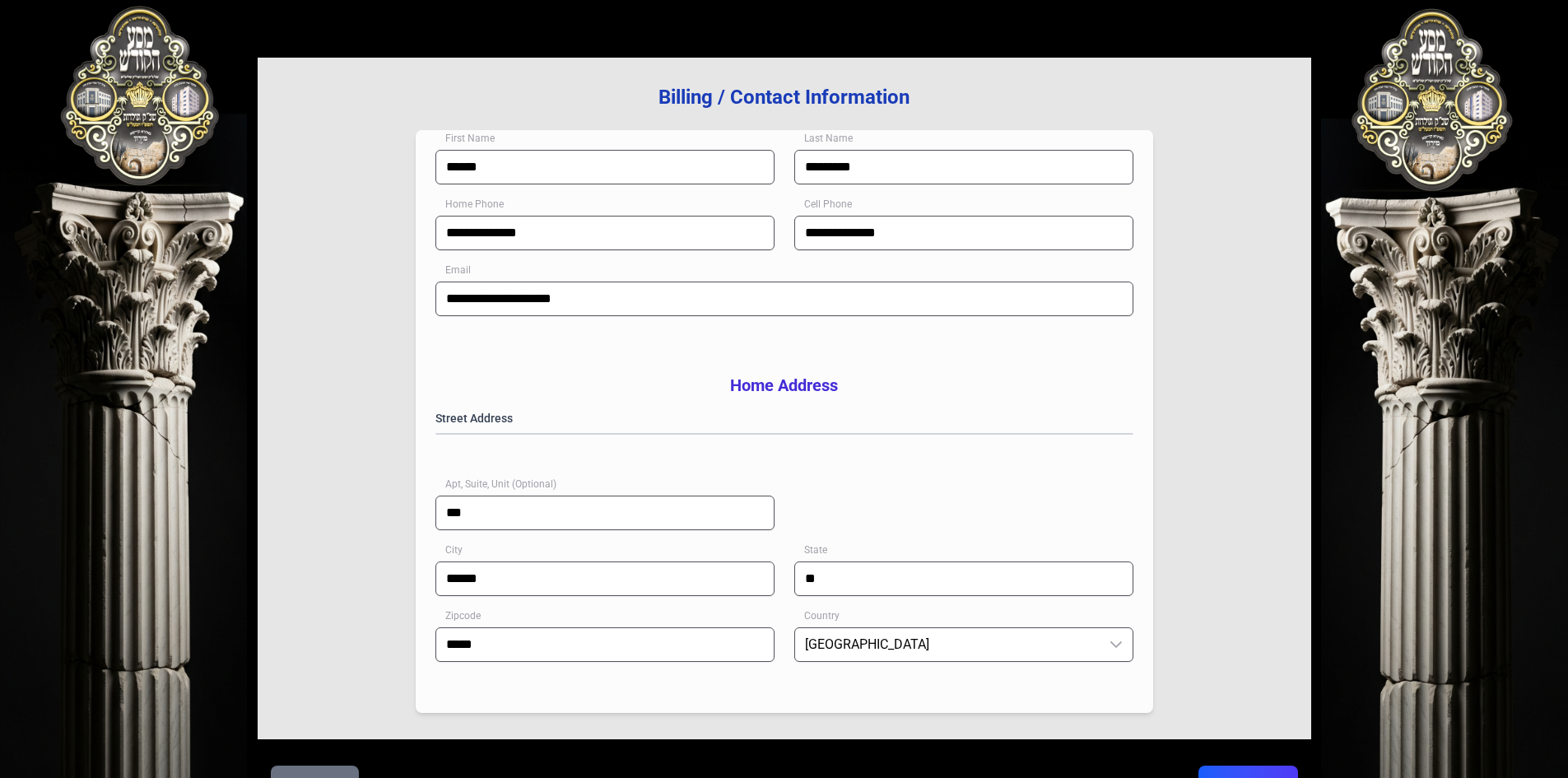
scroll to position [241, 0]
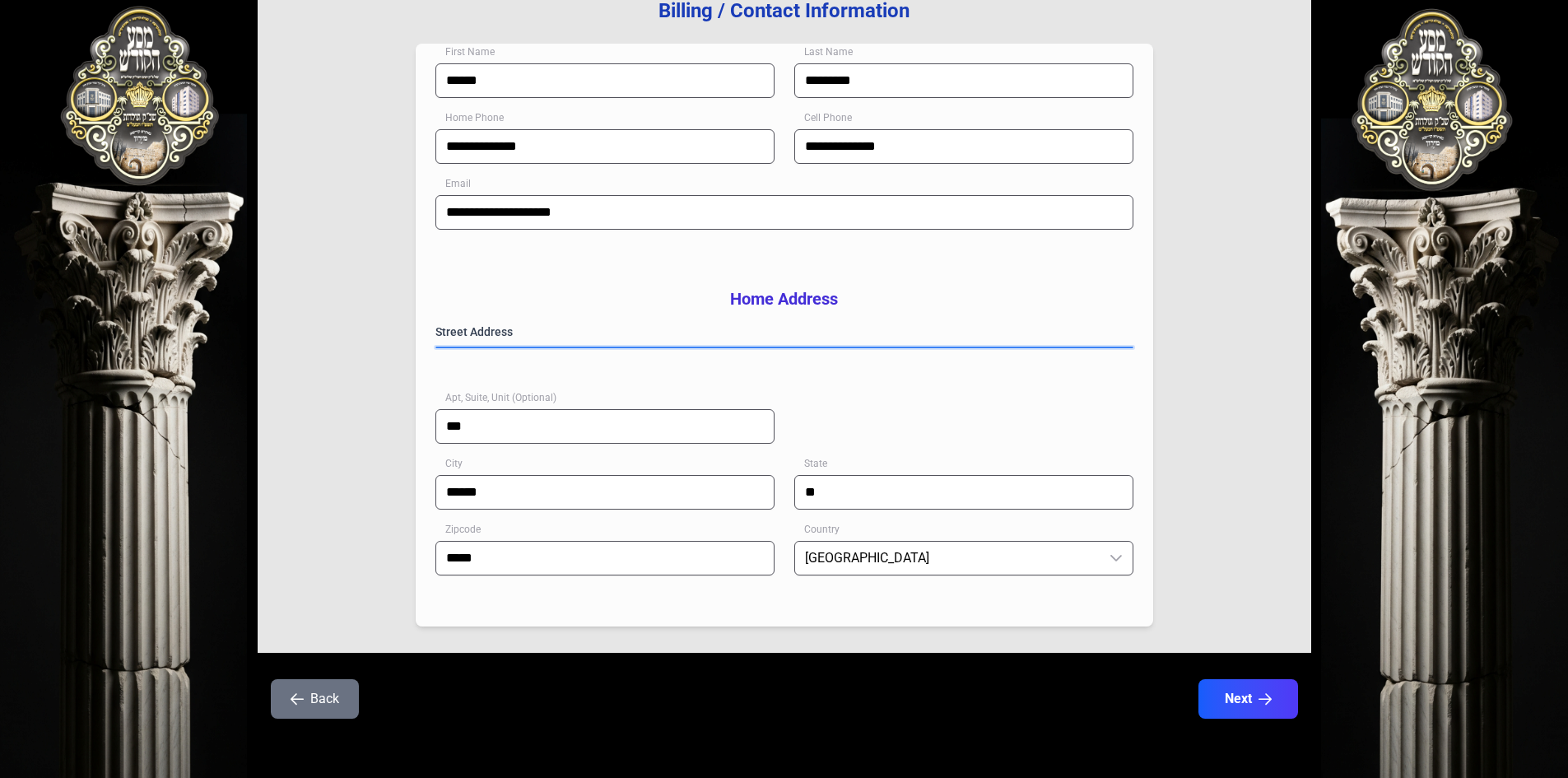
click at [437, 347] on gmp-place-autocomplete at bounding box center [437, 347] width 0 height 0
click at [751, 418] on div "**********" at bounding box center [784, 399] width 697 height 151
click at [751, 694] on button "Next" at bounding box center [1247, 699] width 105 height 41
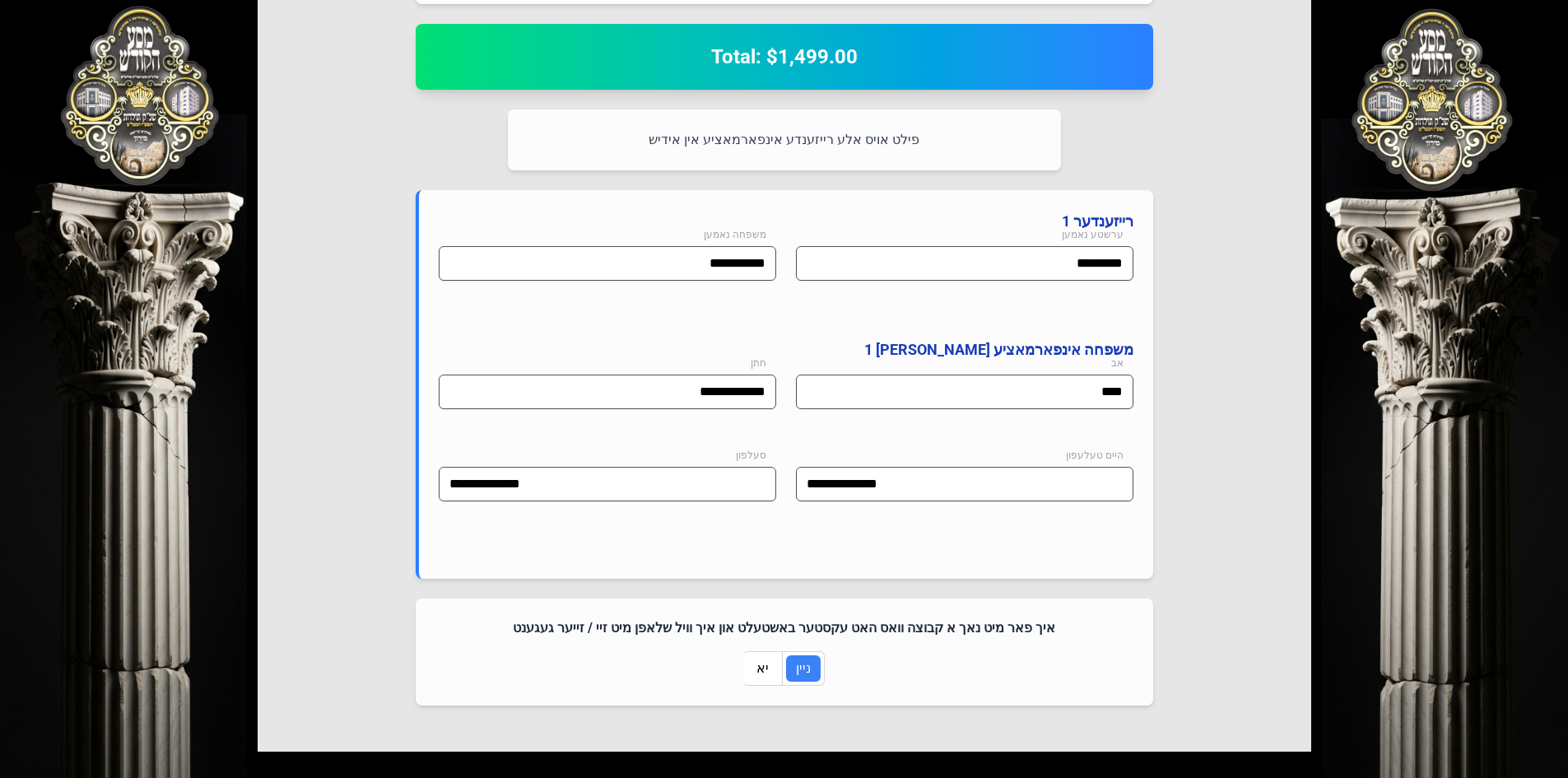
scroll to position [741, 0]
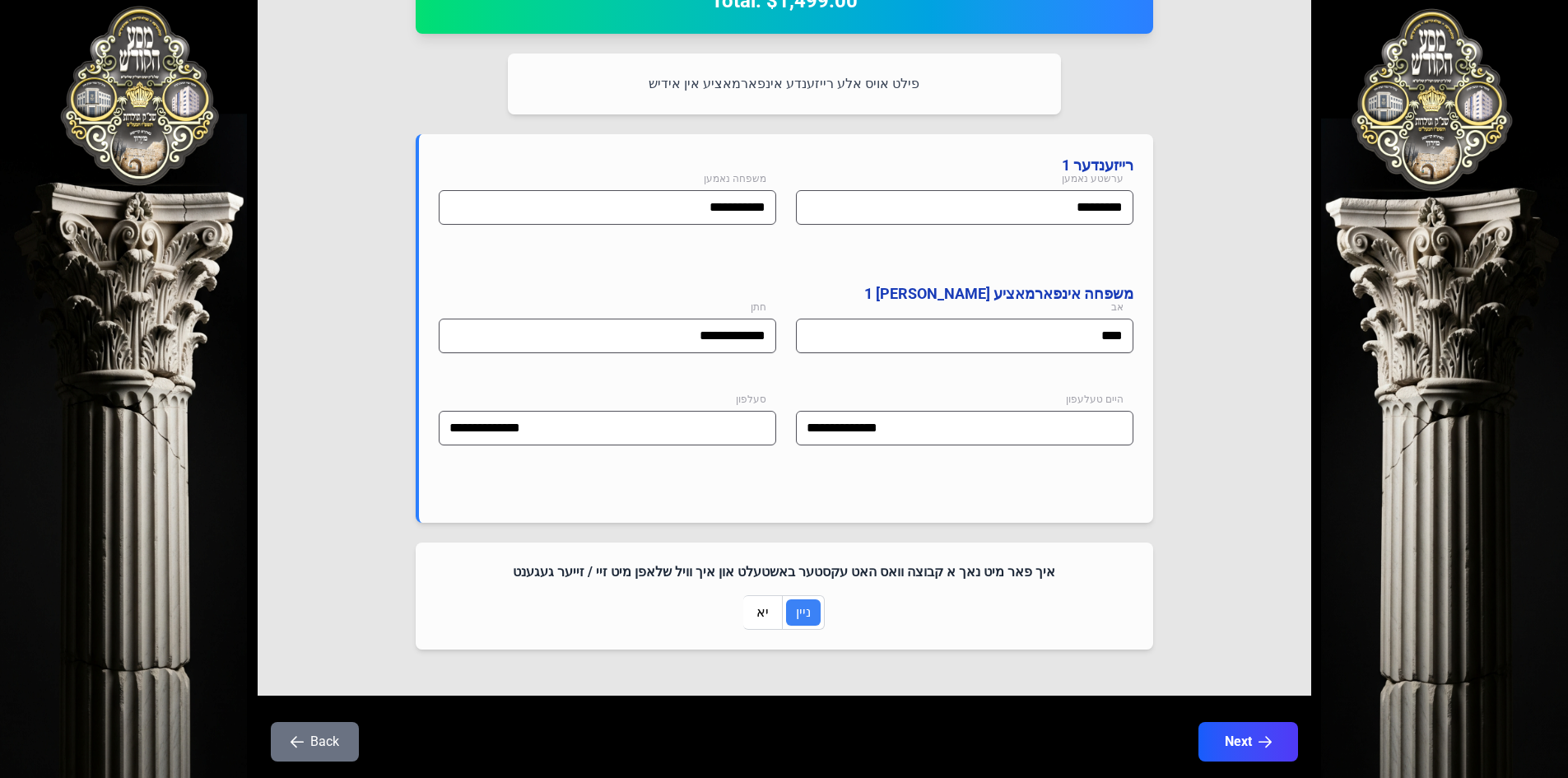
click at [345, 726] on button "Back" at bounding box center [314, 741] width 88 height 39
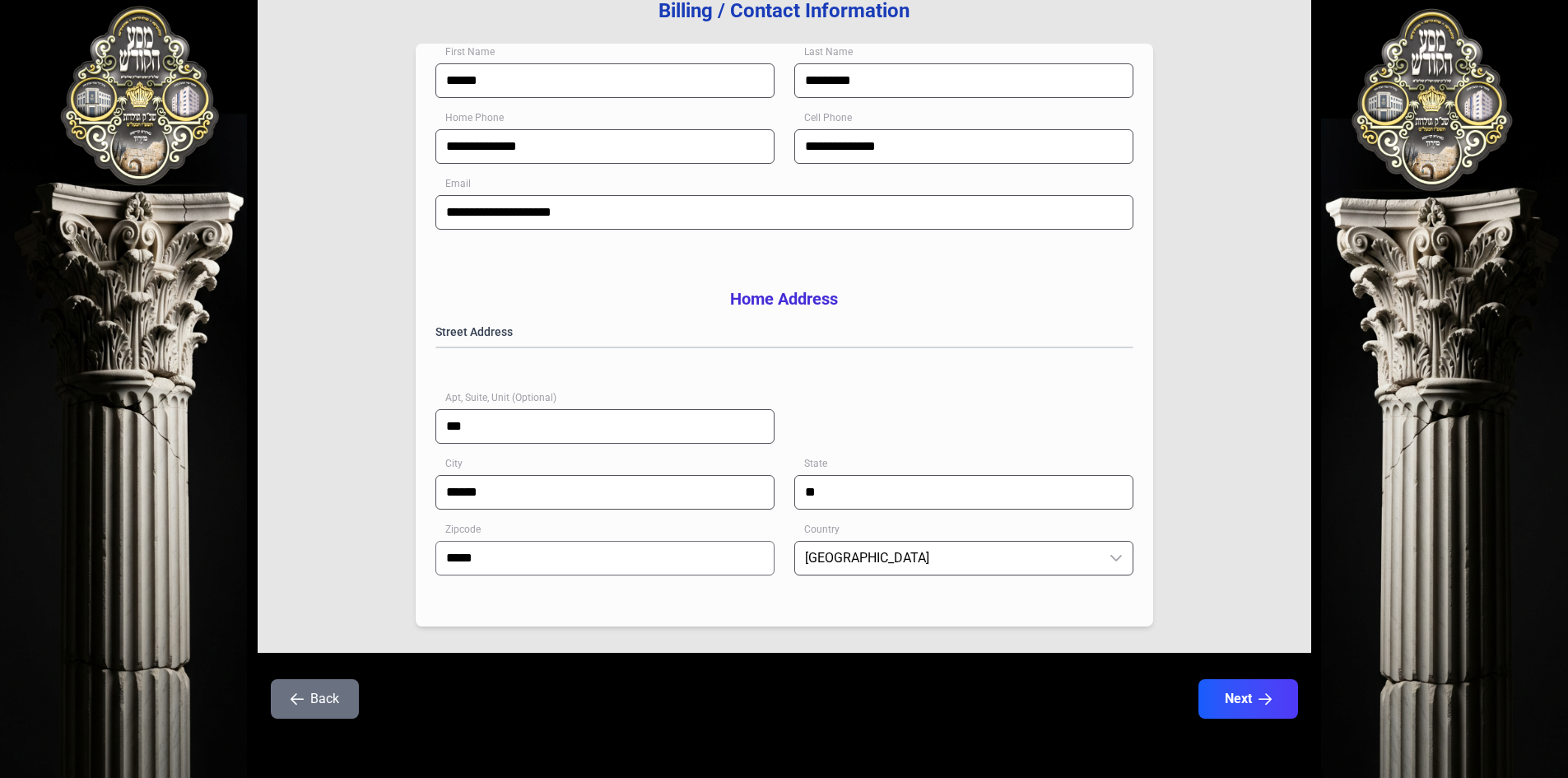
scroll to position [241, 0]
click at [437, 347] on gmp-place-autocomplete at bounding box center [437, 347] width 0 height 0
drag, startPoint x: 725, startPoint y: 337, endPoint x: 411, endPoint y: 342, distance: 314.0
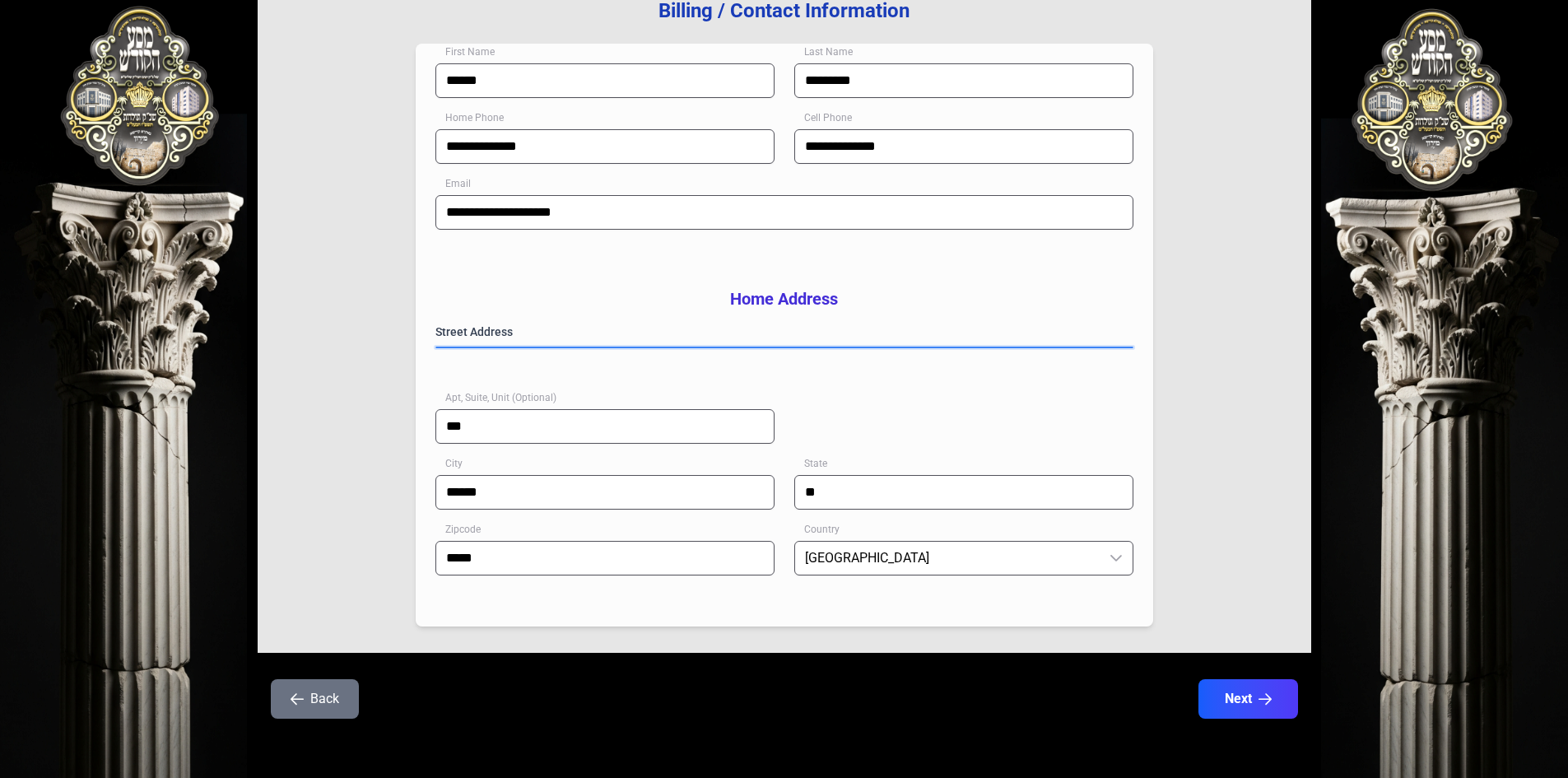
click at [411, 342] on div "**********" at bounding box center [784, 312] width 1054 height 682
click at [437, 347] on gmp-place-autocomplete at bounding box center [437, 347] width 0 height 0
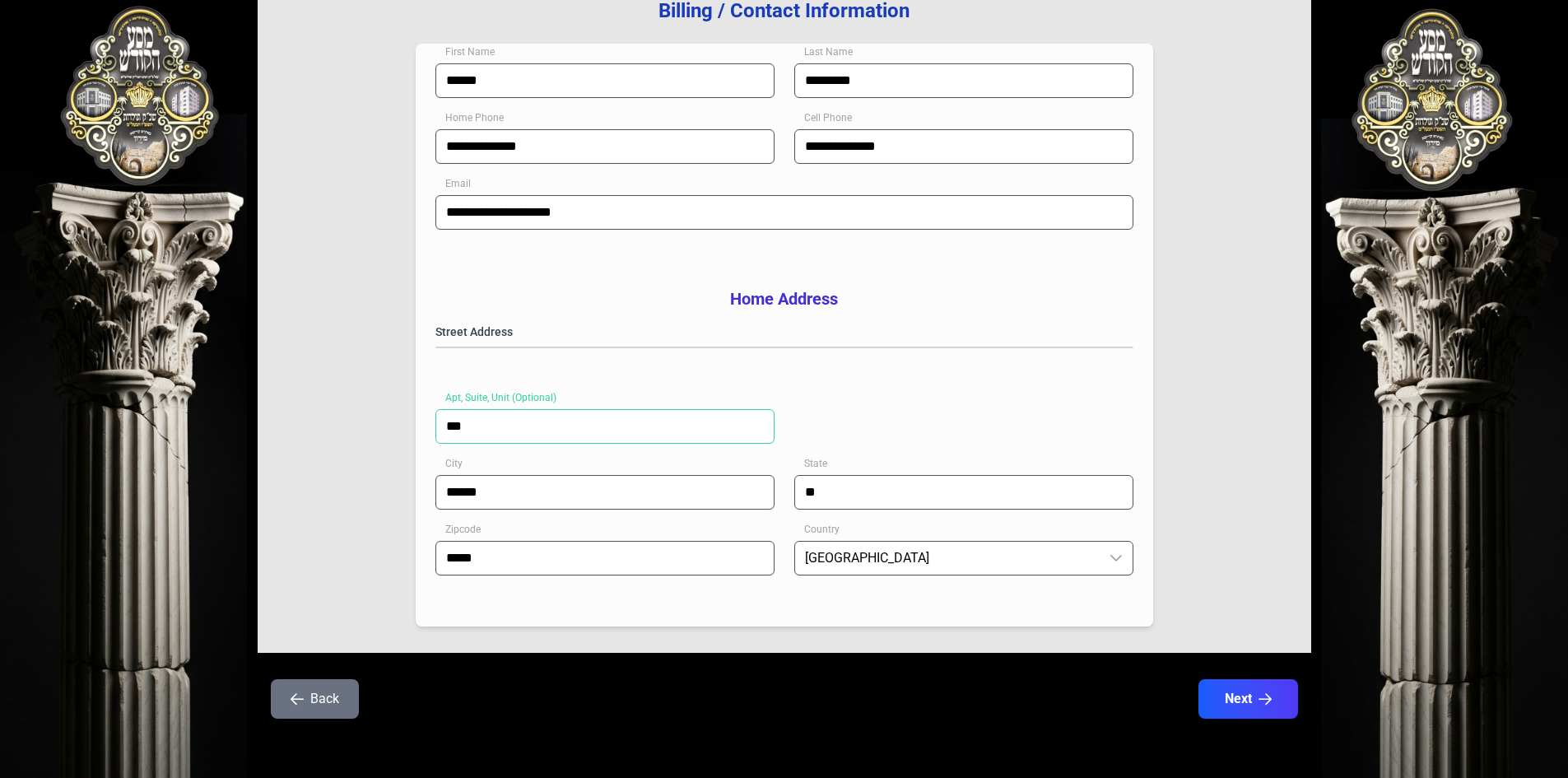
click at [492, 427] on input "***" at bounding box center [605, 426] width 339 height 34
click at [621, 494] on input "******" at bounding box center [605, 492] width 339 height 34
click at [643, 580] on div "Zipcode *****" at bounding box center [605, 560] width 339 height 39
click at [751, 694] on button "Next" at bounding box center [1247, 699] width 105 height 41
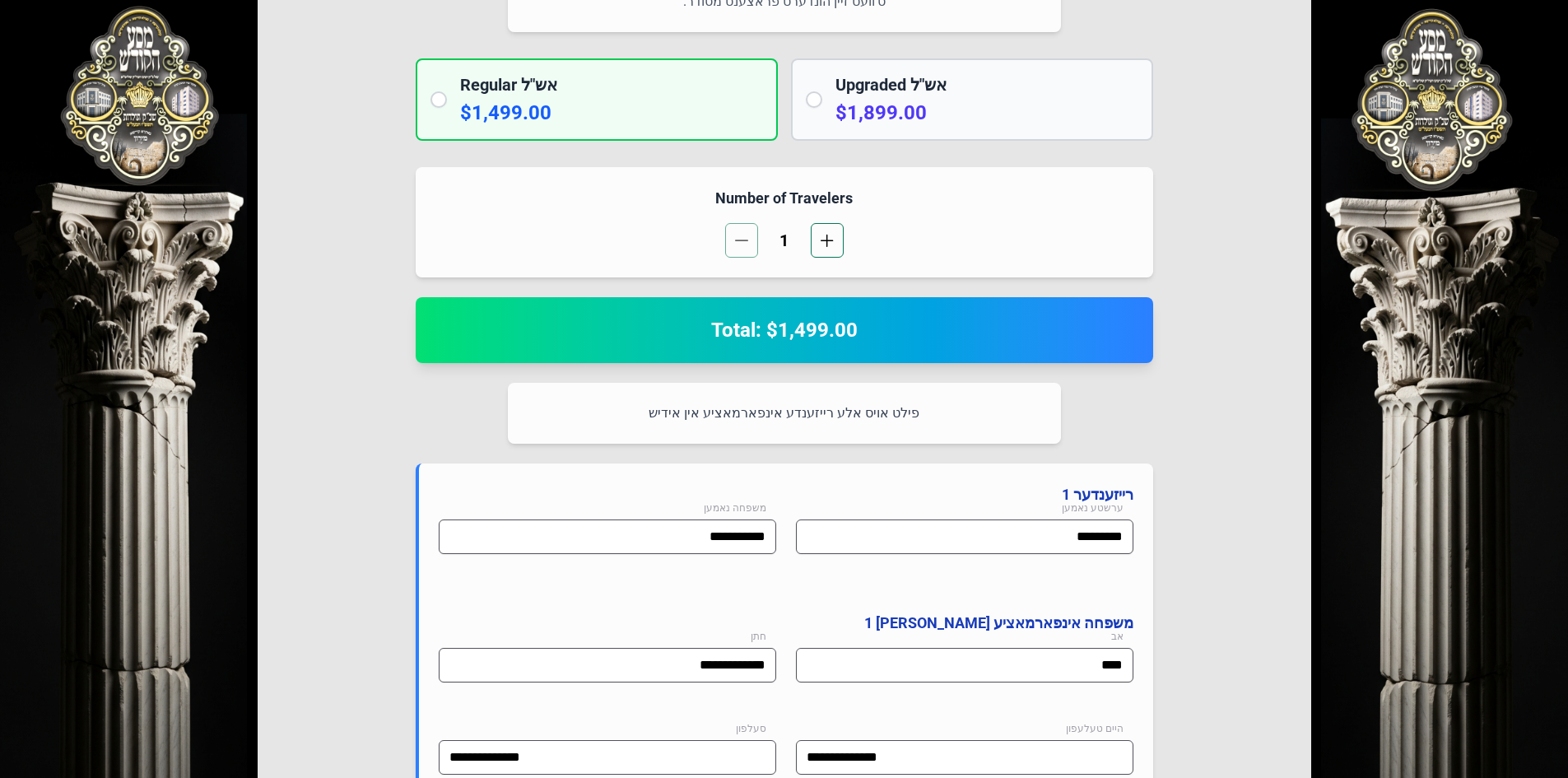
scroll to position [784, 0]
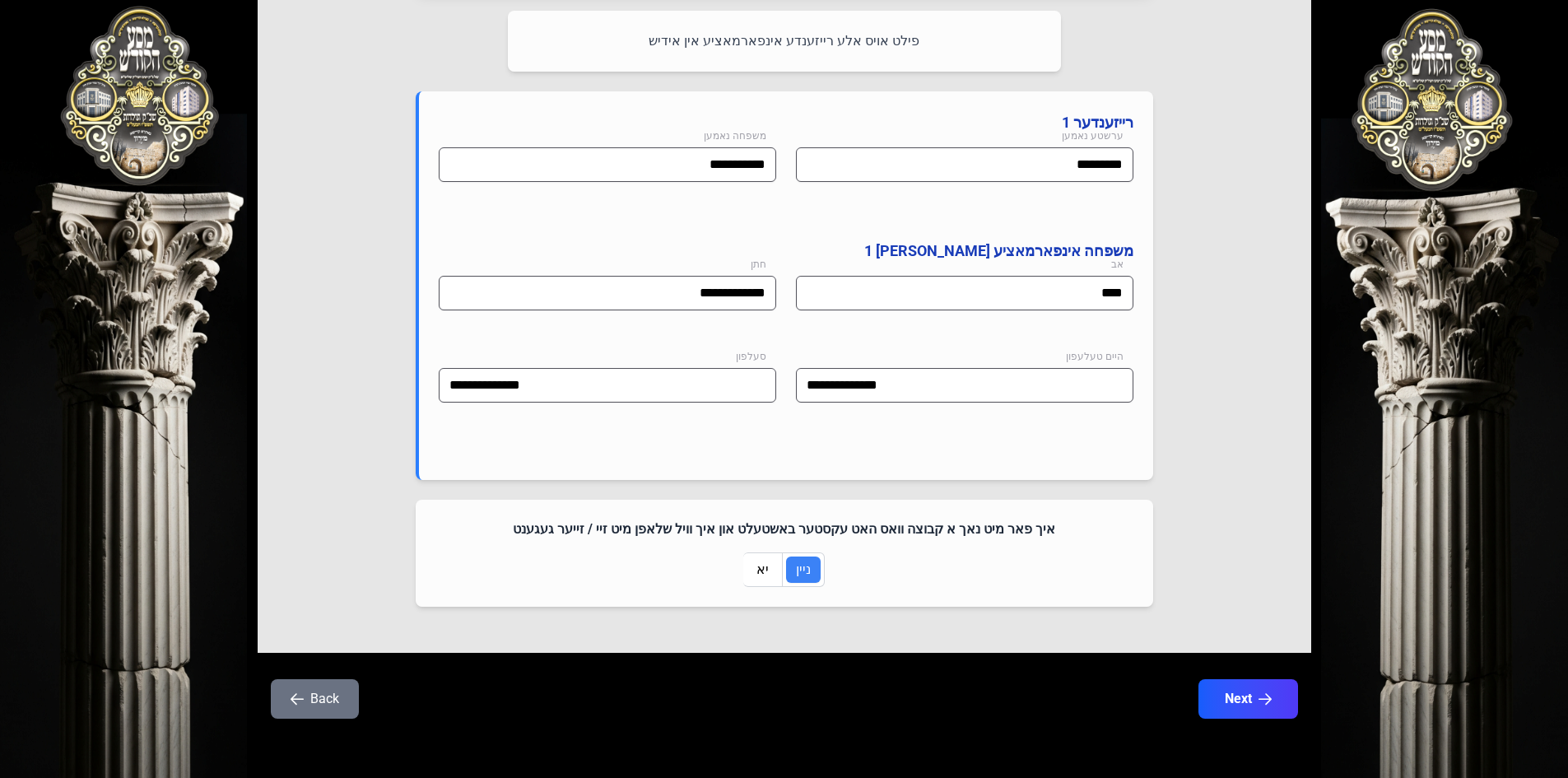
click at [329, 697] on button "Back" at bounding box center [314, 699] width 88 height 39
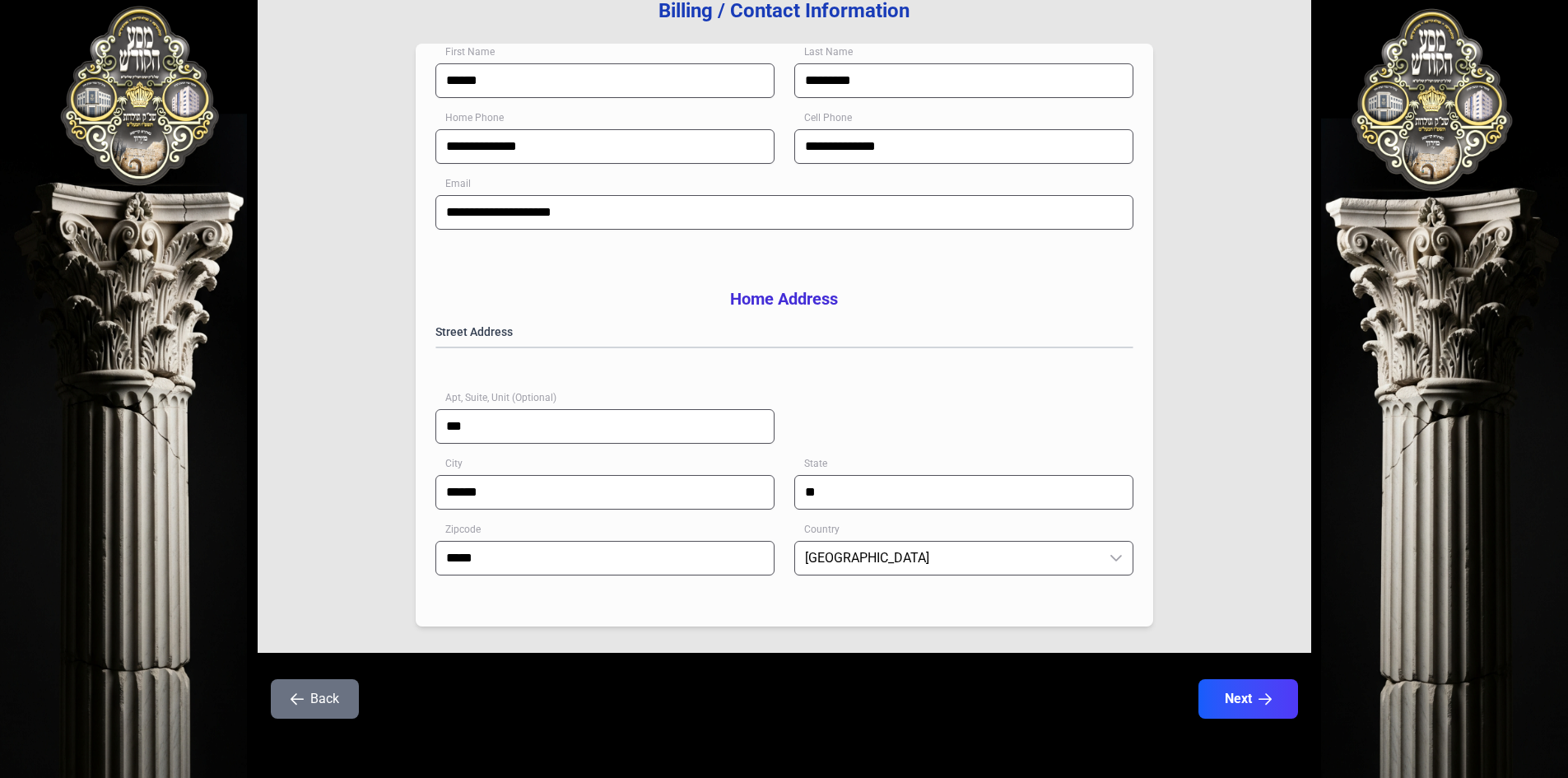
scroll to position [241, 0]
click at [307, 694] on button "Back" at bounding box center [314, 699] width 88 height 39
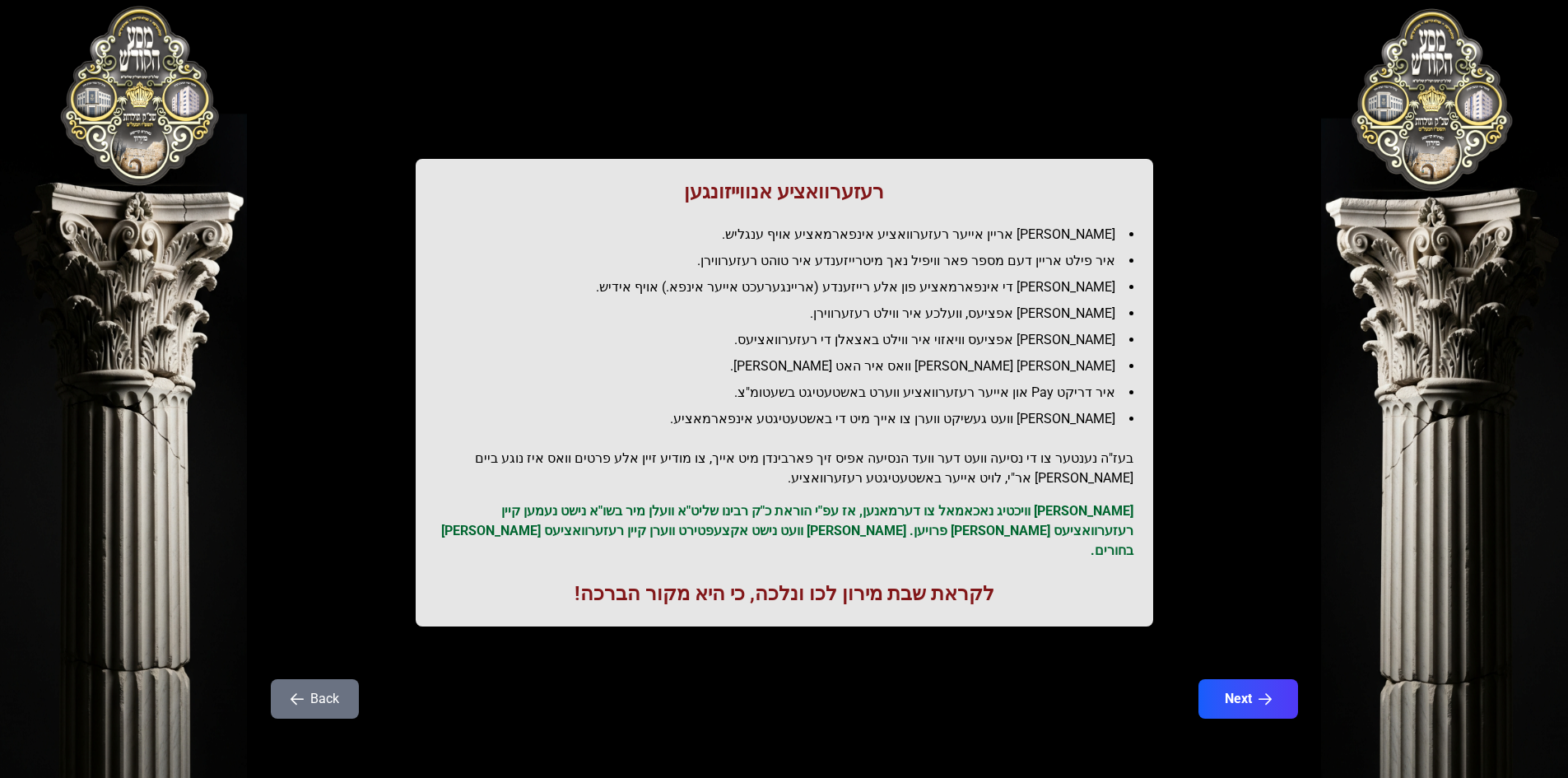
scroll to position [0, 0]
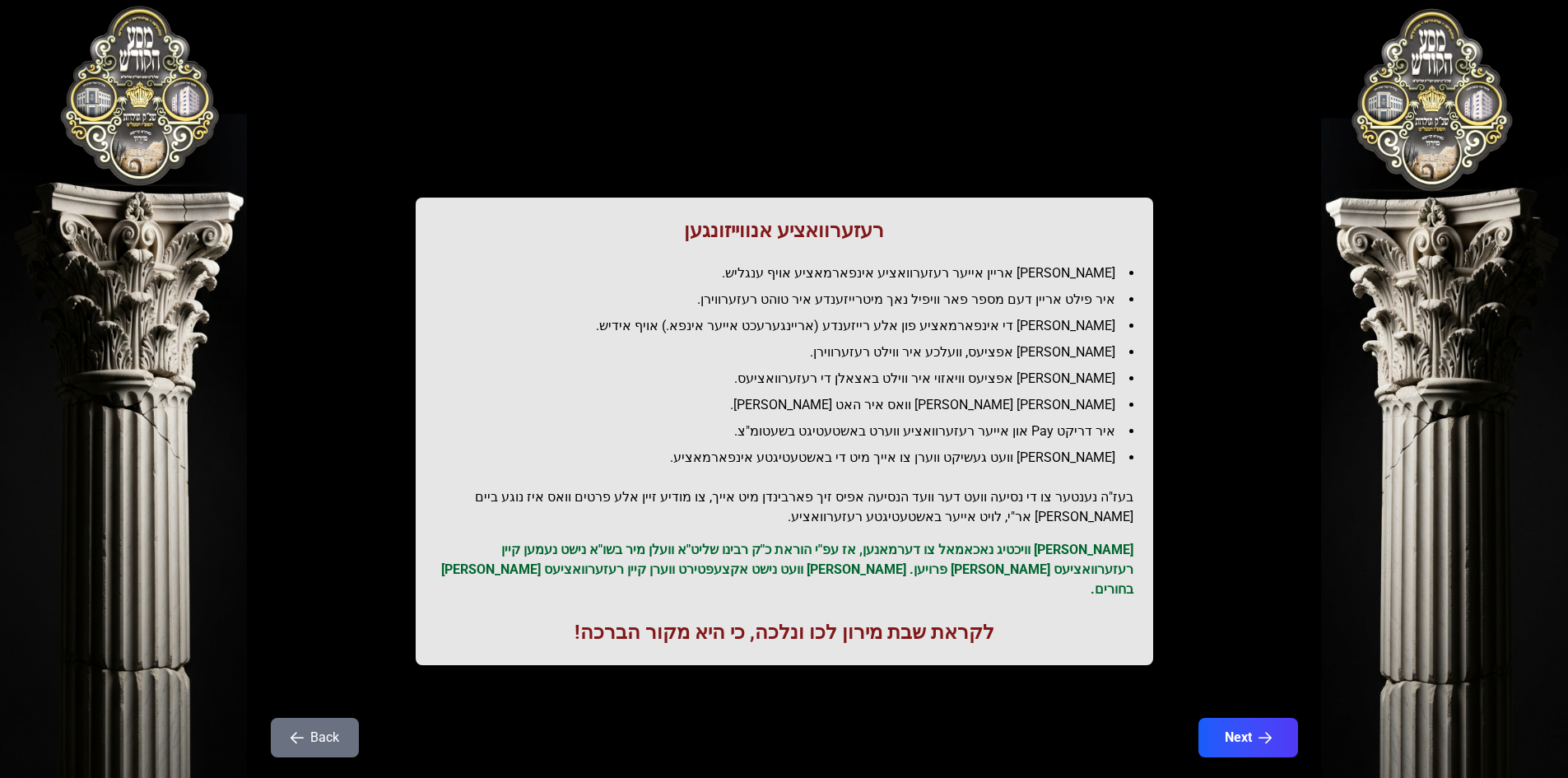
click at [303, 680] on div "רעזערוואציע אנווייזונגען איר לייגט אריין אייער רעזערוואציע אינפארמאציע אויף ענג…" at bounding box center [784, 408] width 1054 height 738
click at [318, 718] on button "Back" at bounding box center [314, 737] width 88 height 39
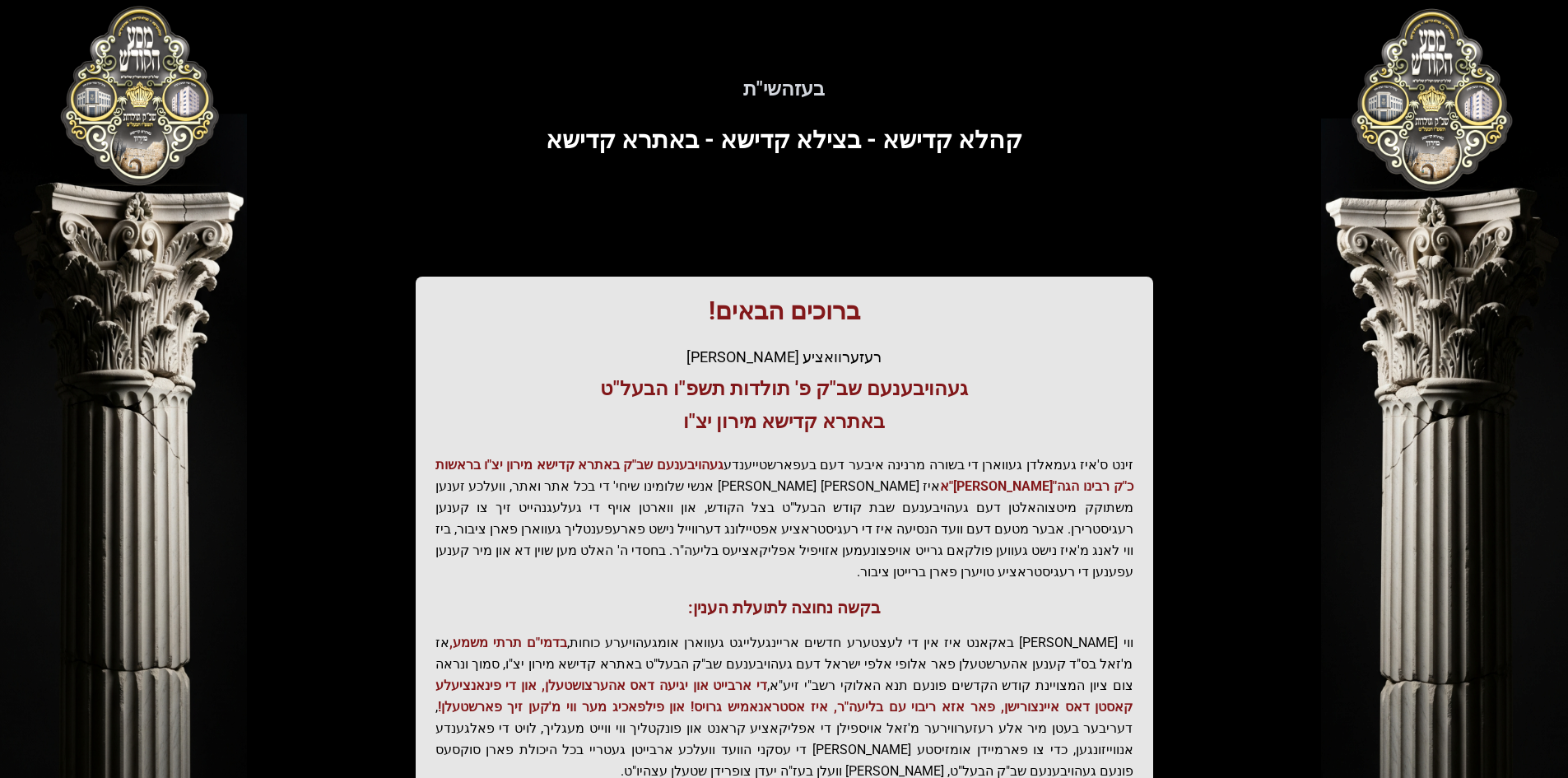
click at [318, 714] on div "בעזהשי"ת קהלא קדישא - בצילא קדישא - באתרא קדישא ברוכים הבאים! רעזערוואציע אפטיי…" at bounding box center [784, 455] width 1054 height 832
click at [698, 141] on span "קהלא קדישא - בצילא קדישא - באתרא קדישא" at bounding box center [784, 140] width 477 height 28
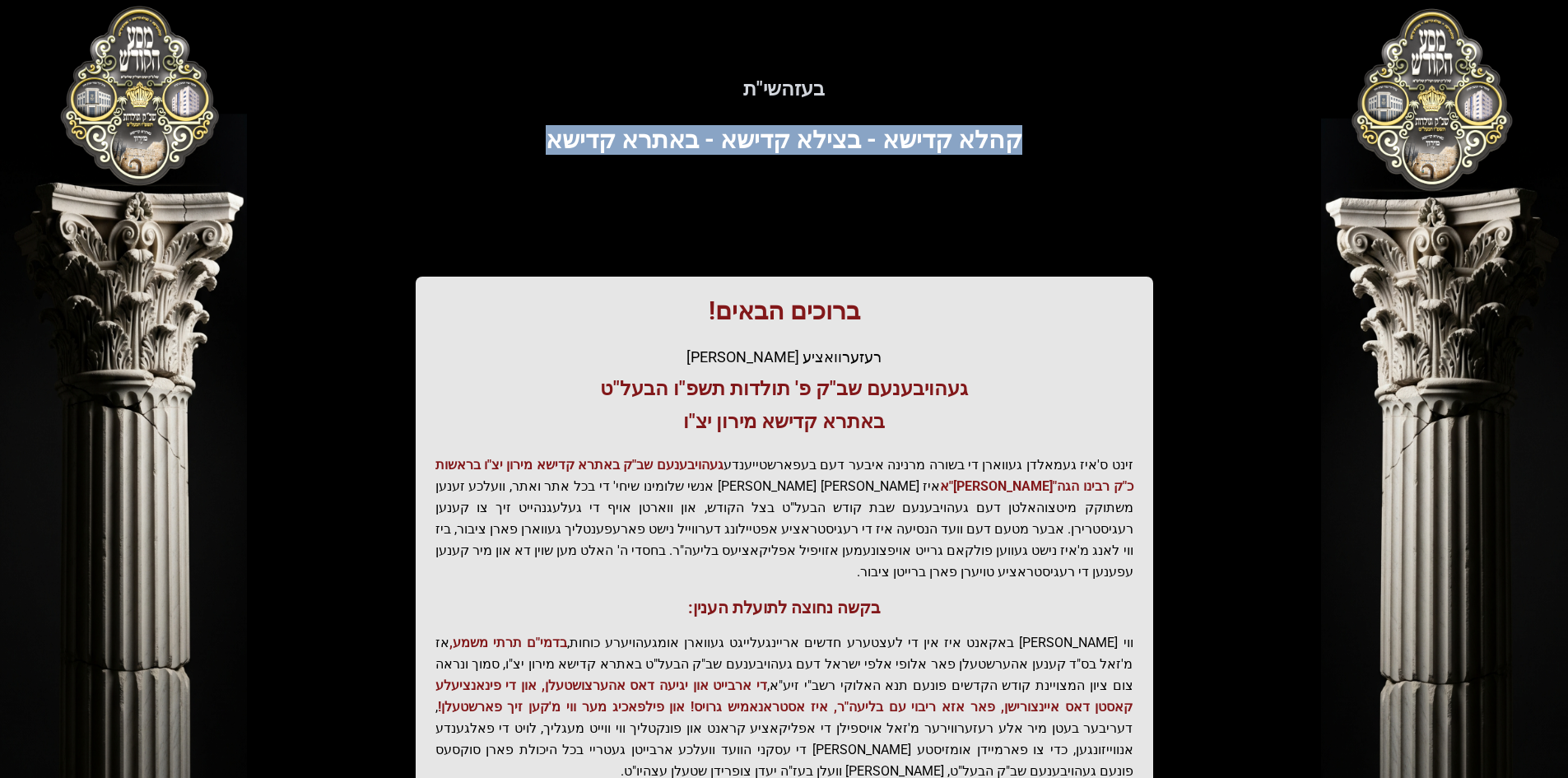
click at [698, 141] on span "קהלא קדישא - בצילא קדישא - באתרא קדישא" at bounding box center [784, 140] width 477 height 28
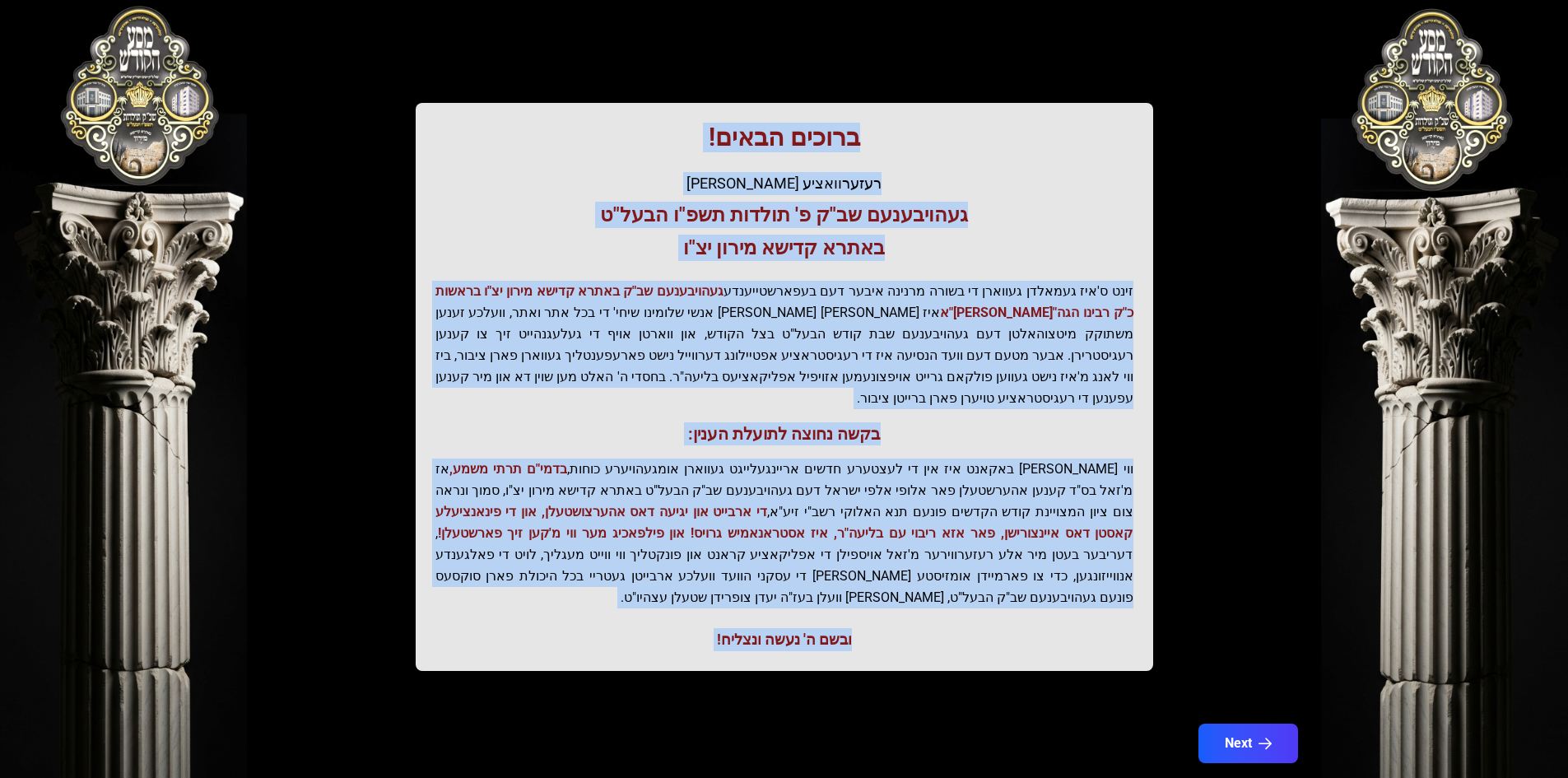
scroll to position [176, 0]
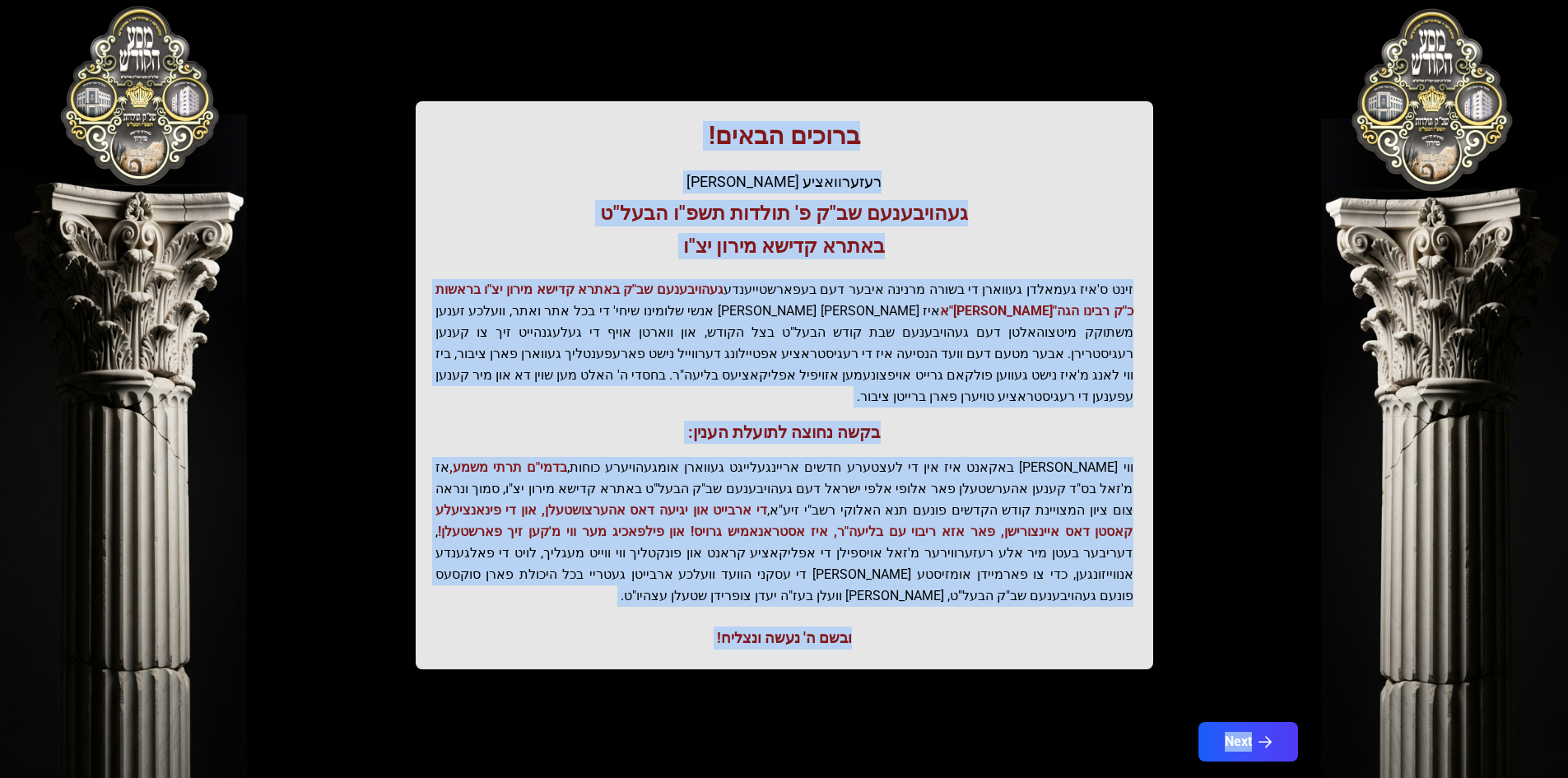
drag, startPoint x: 830, startPoint y: 81, endPoint x: 426, endPoint y: 754, distance: 784.9
click at [428, 726] on div "בעזהשי"ת 0 1 2 3 4 5 6 בעזהשי"ת קהלא קדישא - בצילא קדישא - באתרא קדישא ברוכים ה…" at bounding box center [784, 322] width 1568 height 996
click at [423, 654] on div "בעזהשי"ת קהלא קדישא - בצילא קדישא - באתרא קדישא ברוכים הבאים! רעזערוואציע אפטיי…" at bounding box center [784, 323] width 1054 height 917
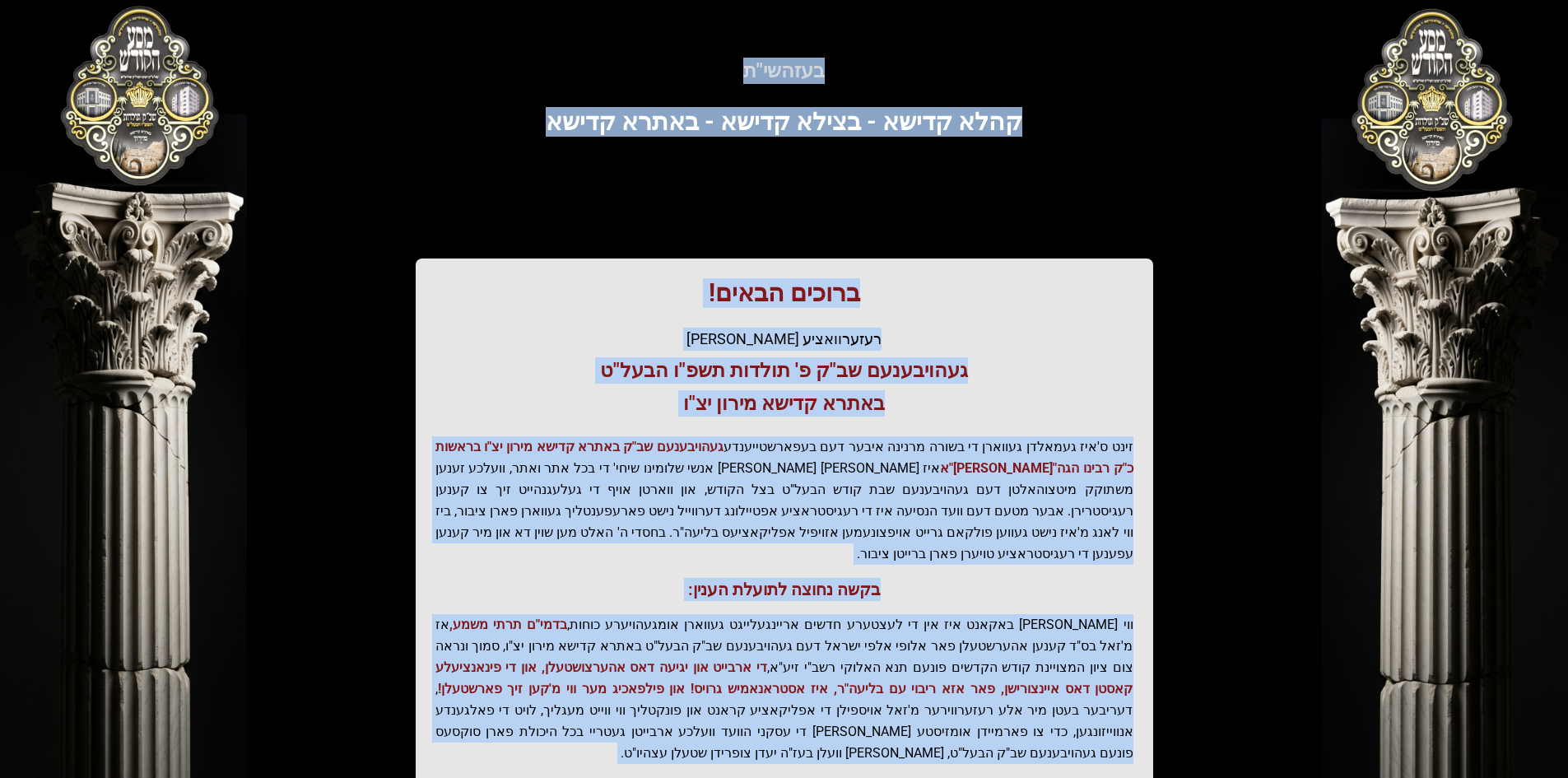
scroll to position [0, 0]
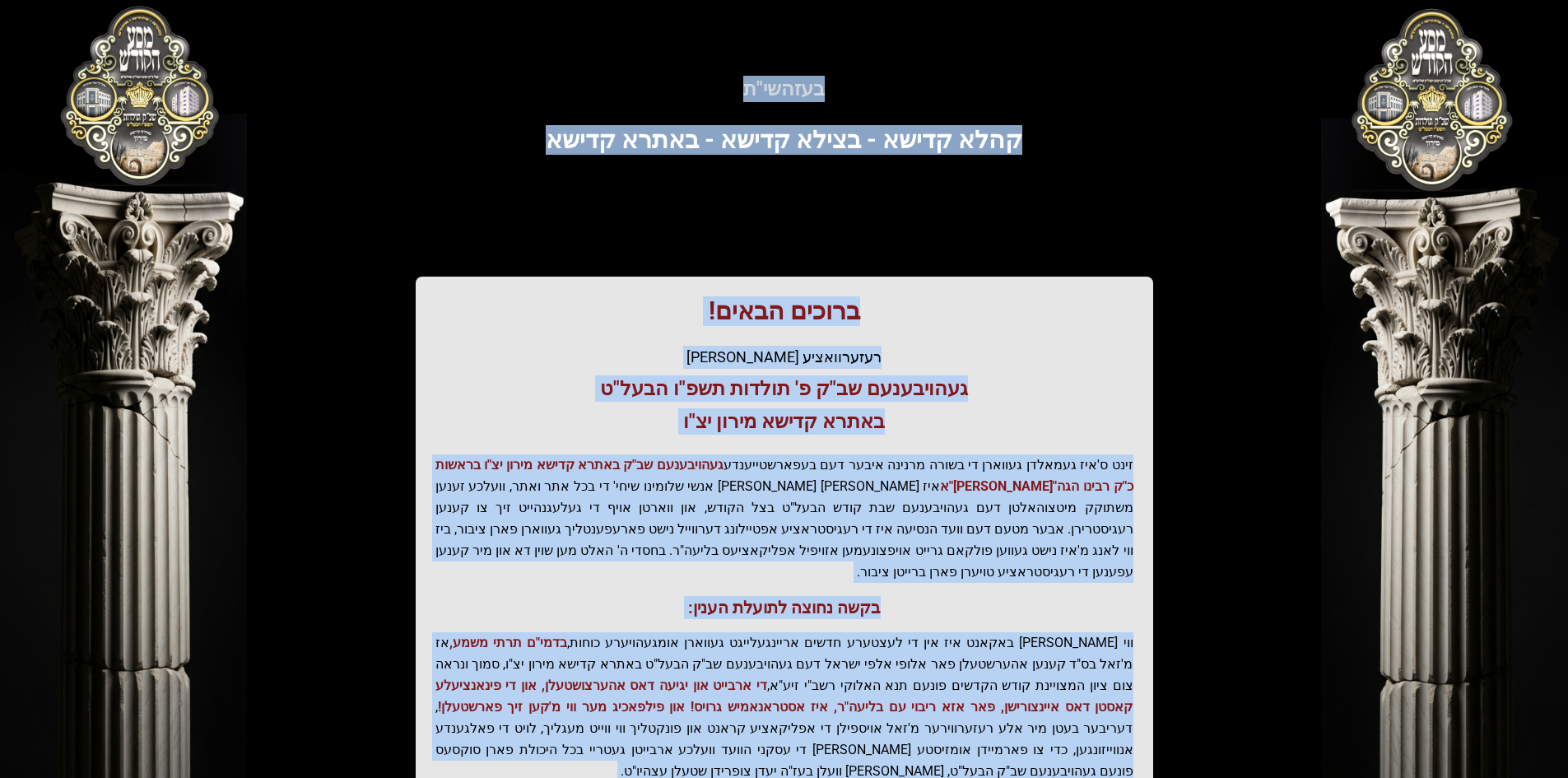
drag, startPoint x: 430, startPoint y: 667, endPoint x: 747, endPoint y: 0, distance: 738.5
click at [747, 0] on div "בעזהשי"ת 0 1 2 3 4 5 6 בעזהשי"ת קהלא קדישא - בצילא קדישא - באתרא קדישא ברוכים ה…" at bounding box center [784, 498] width 1568 height 996
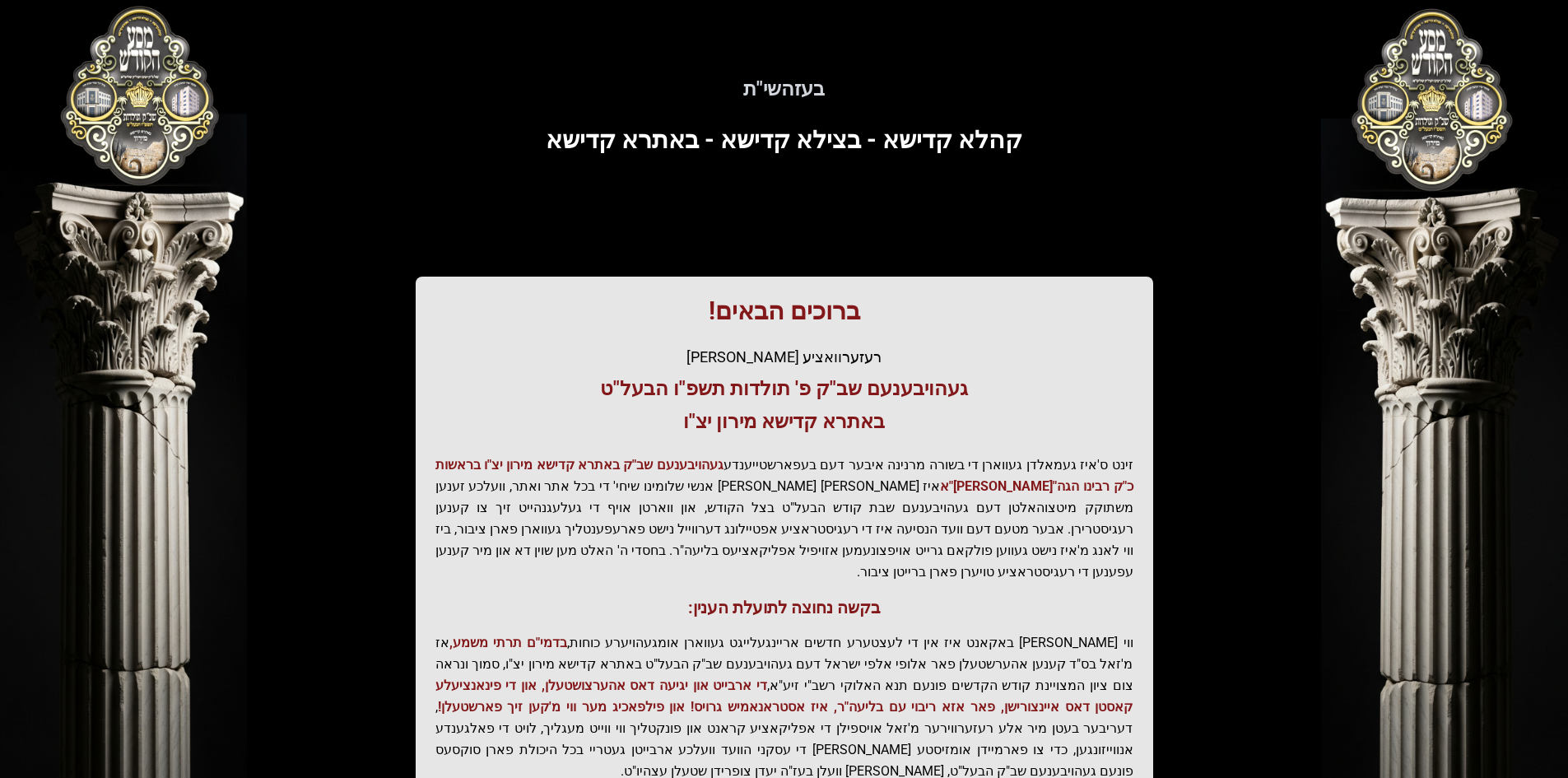
drag, startPoint x: 50, startPoint y: 58, endPoint x: 141, endPoint y: 106, distance: 102.9
click at [141, 106] on div "בעזהשי"ת 0 1 2 3 4 5 6 בעזהשי"ת קהלא קדישא - בצילא קדישא - באתרא קדישא ברוכים ה…" at bounding box center [784, 498] width 1568 height 996
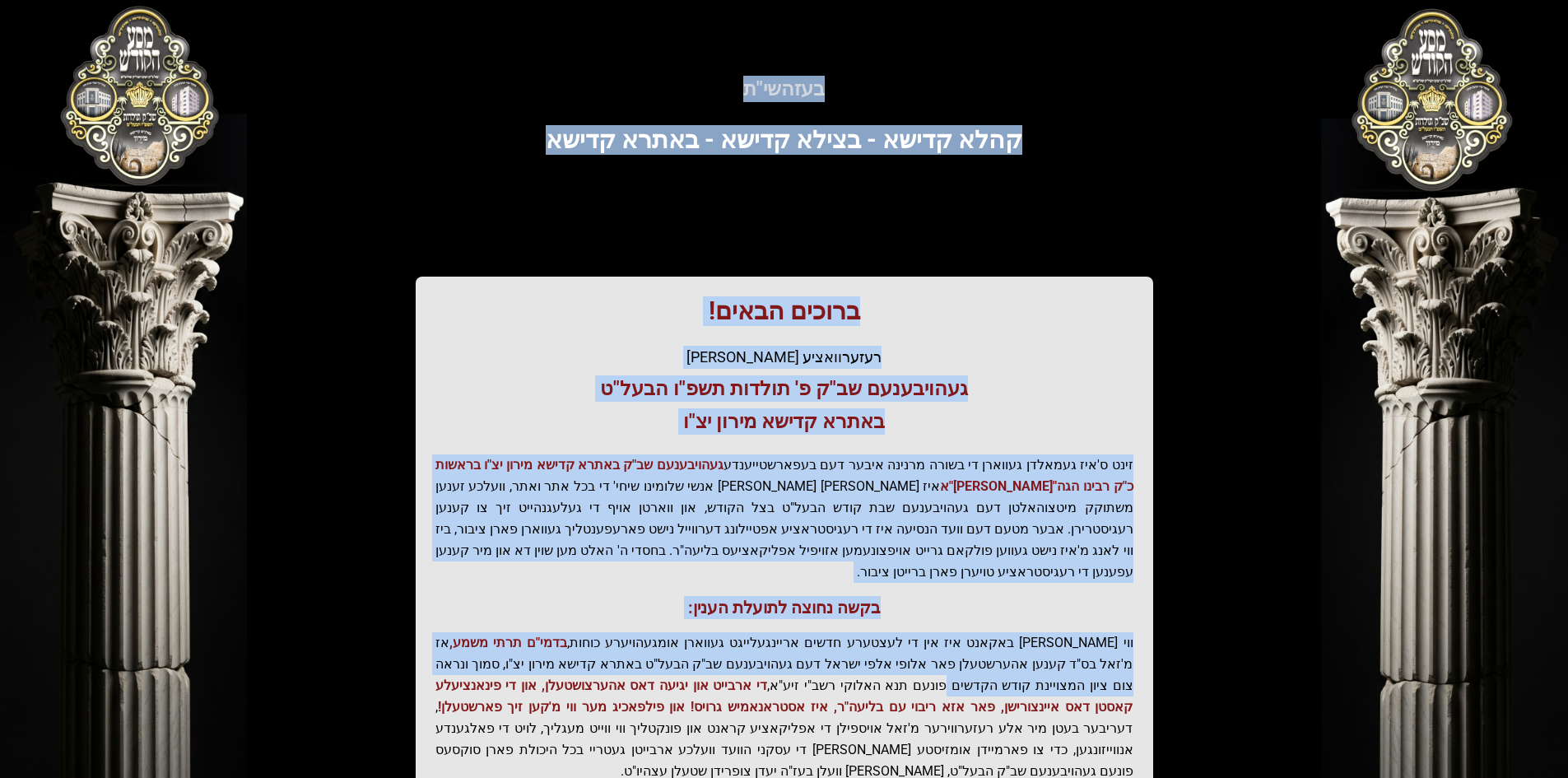
drag, startPoint x: 143, startPoint y: 85, endPoint x: 261, endPoint y: 507, distance: 438.2
click at [258, 622] on div "בעזהשי"ת 0 1 2 3 4 5 6 בעזהשי"ת קהלא קדישא - בצילא קדישא - באתרא קדישא ברוכים ה…" at bounding box center [784, 498] width 1568 height 996
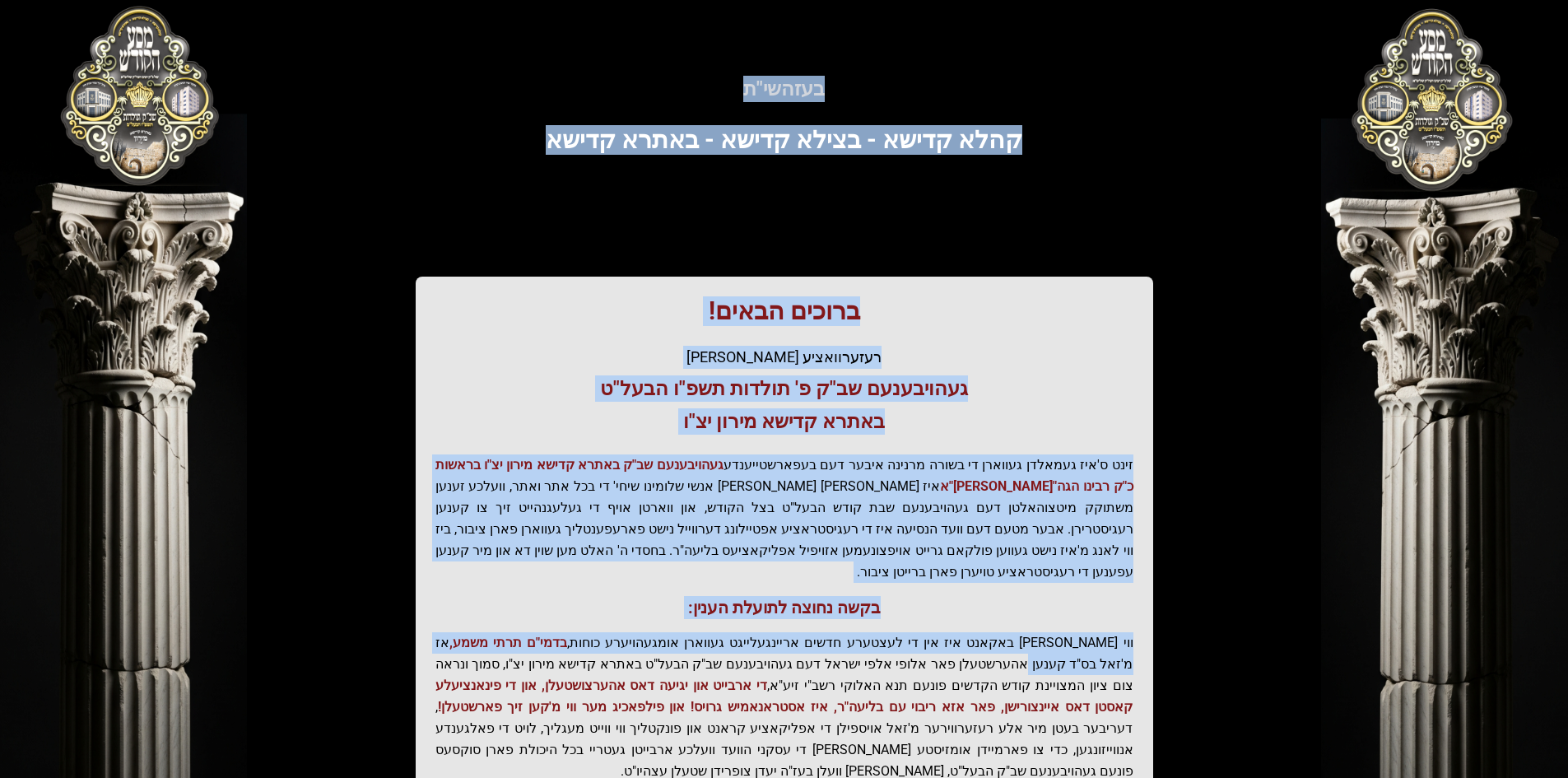
click at [265, 169] on div "בעזהשי"ת קהלא קדישא - בצילא קדישא - באתרא קדישא ברוכים הבאים! רעזערוואציע אפטיי…" at bounding box center [784, 455] width 1054 height 832
